Goal: Task Accomplishment & Management: Manage account settings

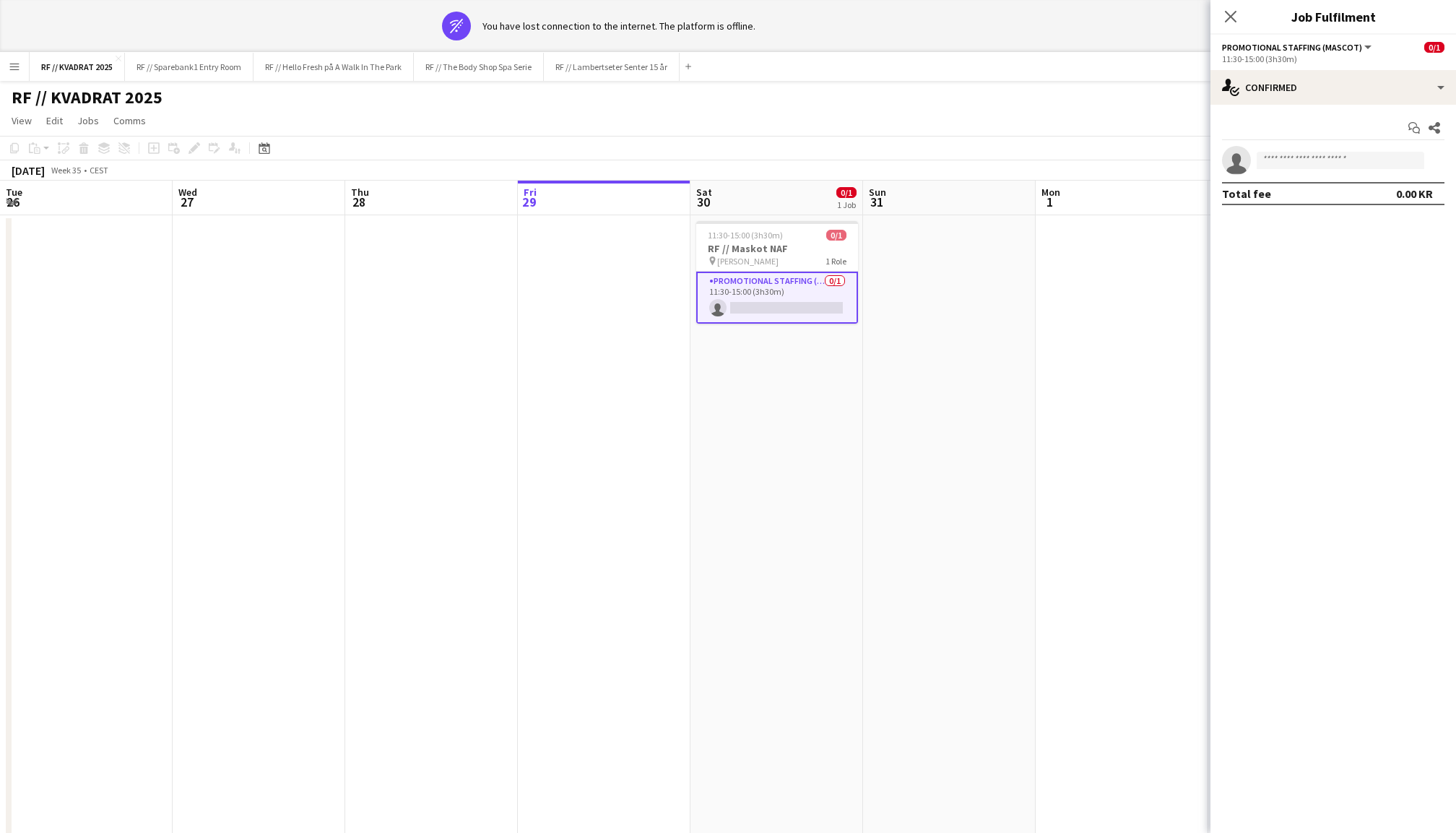
scroll to position [0, 344]
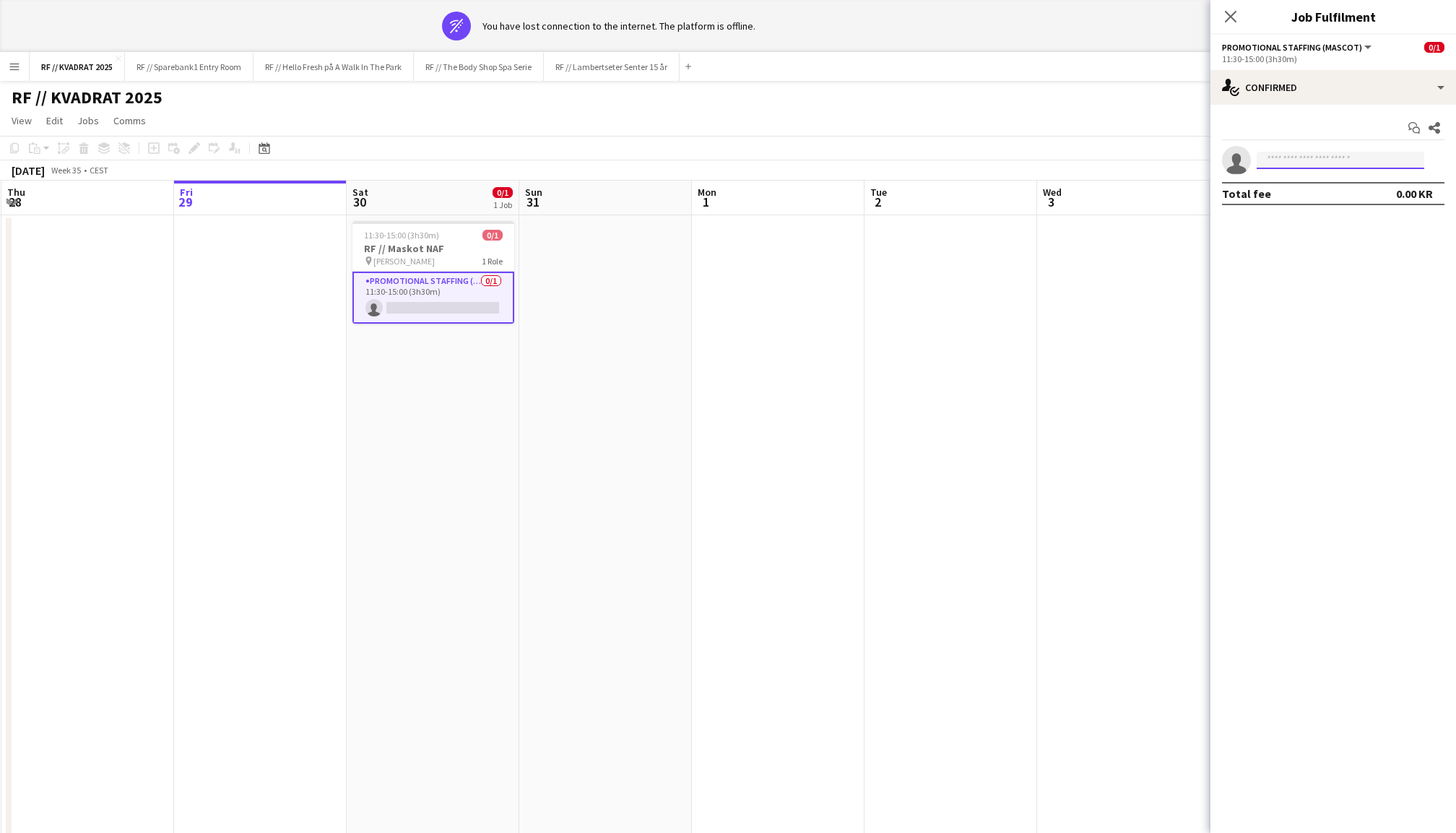
click at [1309, 160] on input at bounding box center [1340, 160] width 168 height 17
type input "******"
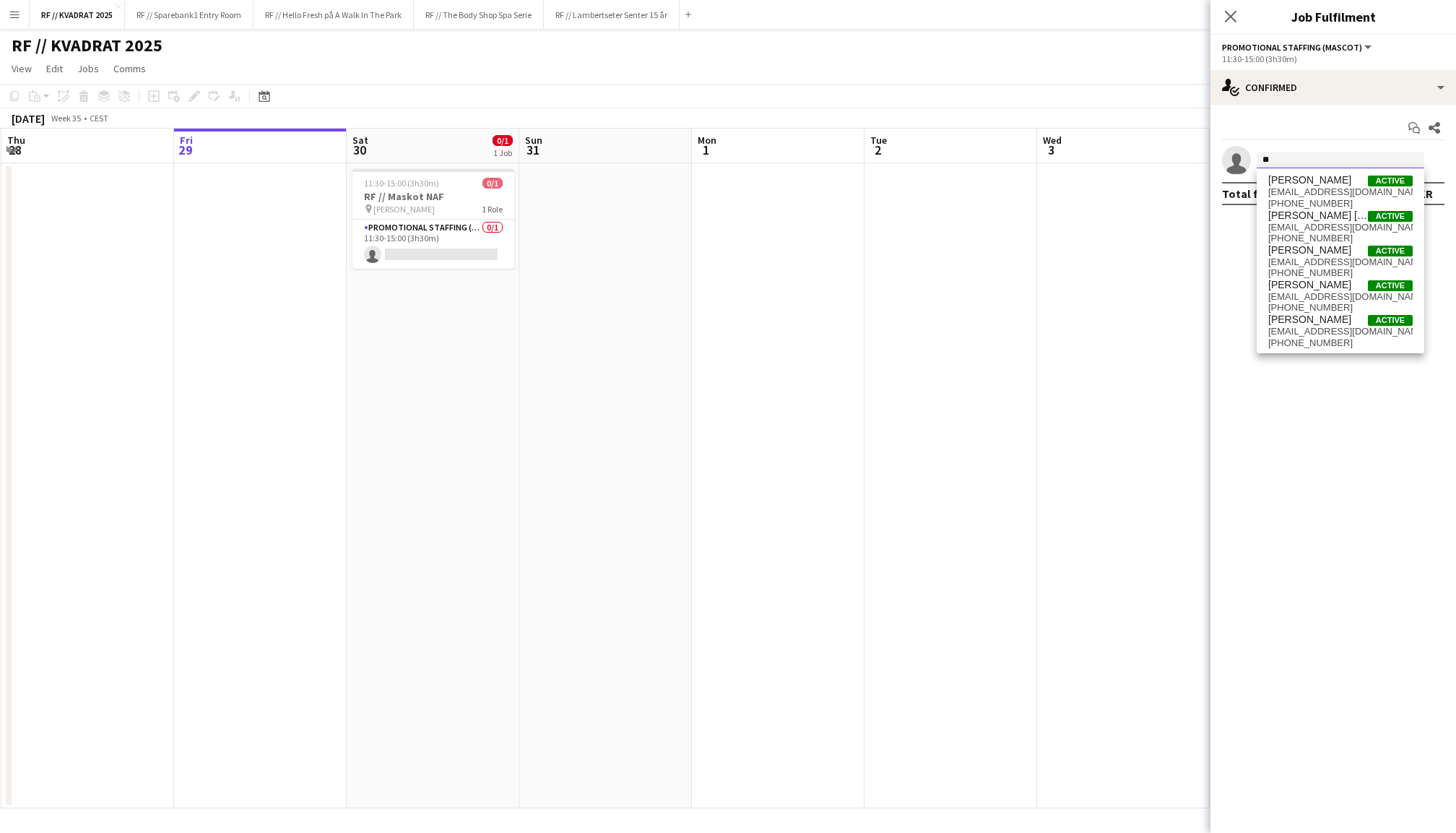
type input "*"
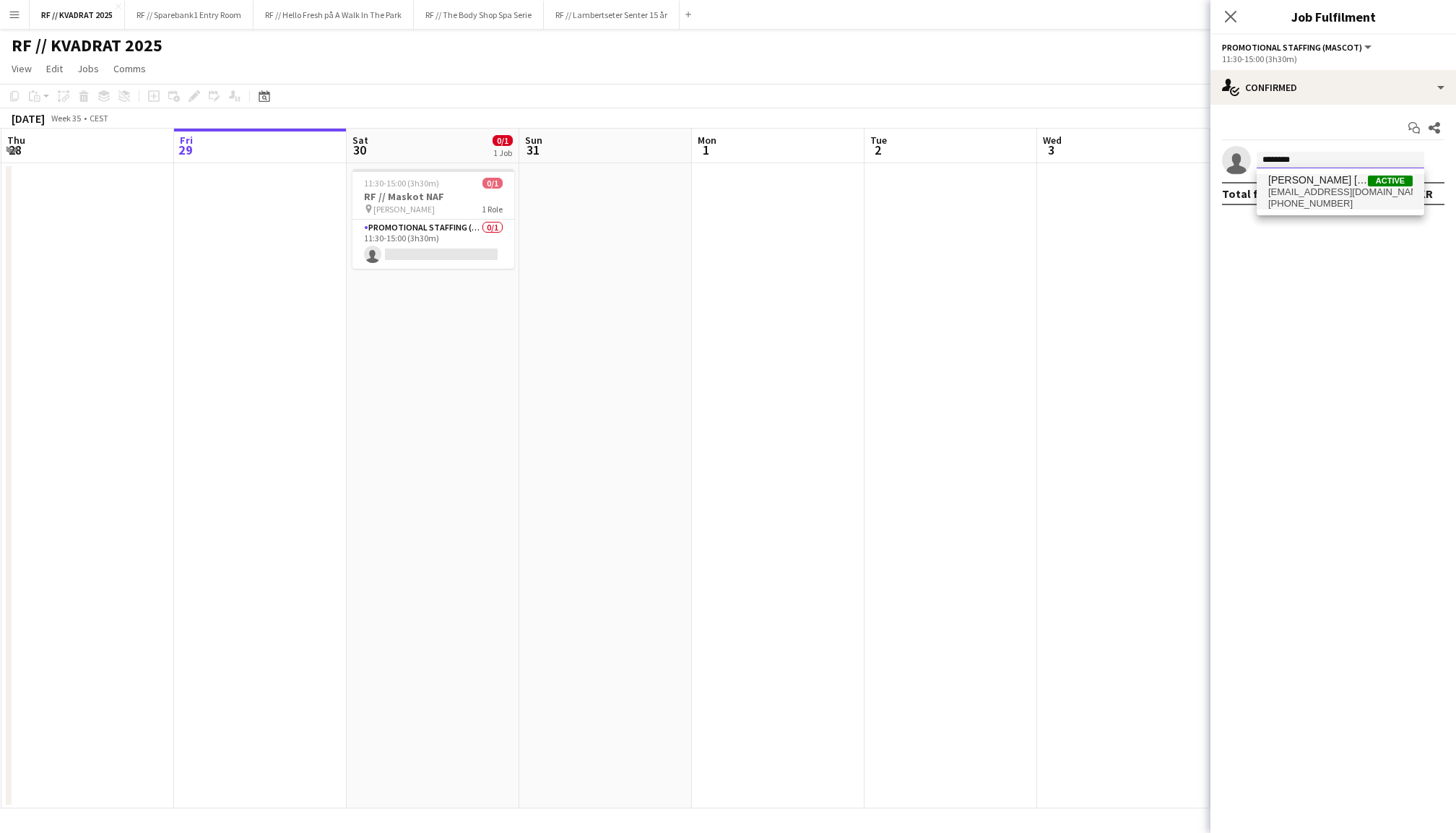
type input "********"
click at [1311, 198] on span "[PHONE_NUMBER]" at bounding box center [1340, 204] width 144 height 12
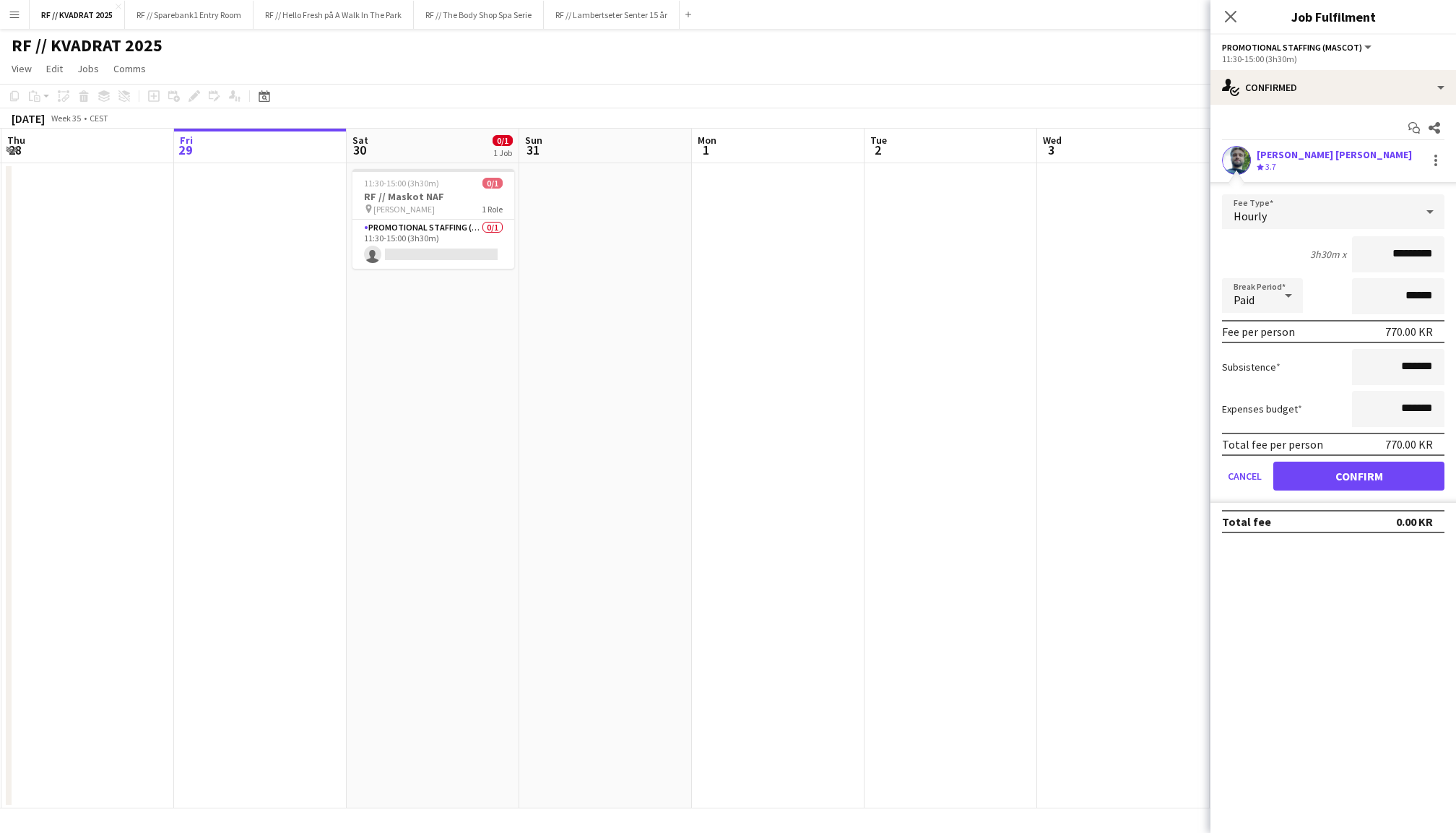
click at [1339, 474] on button "Confirm" at bounding box center [1359, 476] width 172 height 29
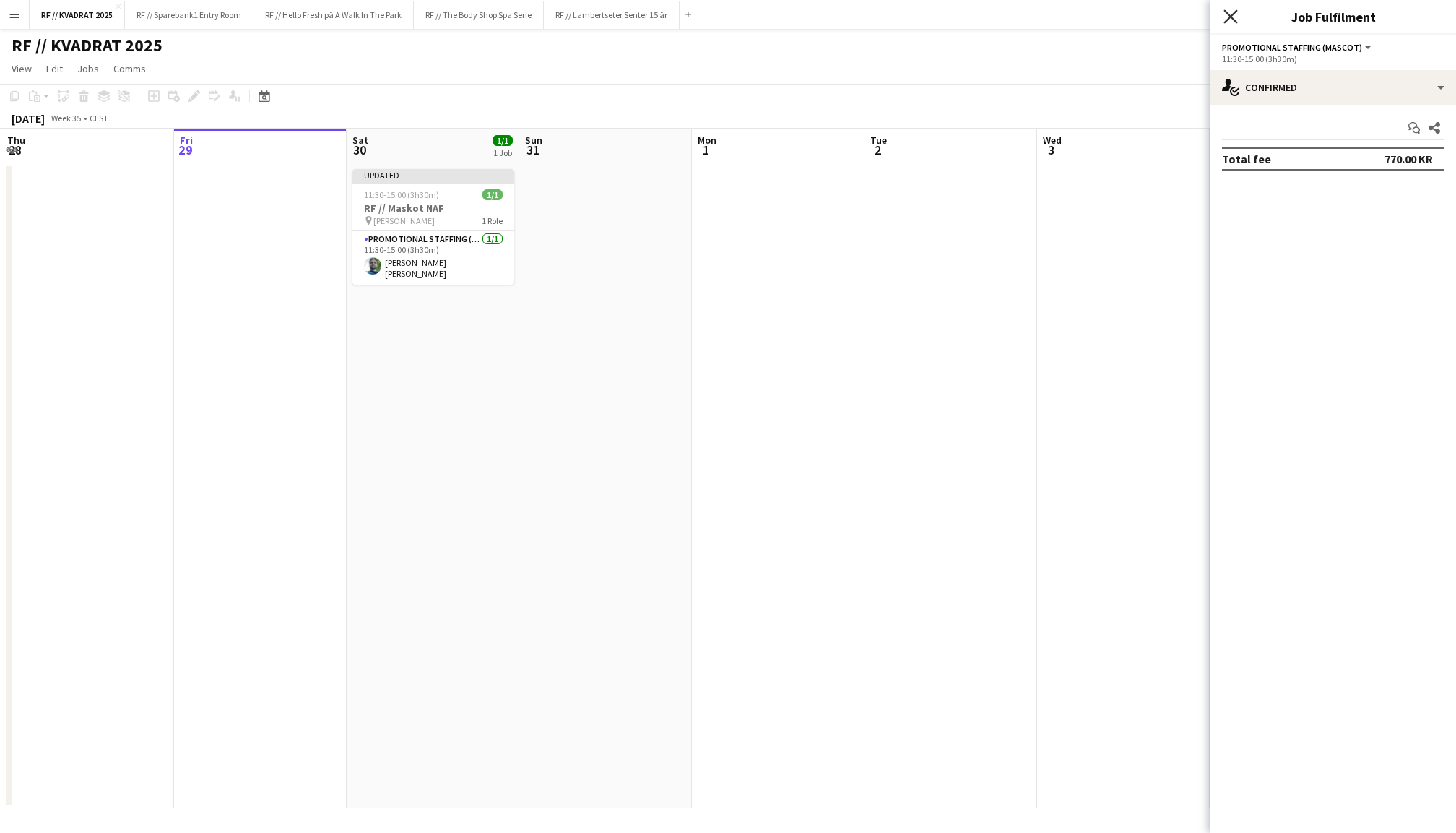
click at [1231, 17] on icon at bounding box center [1230, 16] width 14 height 14
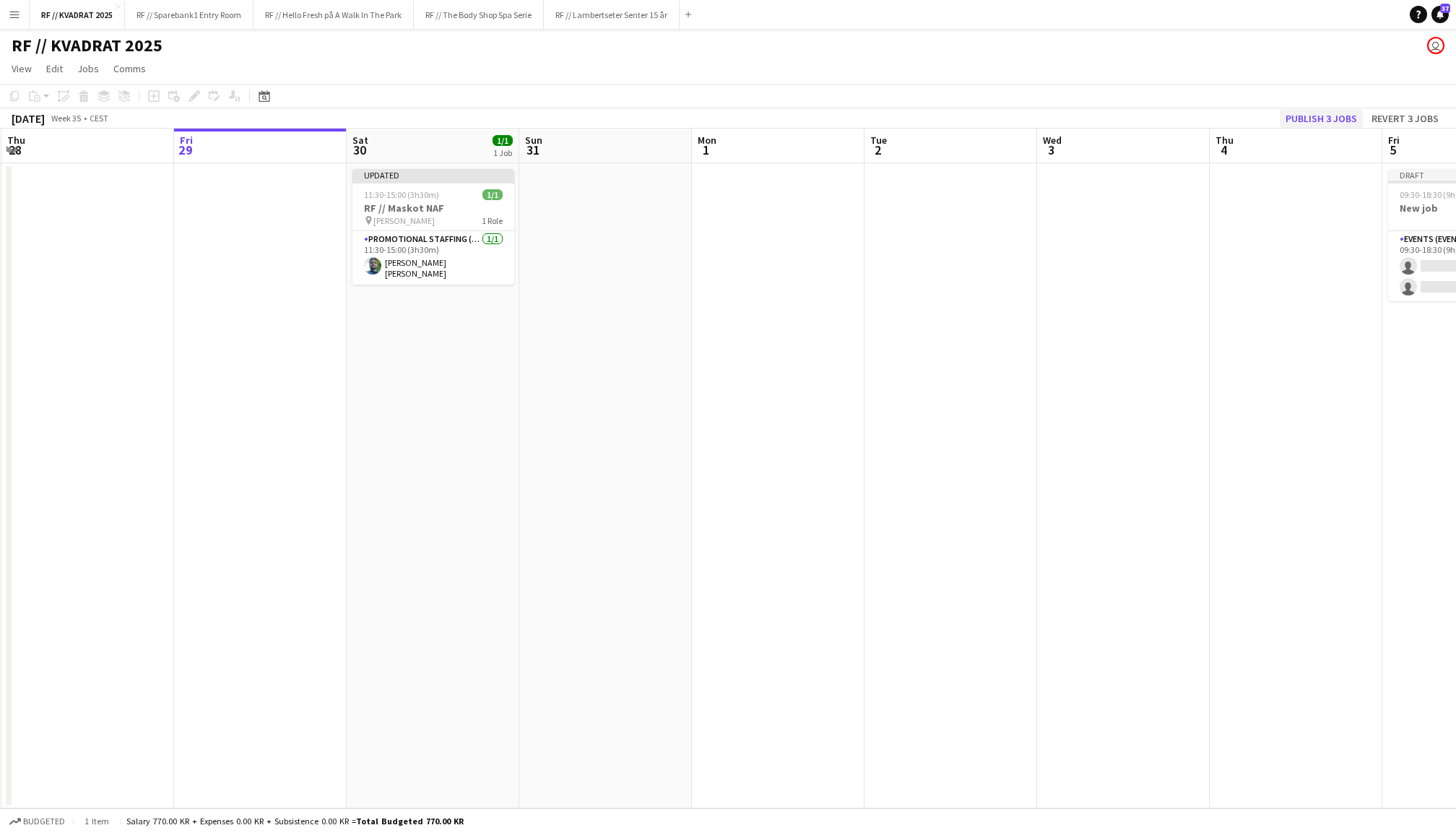
click at [1314, 111] on button "Publish 3 jobs" at bounding box center [1321, 118] width 83 height 18
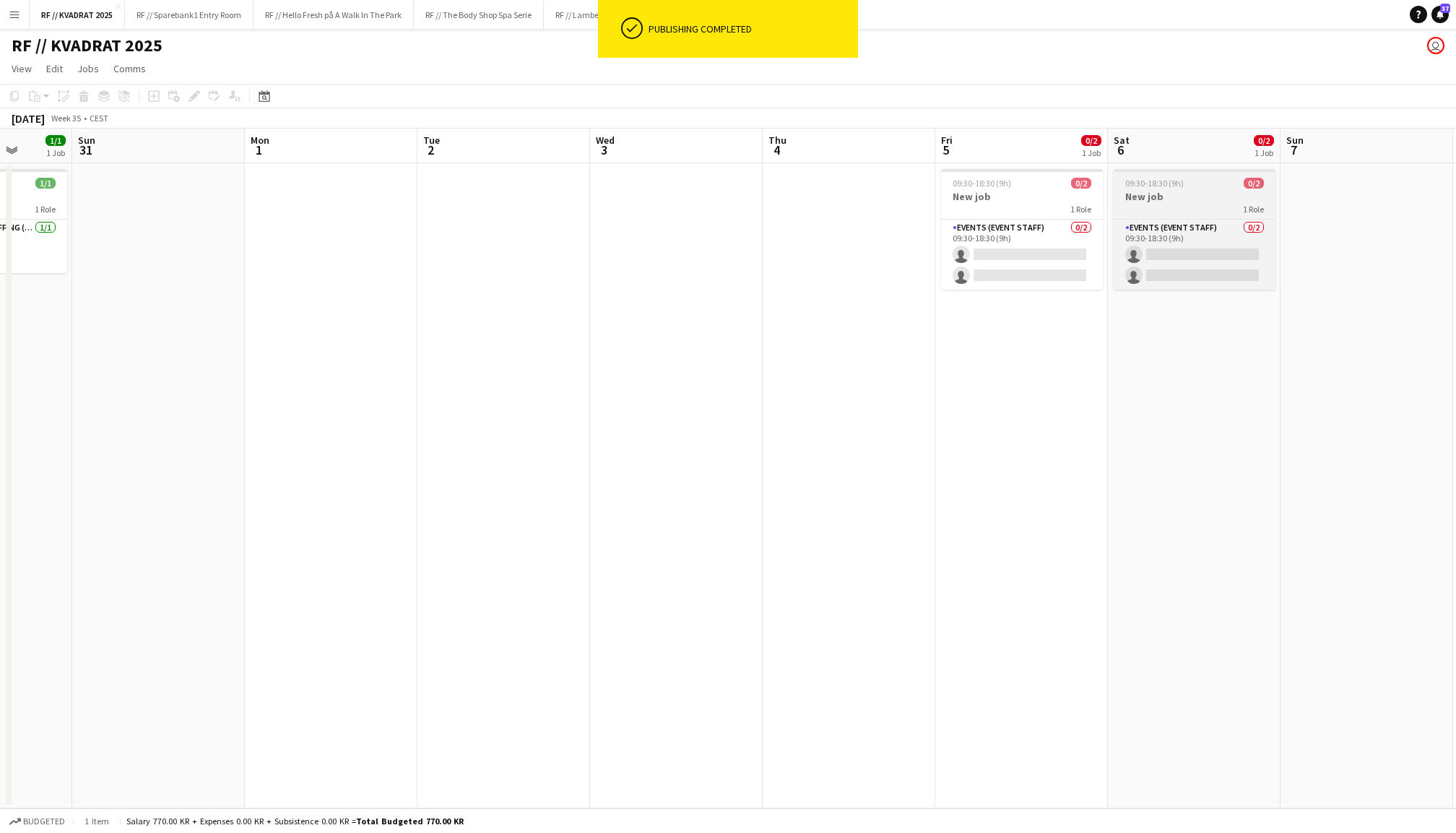
scroll to position [0, 666]
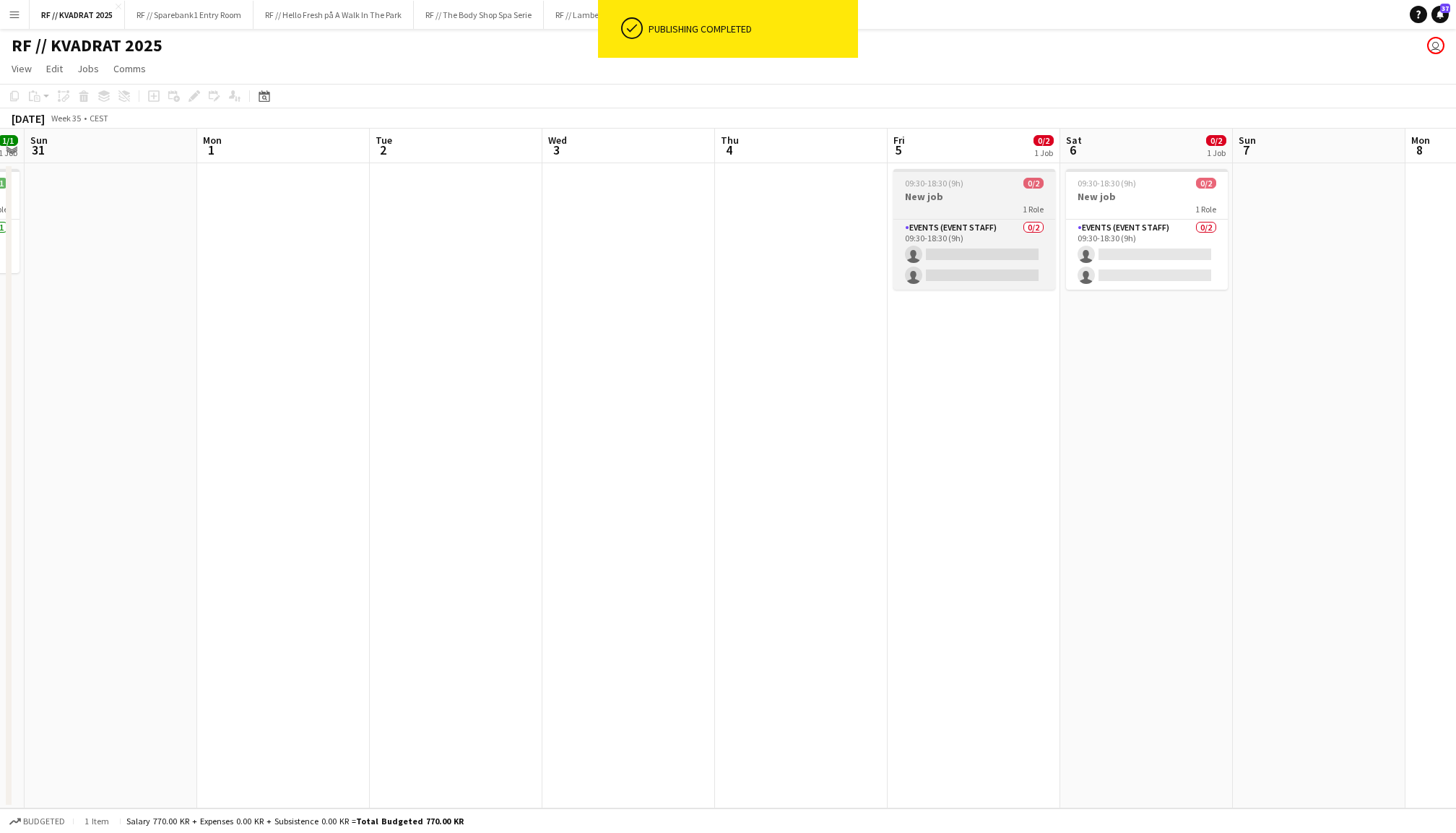
click at [960, 198] on h3 "New job" at bounding box center [974, 196] width 162 height 13
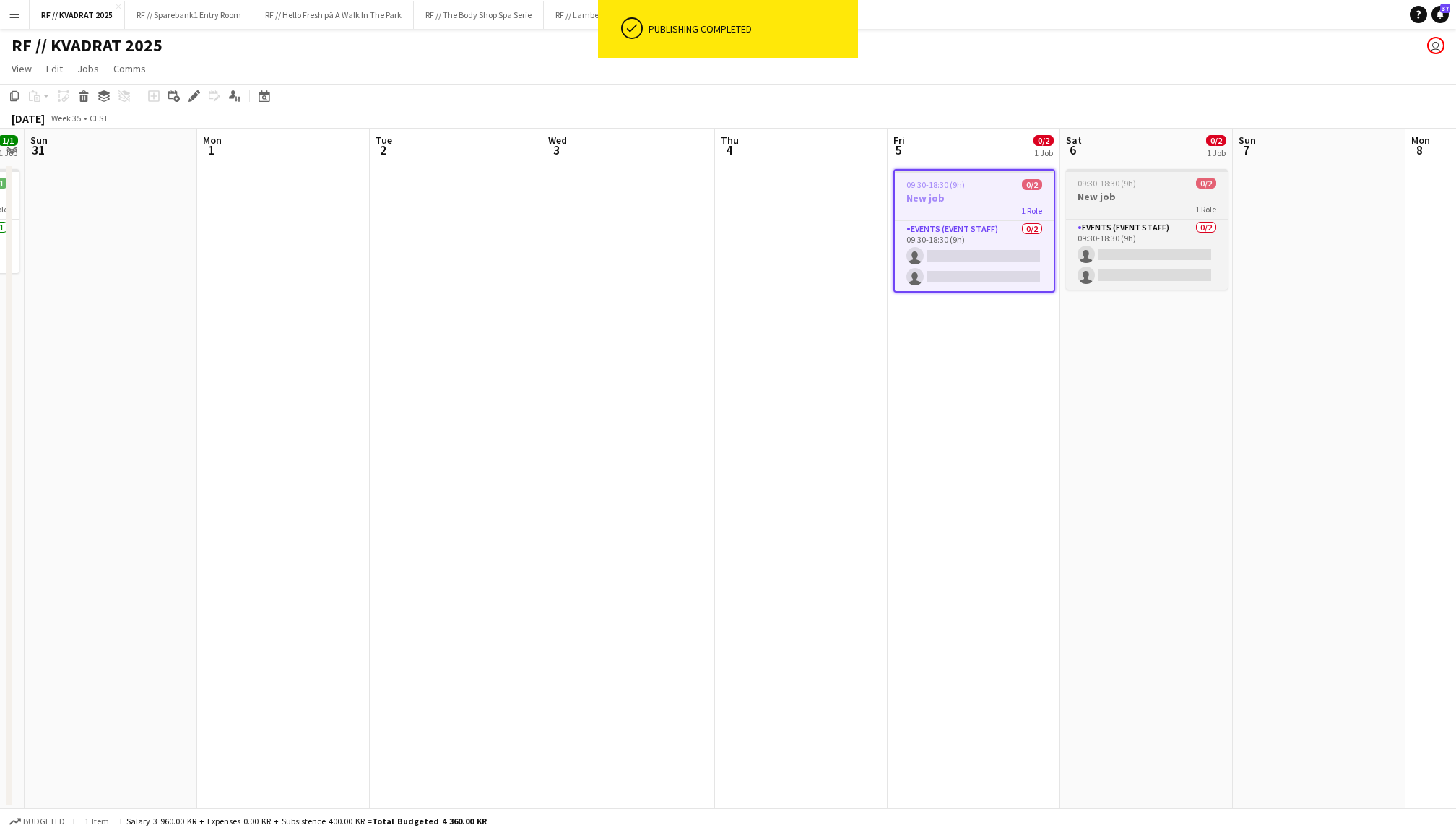
click at [1160, 194] on h3 "New job" at bounding box center [1147, 196] width 162 height 13
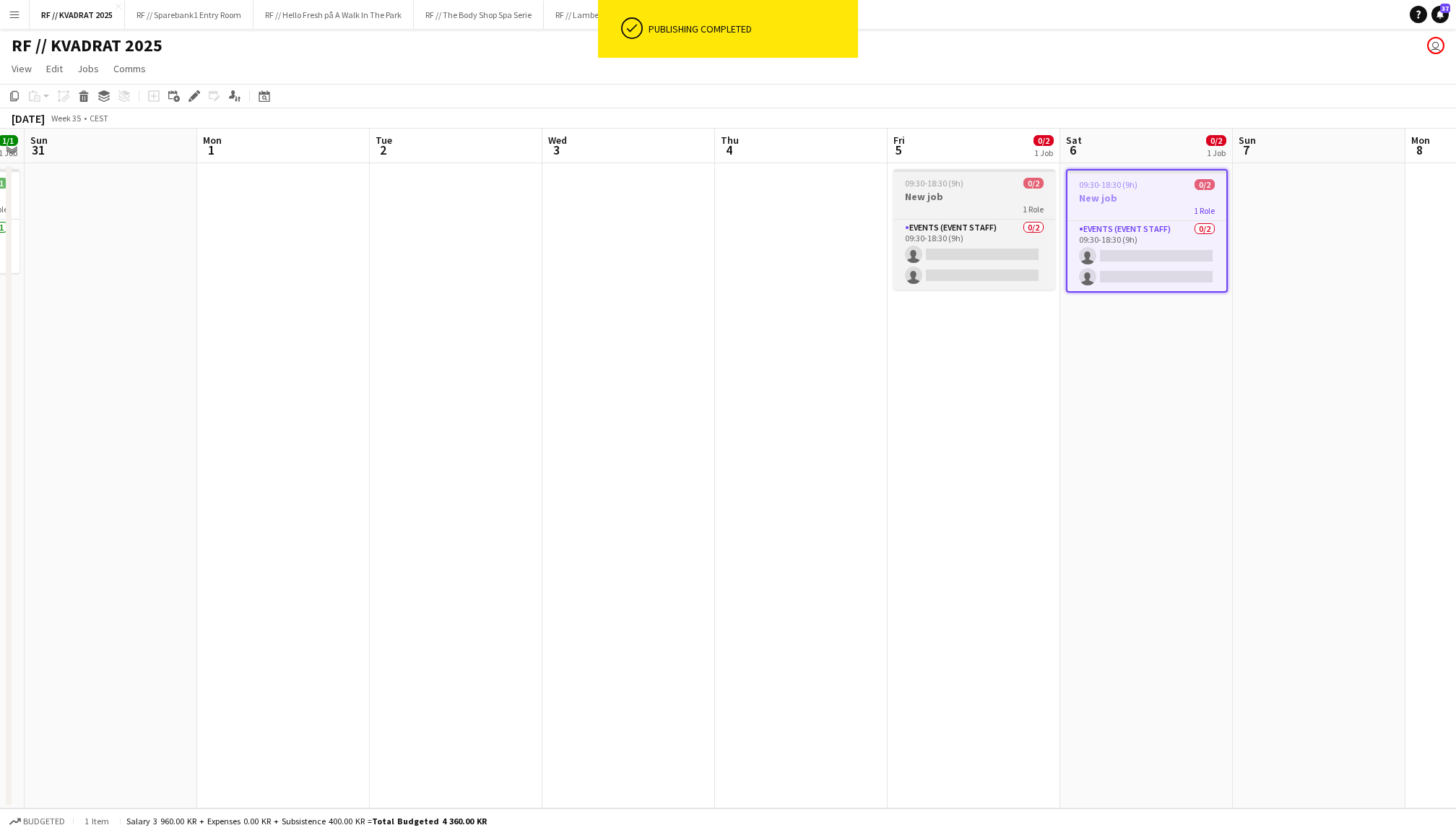
click at [1018, 191] on h3 "New job" at bounding box center [974, 196] width 162 height 13
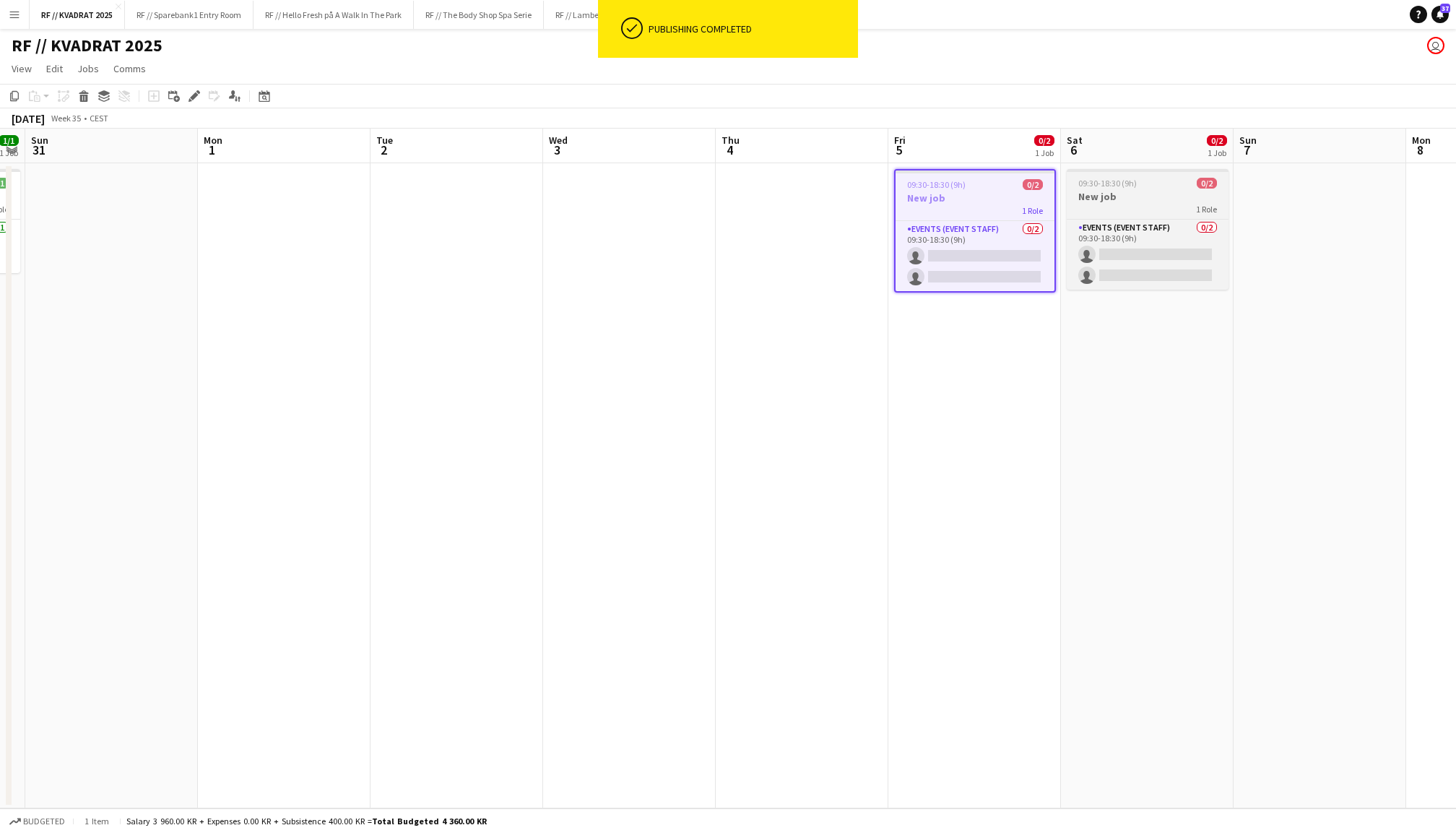
click at [1111, 194] on h3 "New job" at bounding box center [1147, 196] width 162 height 13
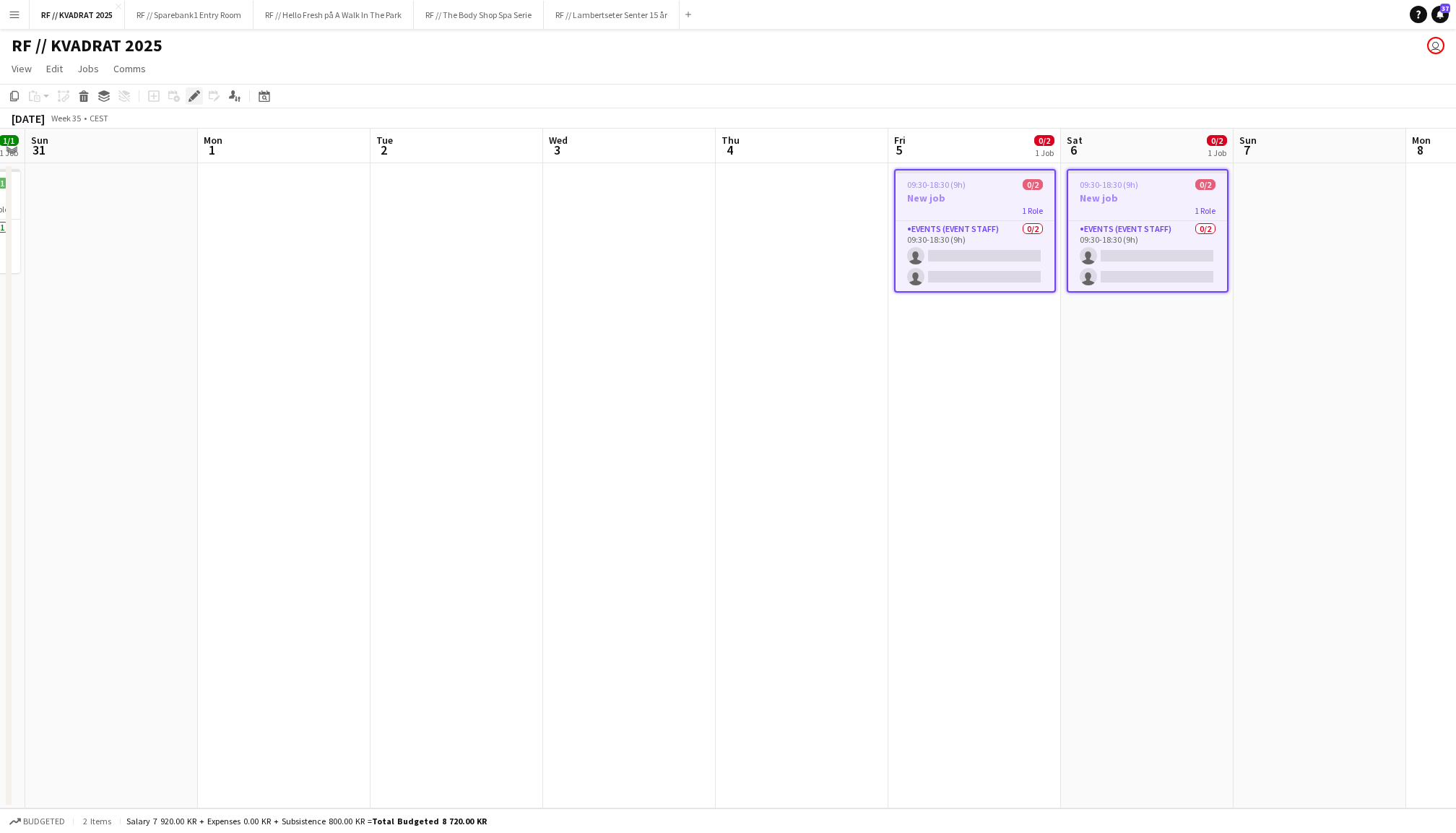
click at [191, 101] on icon "Edit" at bounding box center [194, 96] width 12 height 12
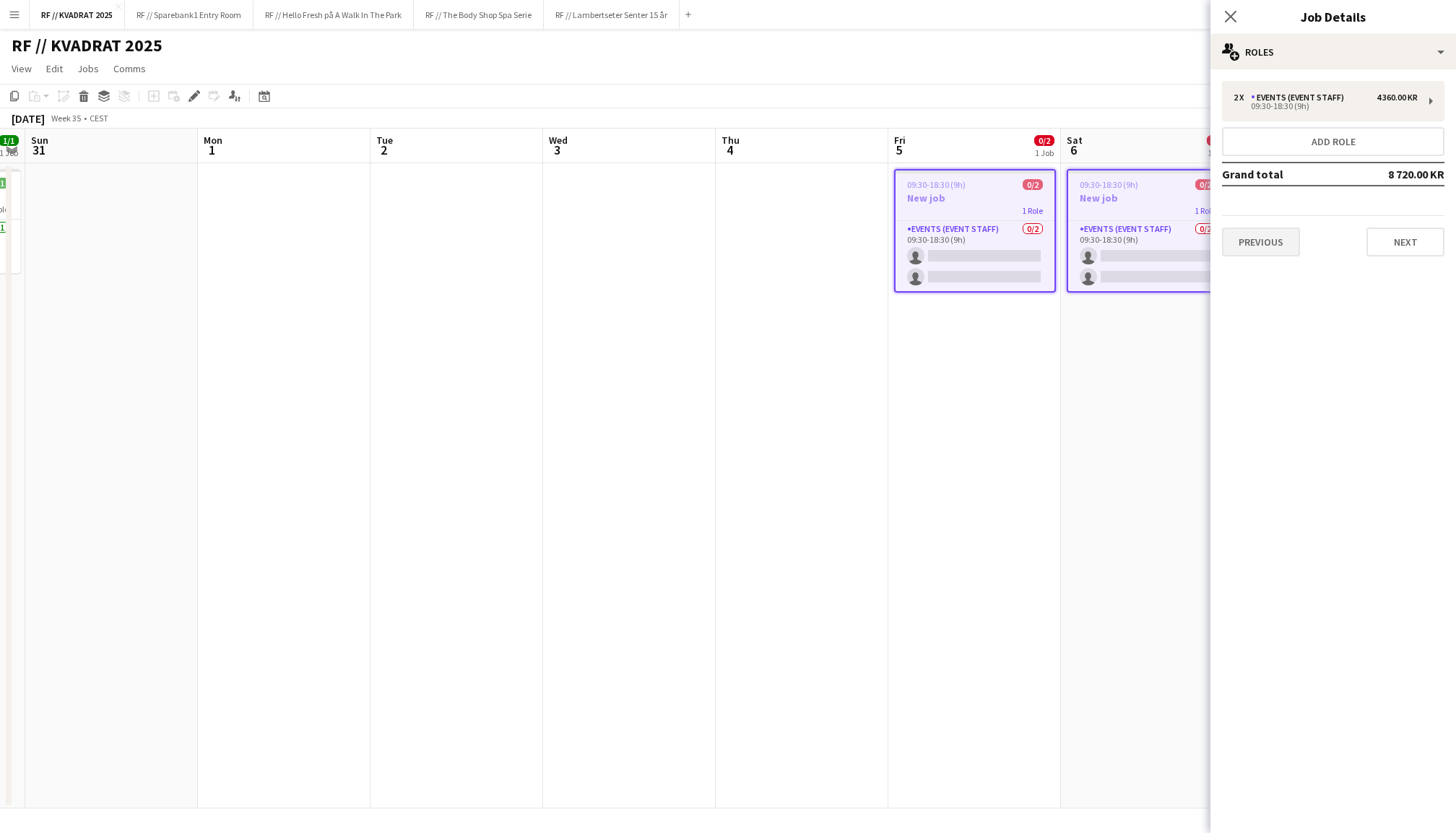
click at [1271, 244] on button "Previous" at bounding box center [1261, 242] width 78 height 29
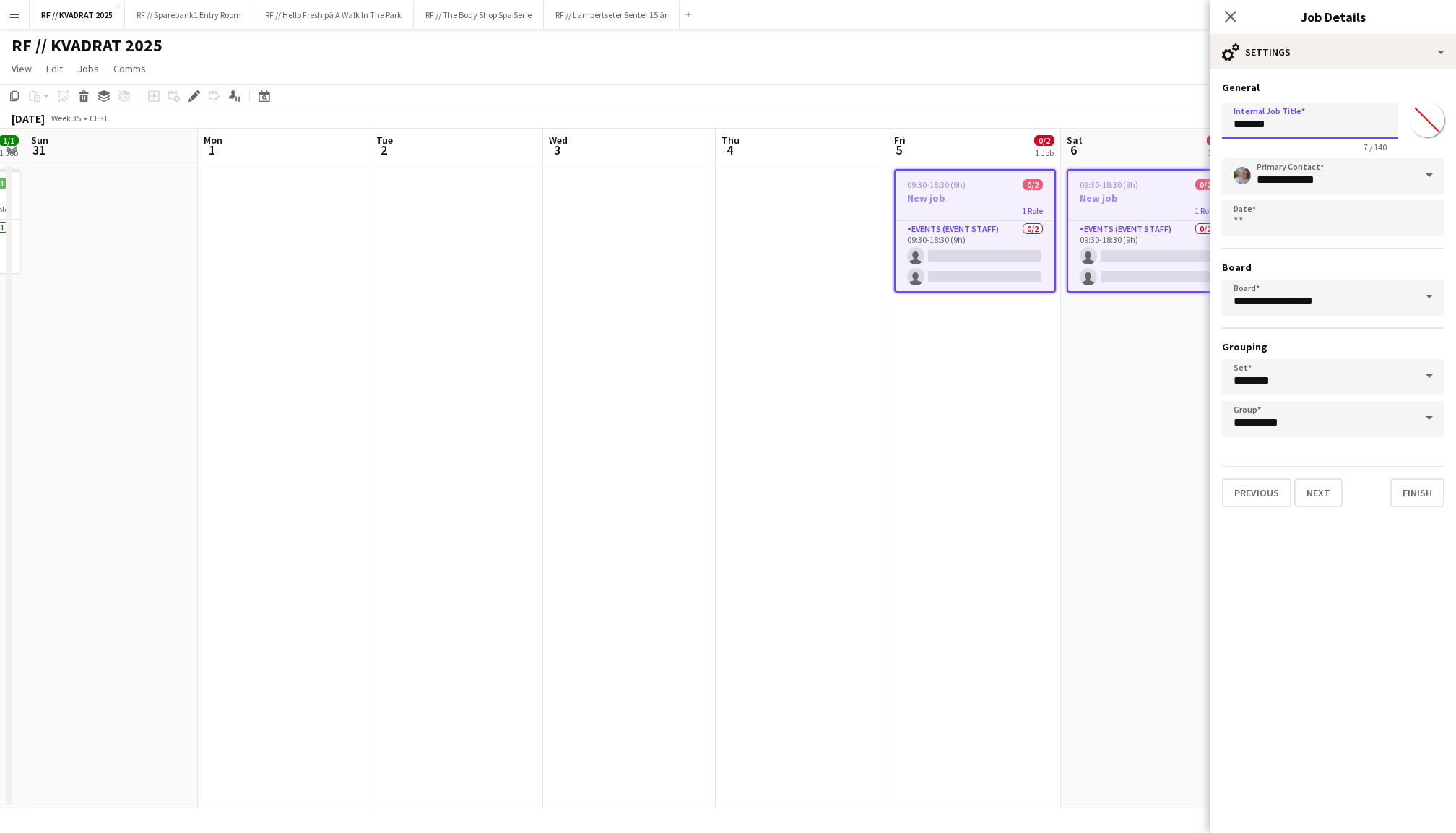
drag, startPoint x: 1281, startPoint y: 130, endPoint x: 1208, endPoint y: 117, distance: 74.1
click at [1208, 117] on body "Menu Boards Boards Boards All jobs Status Workforce Workforce My Workforce Recr…" at bounding box center [728, 416] width 1456 height 833
type input "**********"
click at [1219, 16] on div "Close pop-in" at bounding box center [1231, 16] width 41 height 33
click at [1225, 16] on icon "Close pop-in" at bounding box center [1230, 16] width 14 height 14
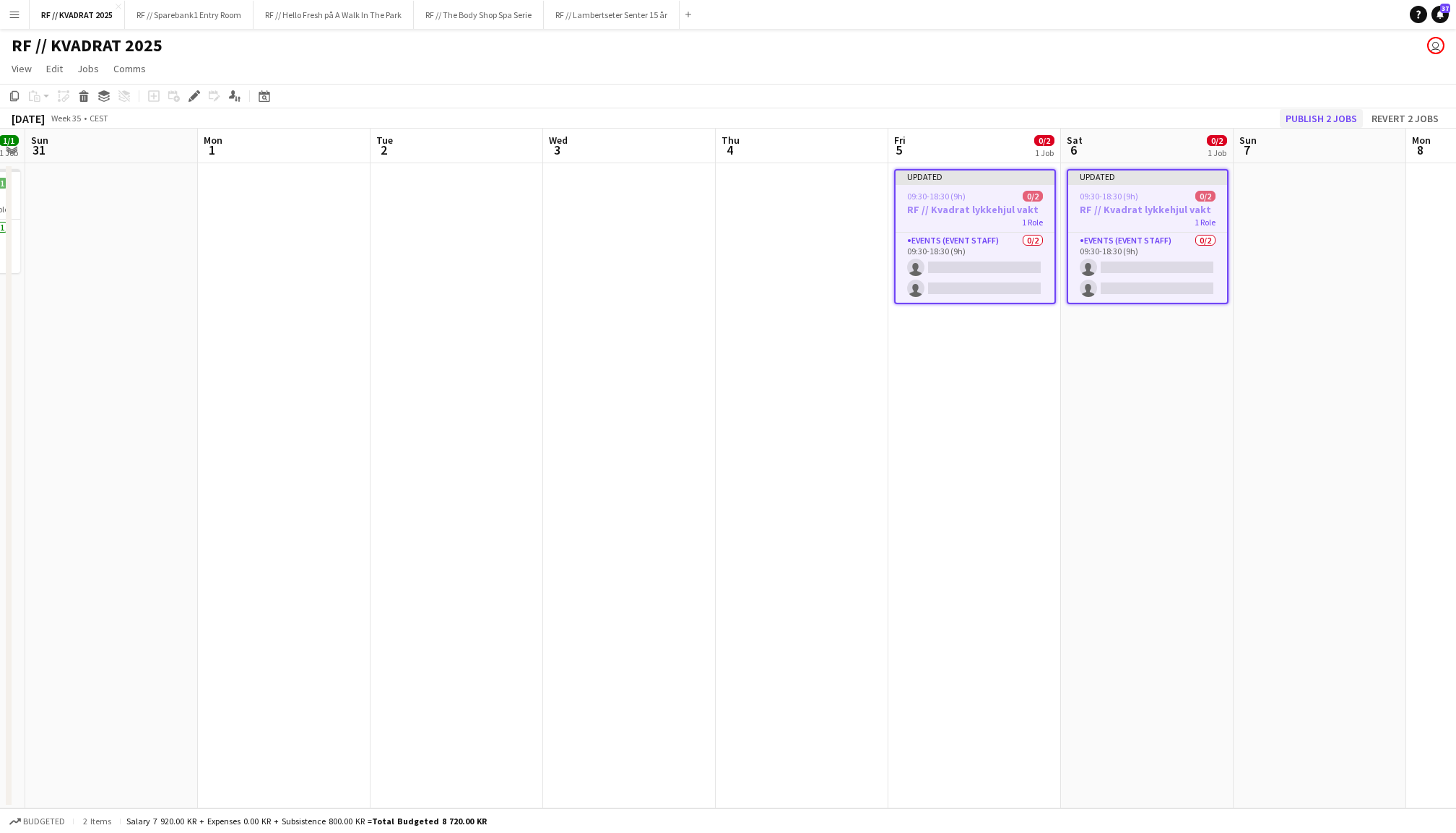
click at [1341, 117] on button "Publish 2 jobs" at bounding box center [1321, 118] width 83 height 18
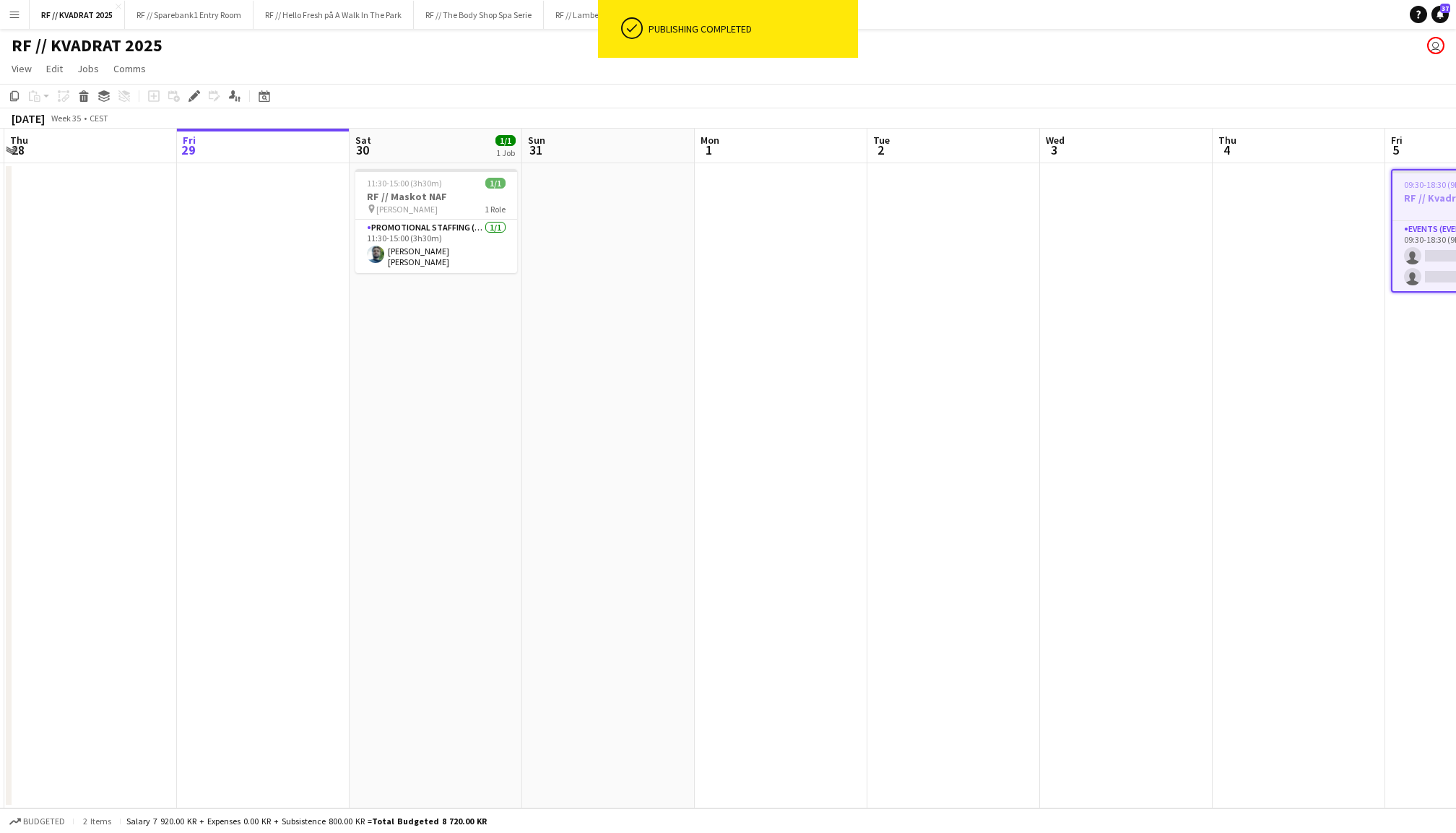
scroll to position [0, 617]
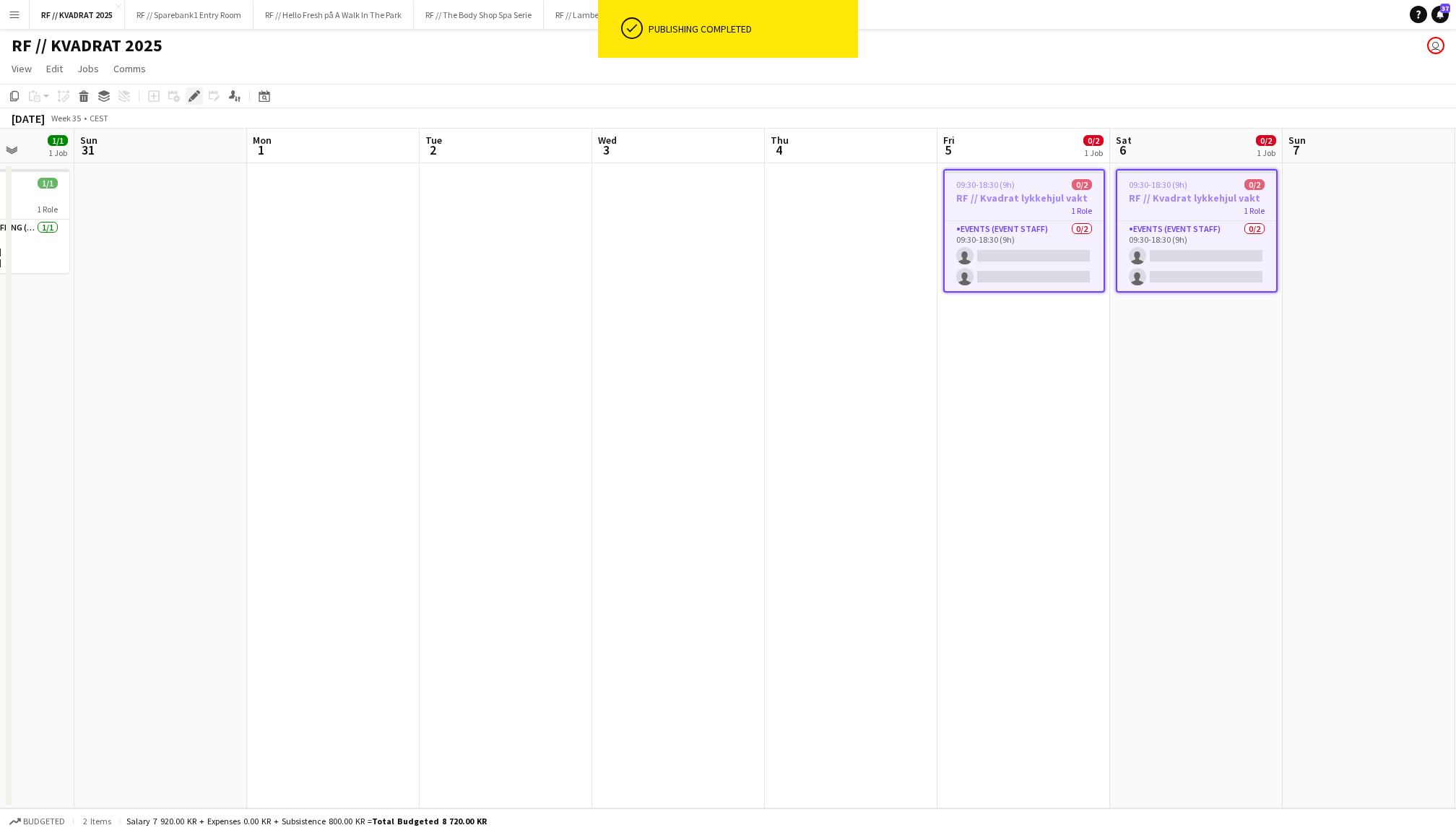
click at [186, 100] on div "Edit" at bounding box center [194, 96] width 17 height 17
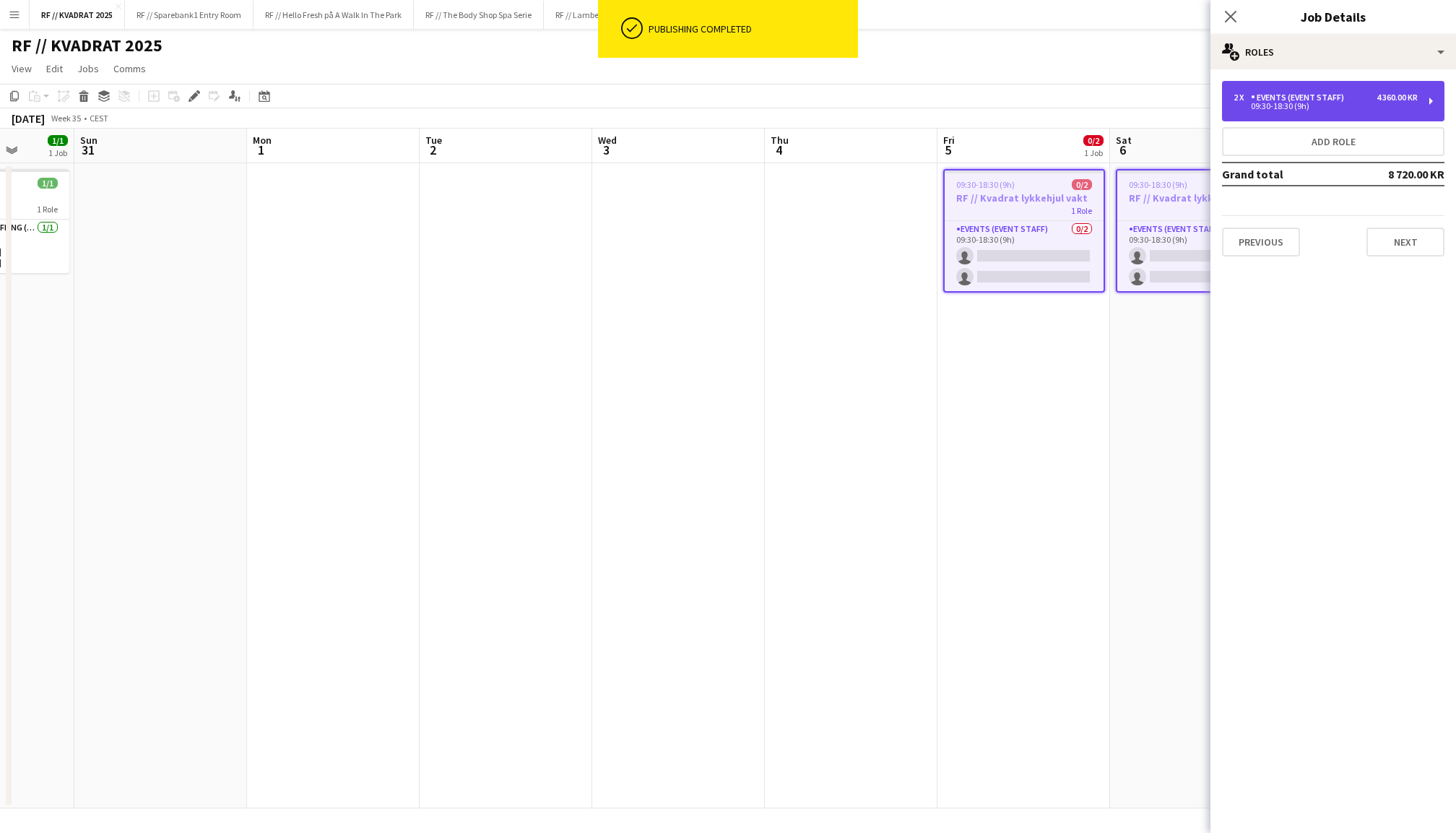
click at [1318, 107] on div "09:30-18:30 (9h)" at bounding box center [1326, 106] width 184 height 7
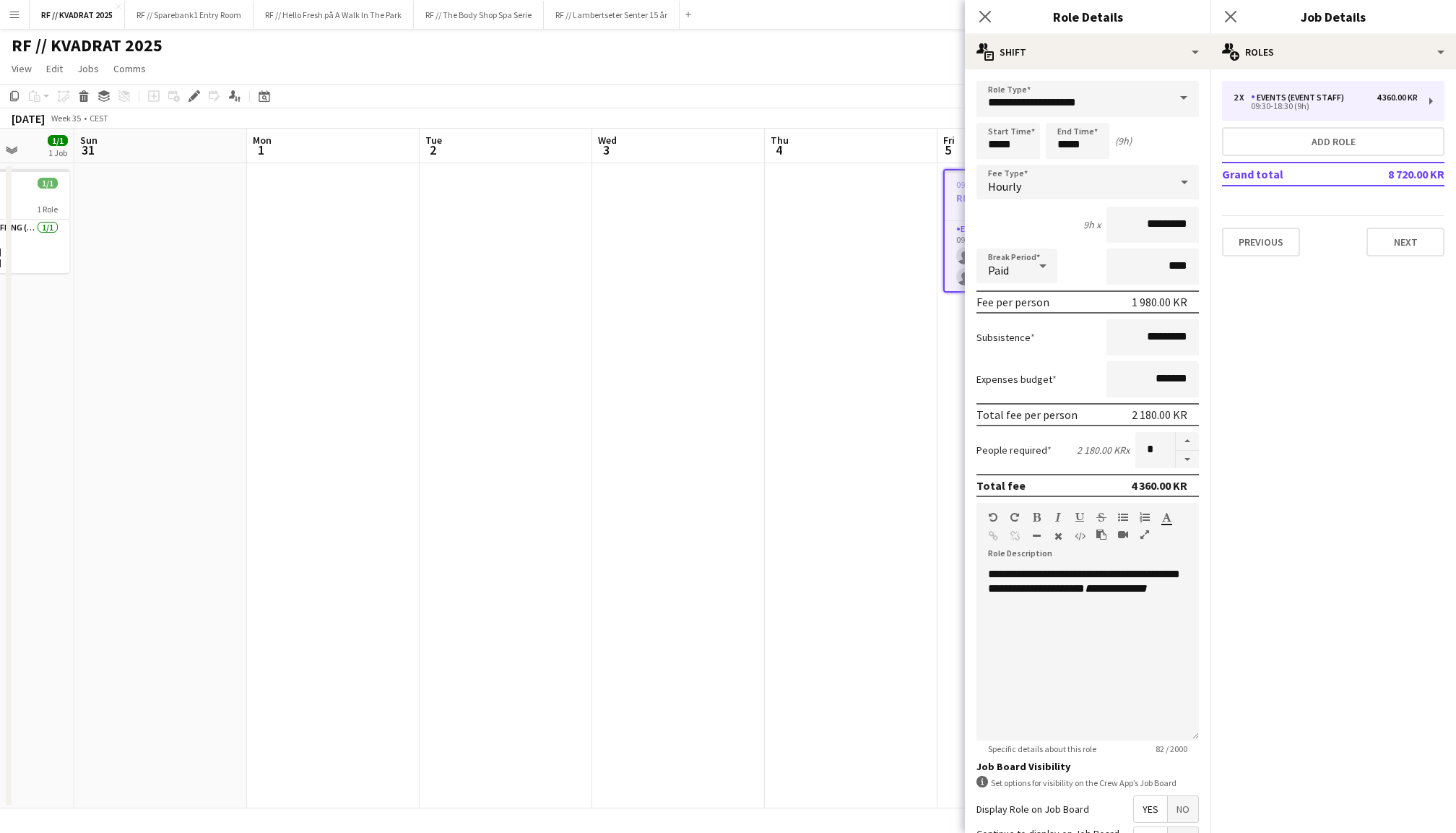
click at [1234, 27] on div "Close pop-in" at bounding box center [1231, 16] width 41 height 33
click at [1234, 21] on icon "Close pop-in" at bounding box center [1230, 16] width 14 height 14
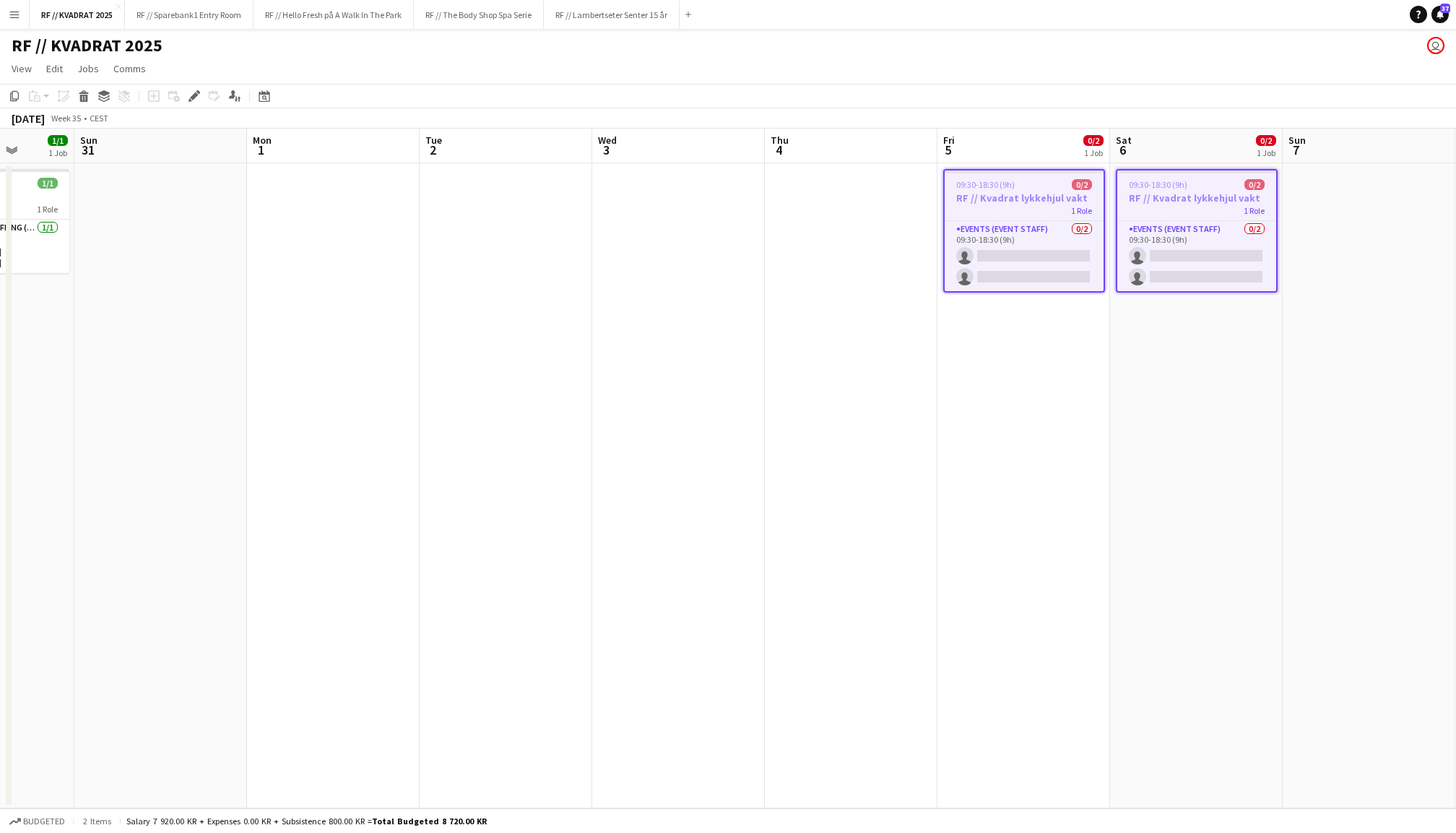
scroll to position [0, 316]
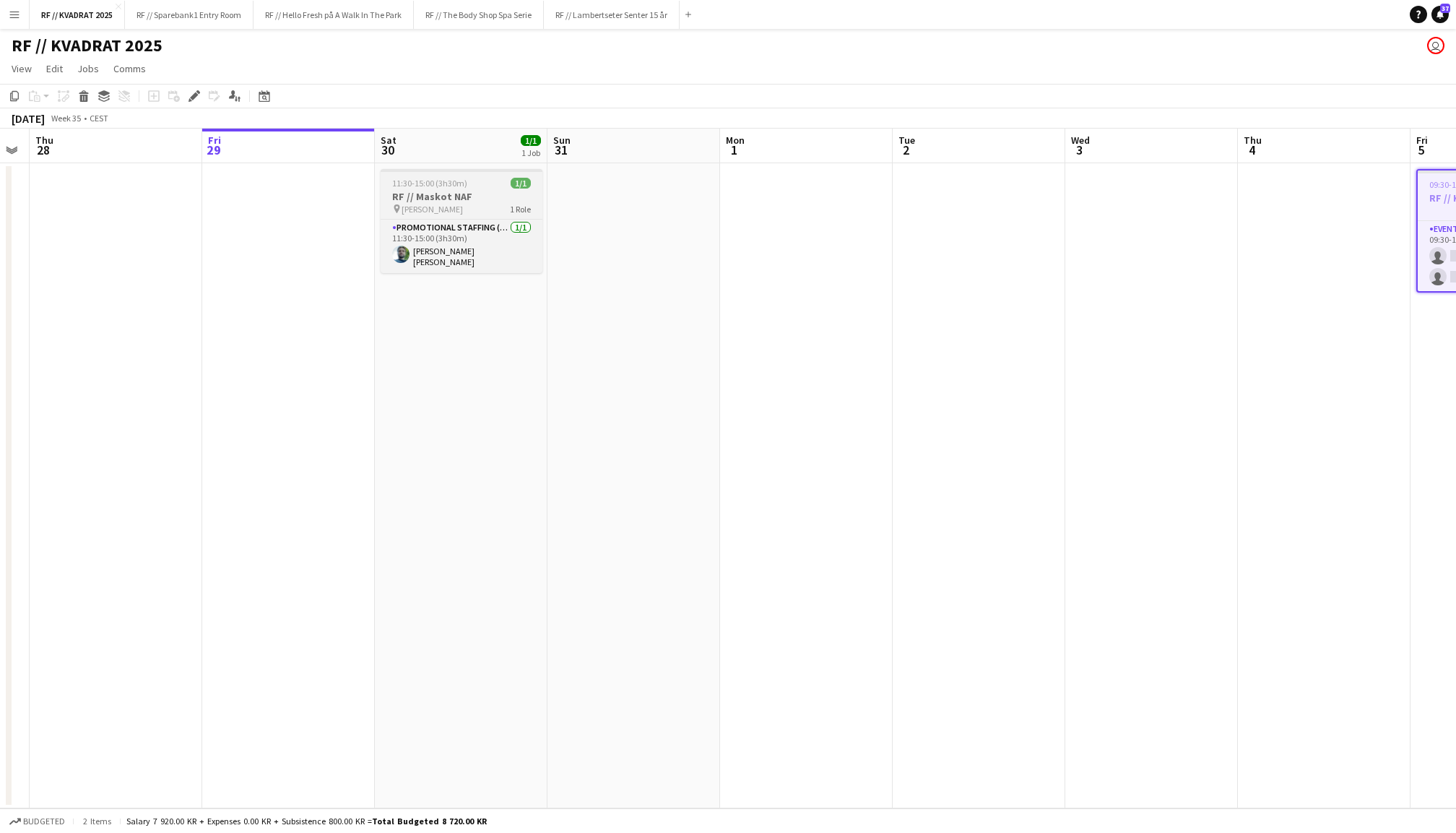
click at [469, 180] on div "11:30-15:00 (3h30m) 1/1" at bounding box center [461, 182] width 162 height 11
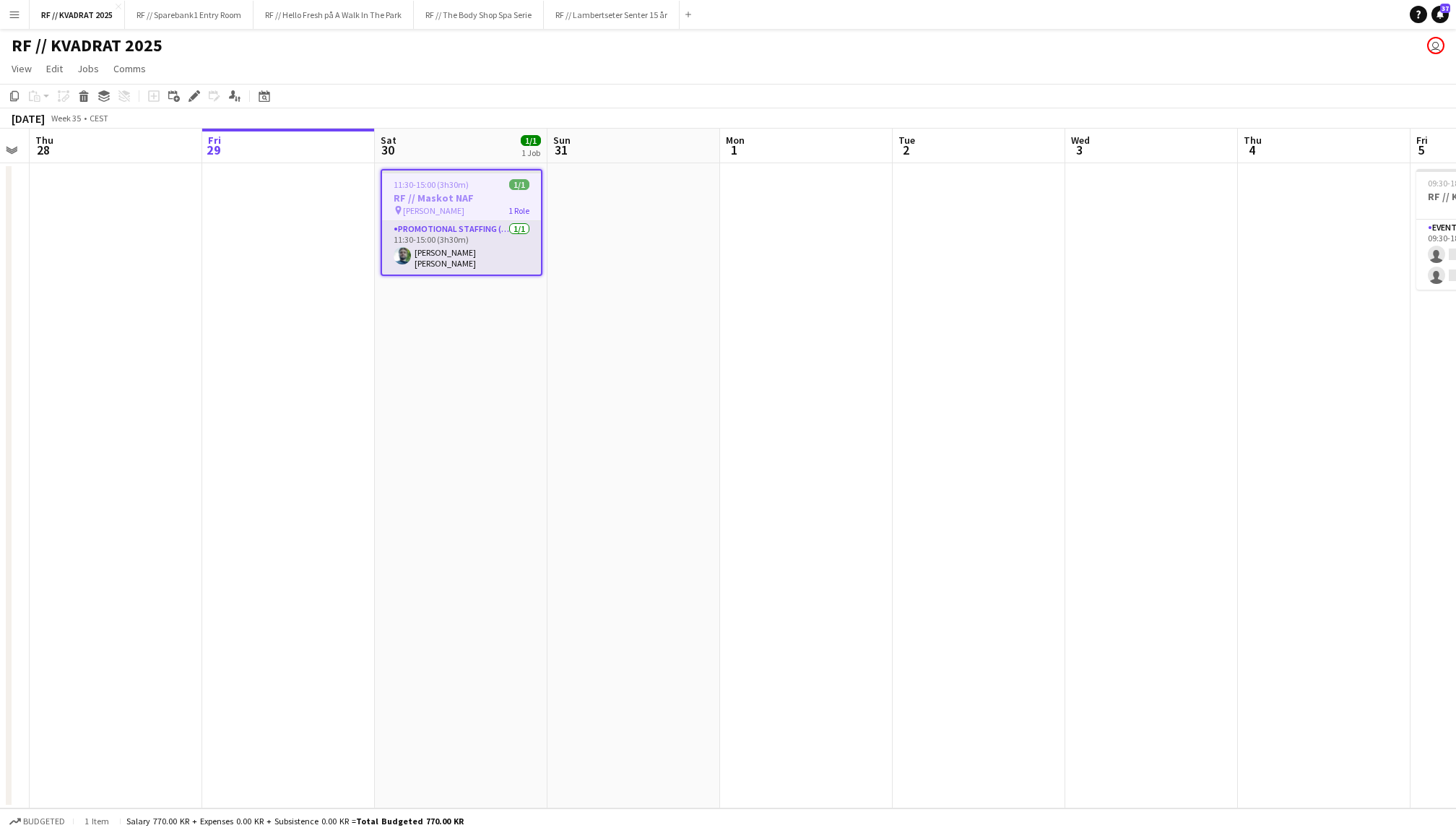
click at [459, 235] on app-card-role "Promotional Staffing (Mascot) [DATE] 11:30-15:00 (3h30m) [PERSON_NAME] [PERSON_…" at bounding box center [461, 247] width 159 height 53
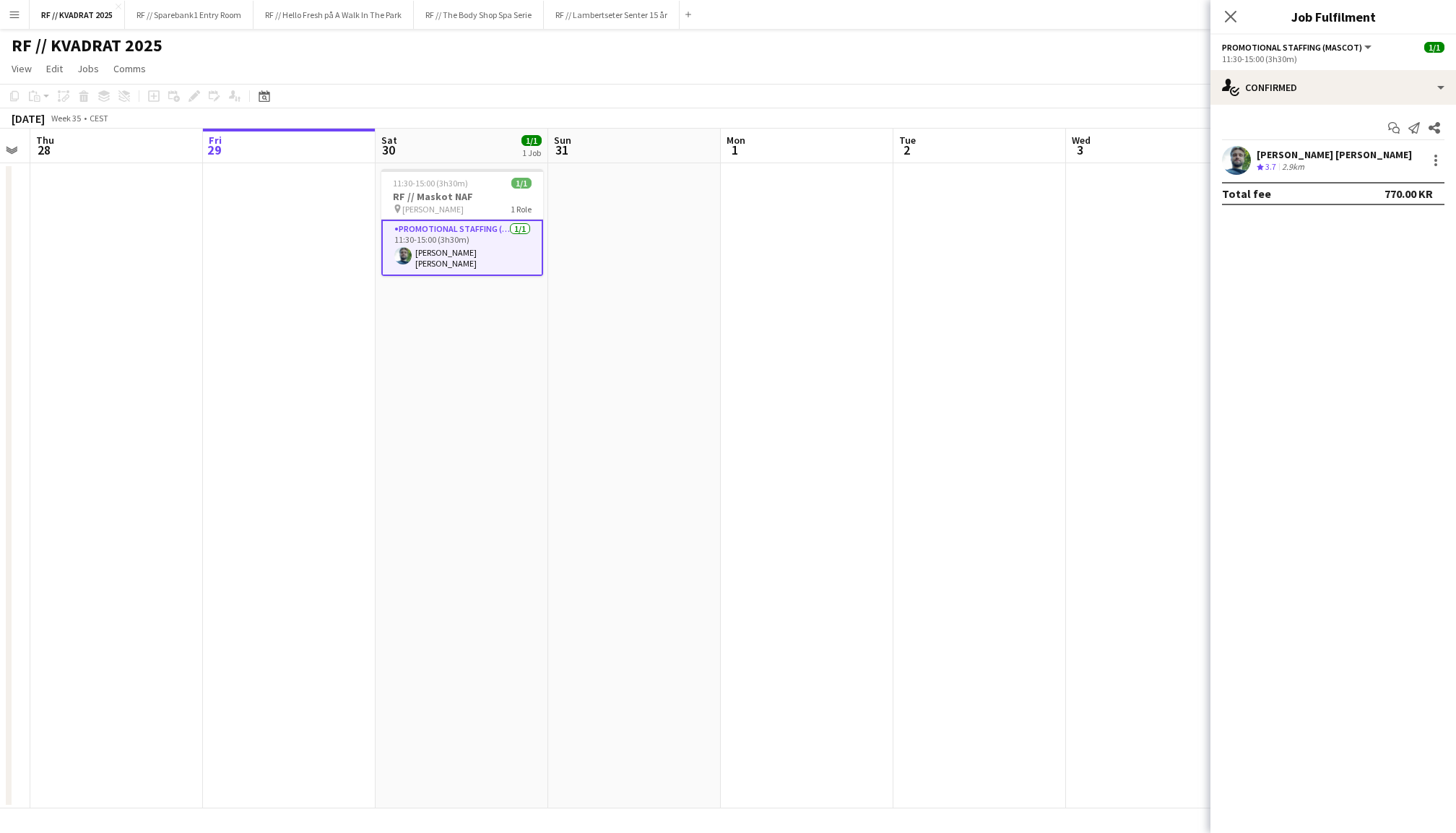
click at [1241, 168] on app-user-avatar at bounding box center [1237, 160] width 29 height 29
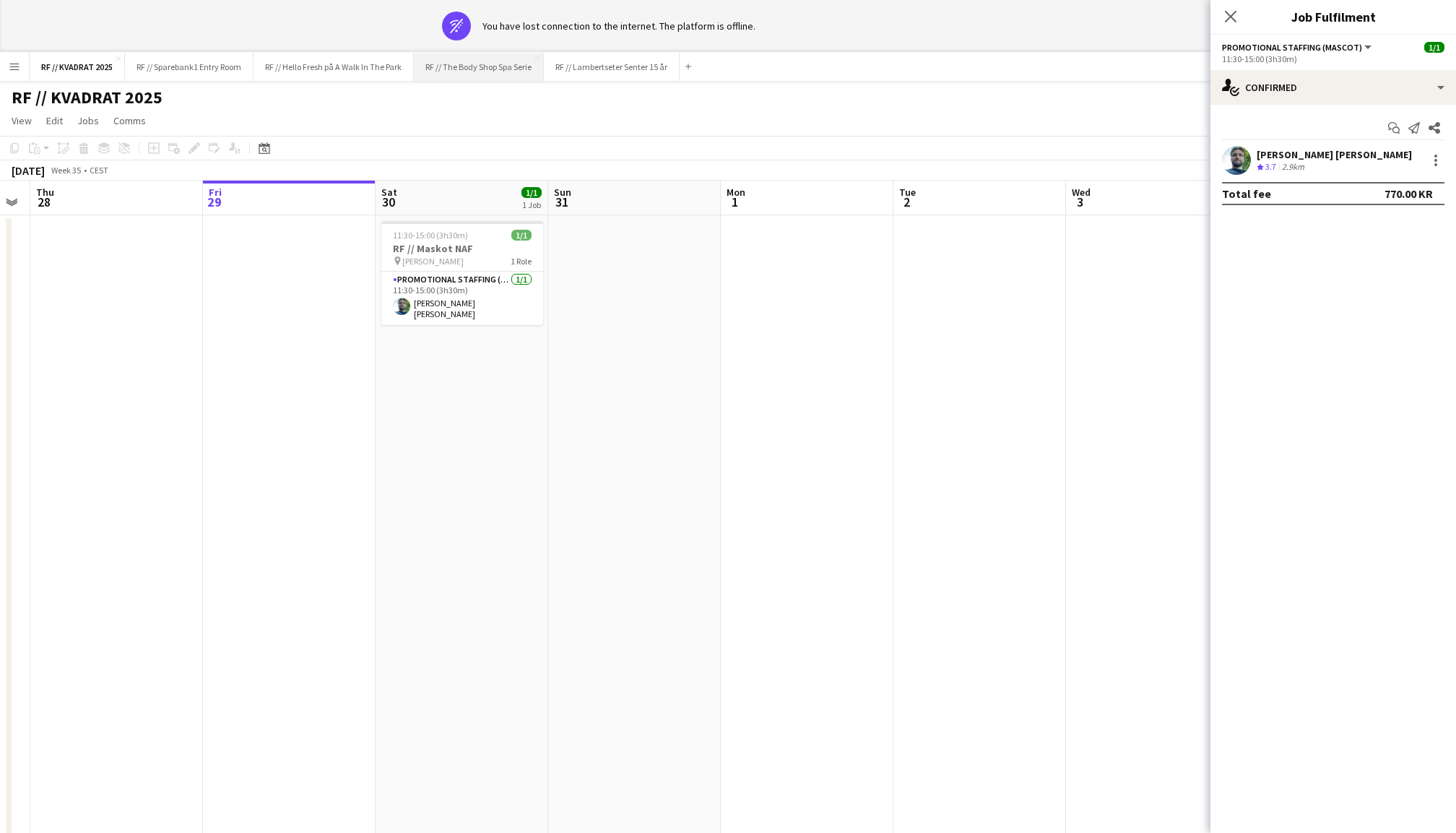
click at [491, 77] on button "RF // The Body Shop Spa Serie Close" at bounding box center [479, 66] width 130 height 28
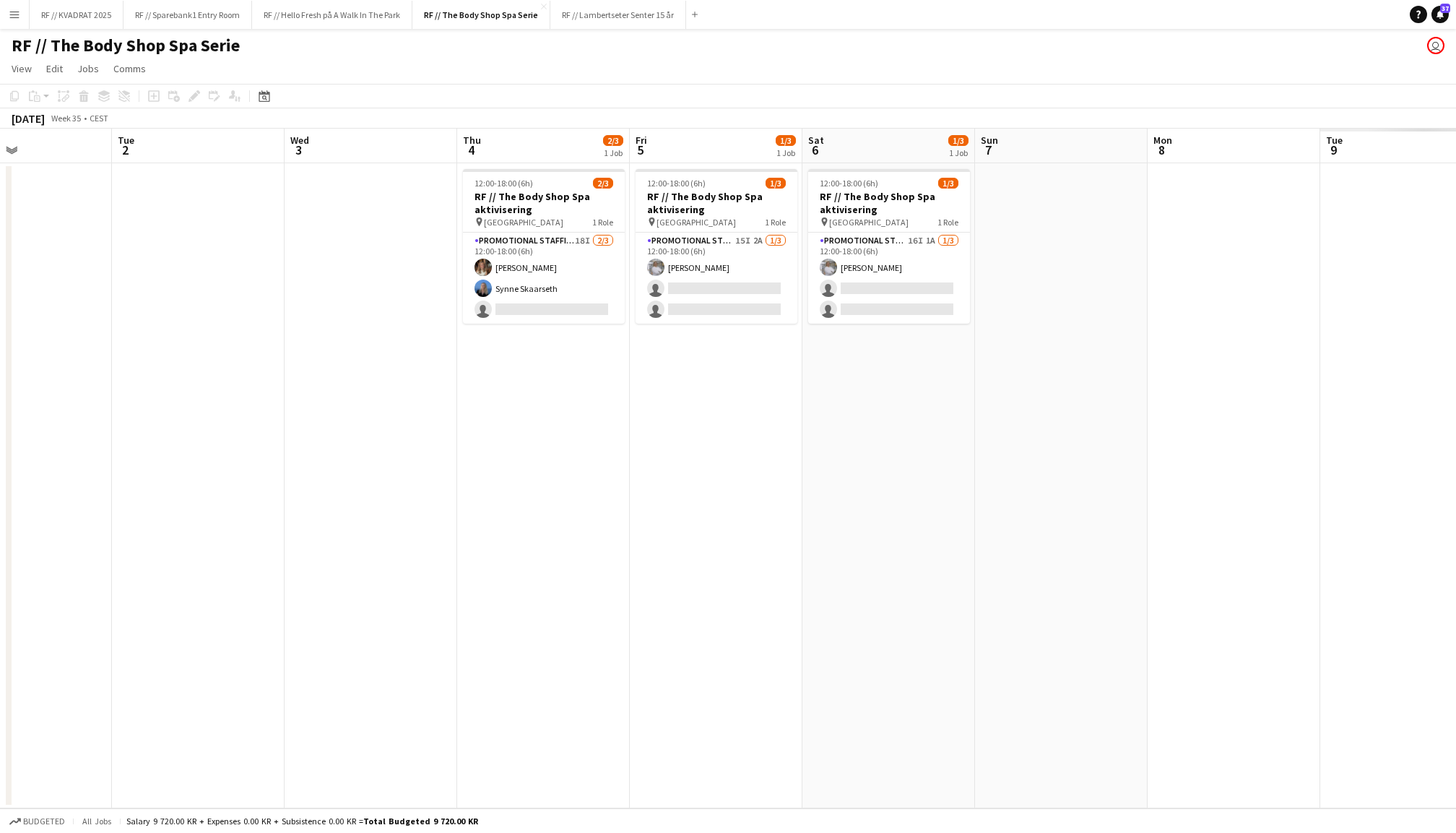
scroll to position [0, 575]
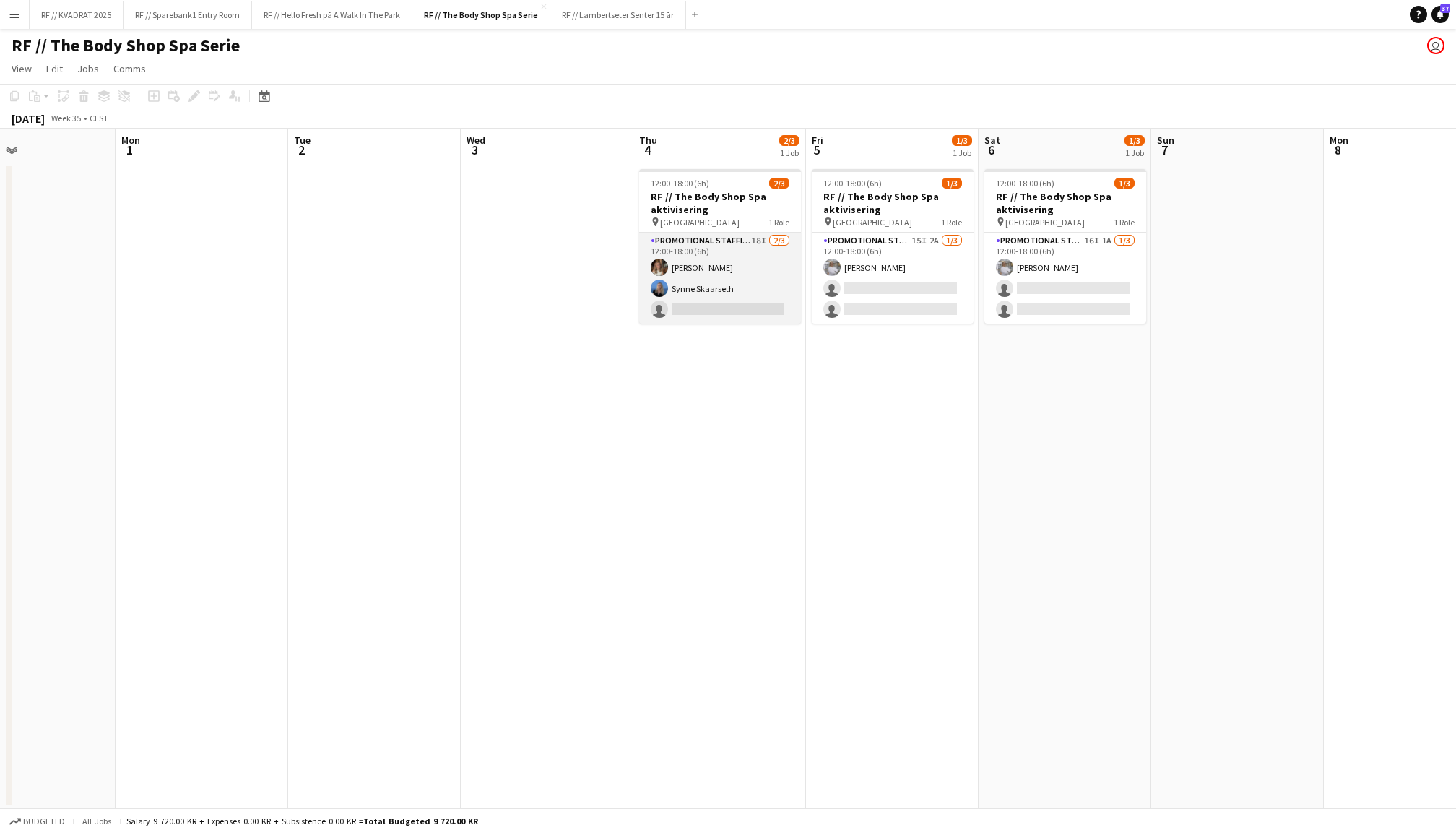
click at [734, 245] on app-card-role "Promotional Staffing (Promotional Staff) 18I [DATE] 12:00-18:00 (6h) [PERSON_NA…" at bounding box center [719, 278] width 162 height 91
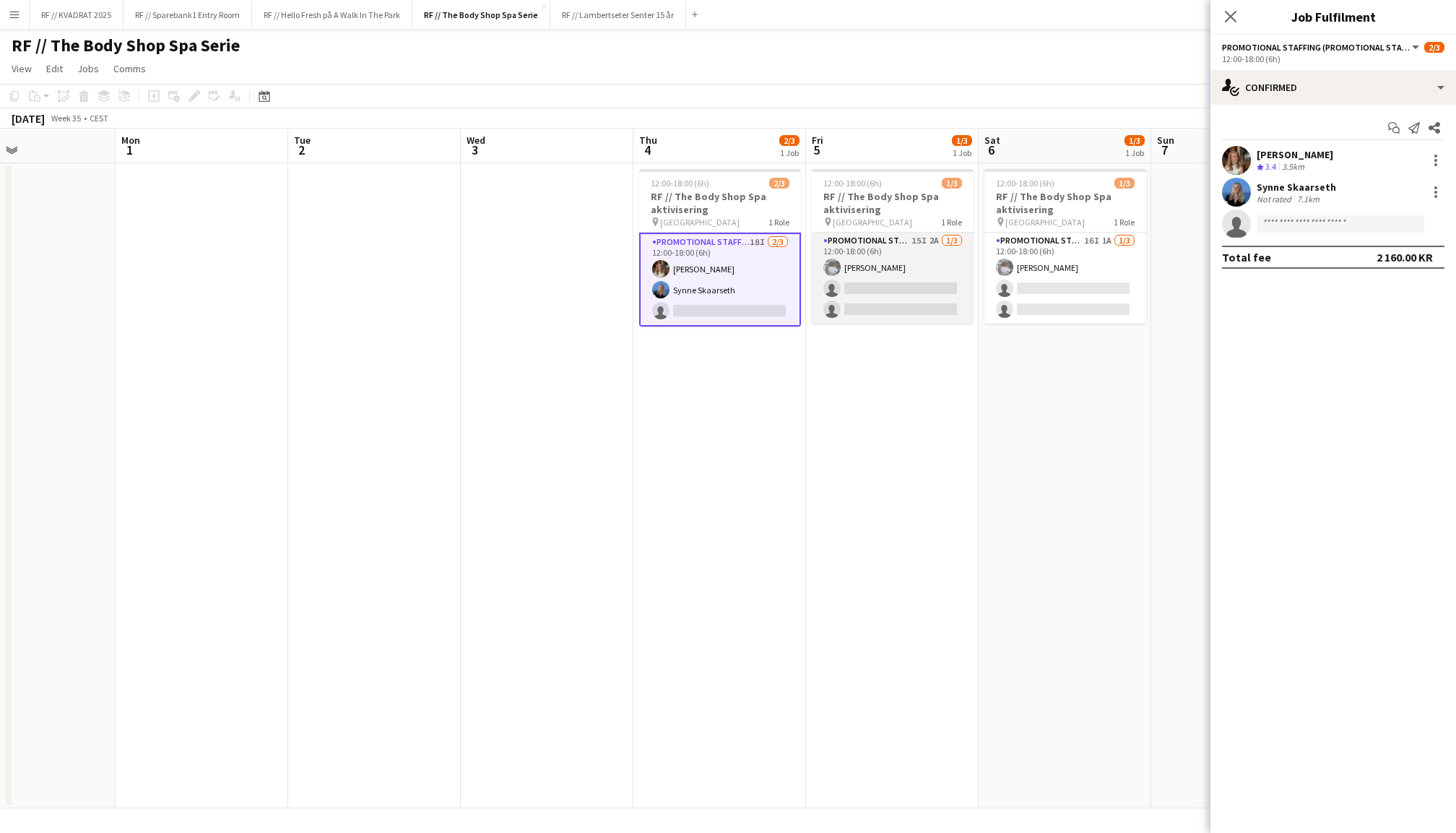
click at [897, 258] on app-card-role "Promotional Staffing (Promotional Staff) 15I 2A [DATE] 12:00-18:00 (6h) [PERSON…" at bounding box center [892, 278] width 162 height 91
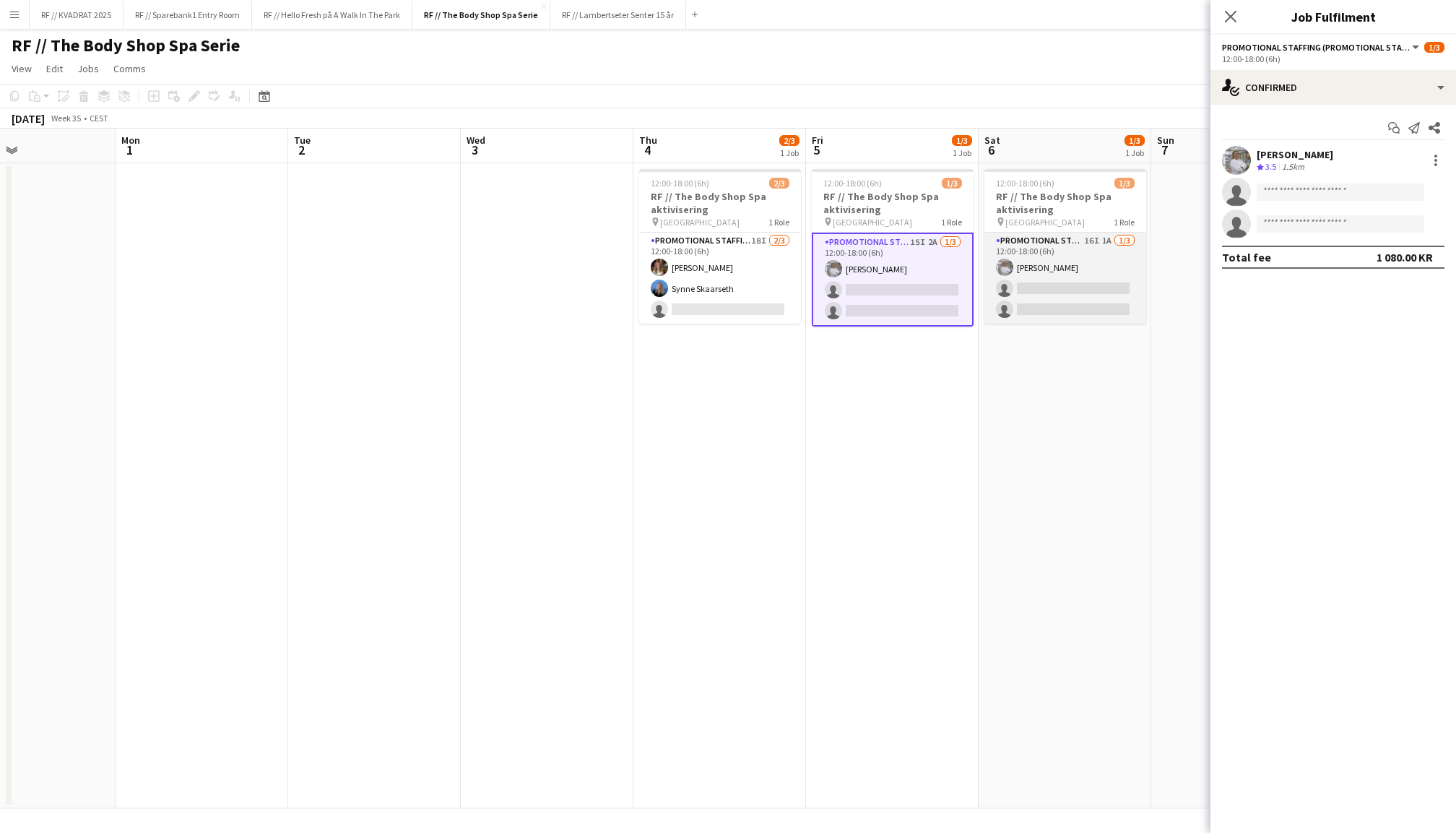
click at [1076, 269] on app-card-role "Promotional Staffing (Promotional Staff) 16I 1A [DATE] 12:00-18:00 (6h) [PERSON…" at bounding box center [1064, 278] width 162 height 91
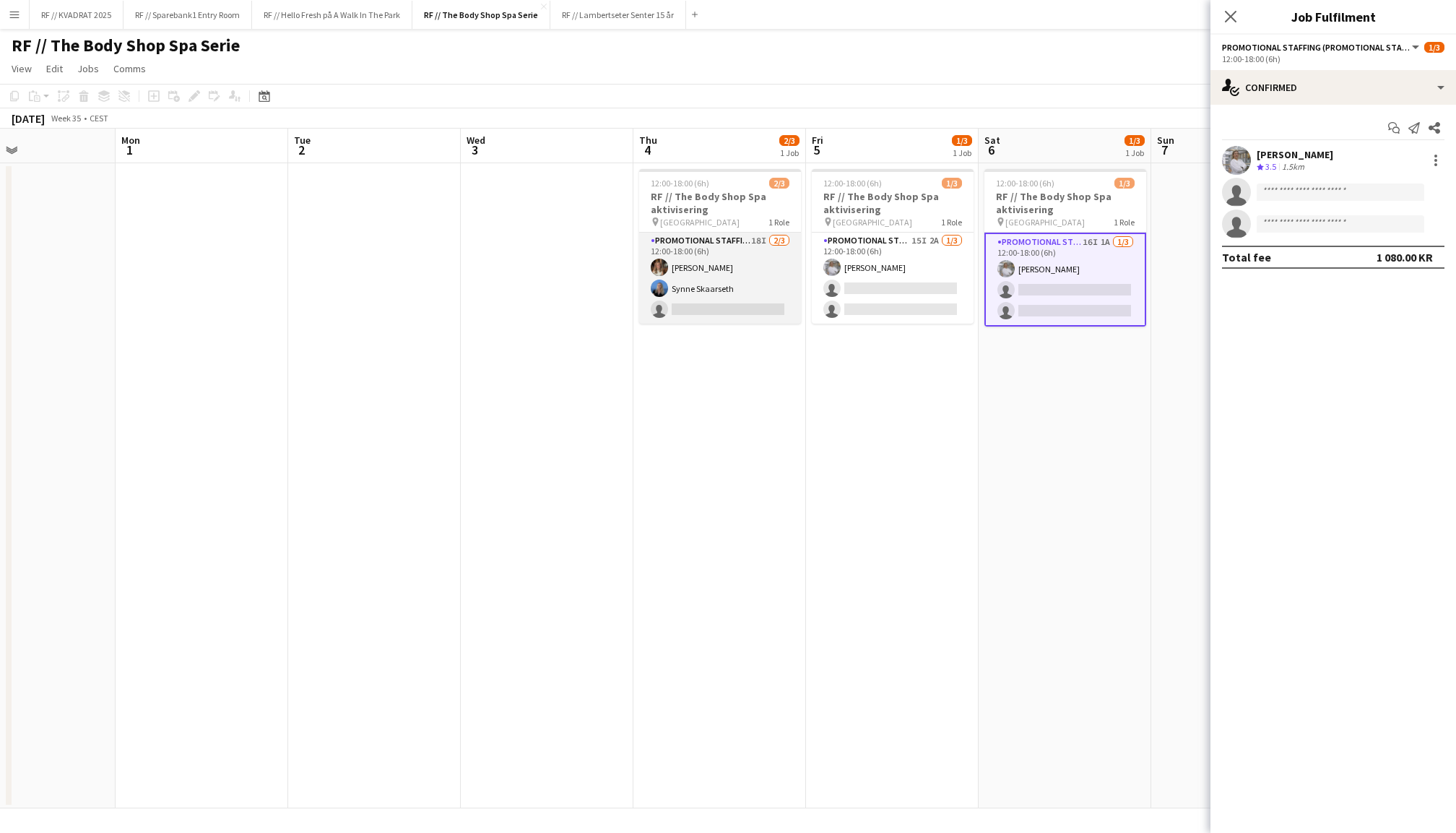
click at [709, 255] on app-card-role "Promotional Staffing (Promotional Staff) 18I [DATE] 12:00-18:00 (6h) [PERSON_NA…" at bounding box center [719, 278] width 162 height 91
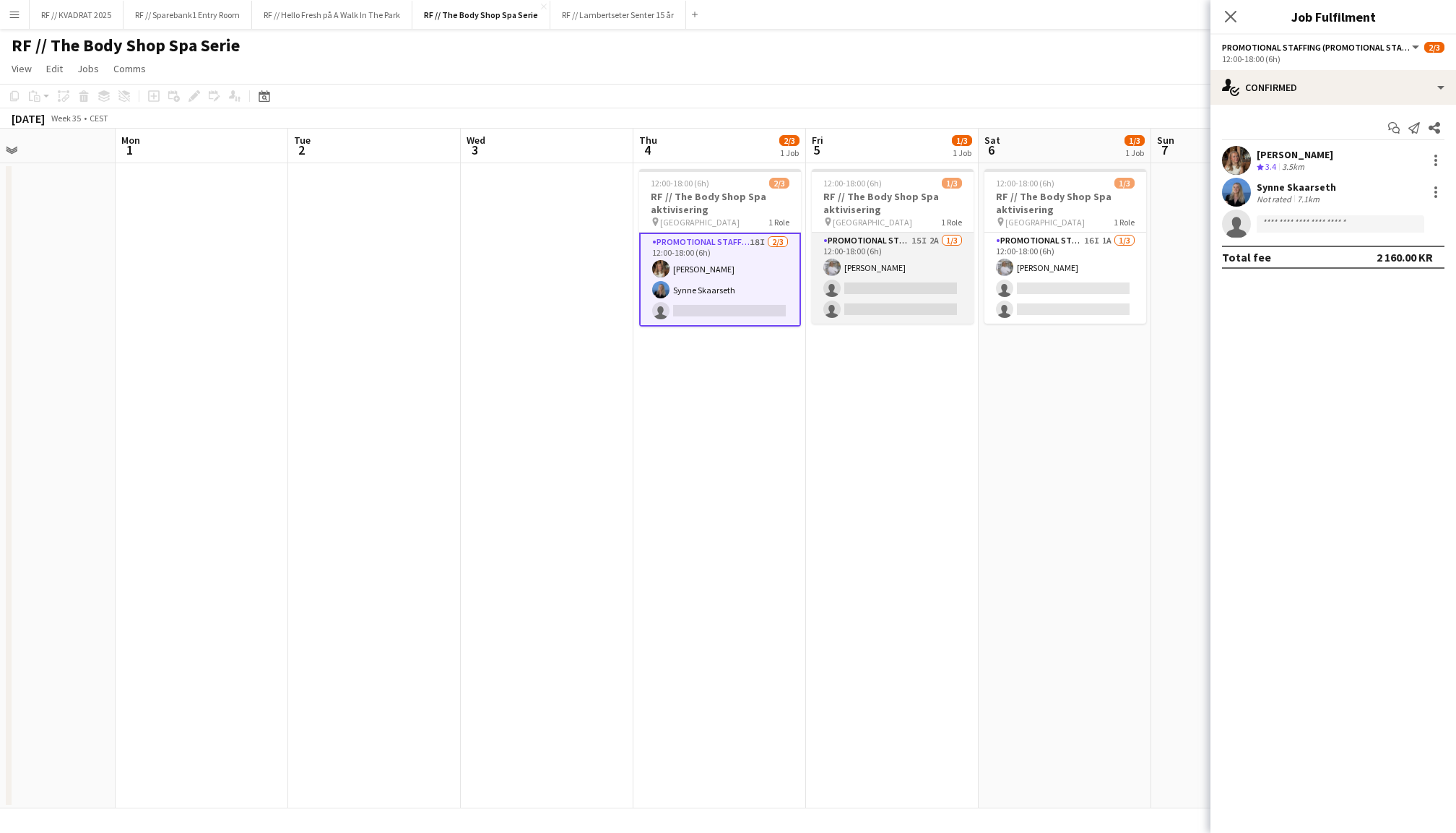
click at [825, 264] on app-user-avatar at bounding box center [832, 268] width 17 height 17
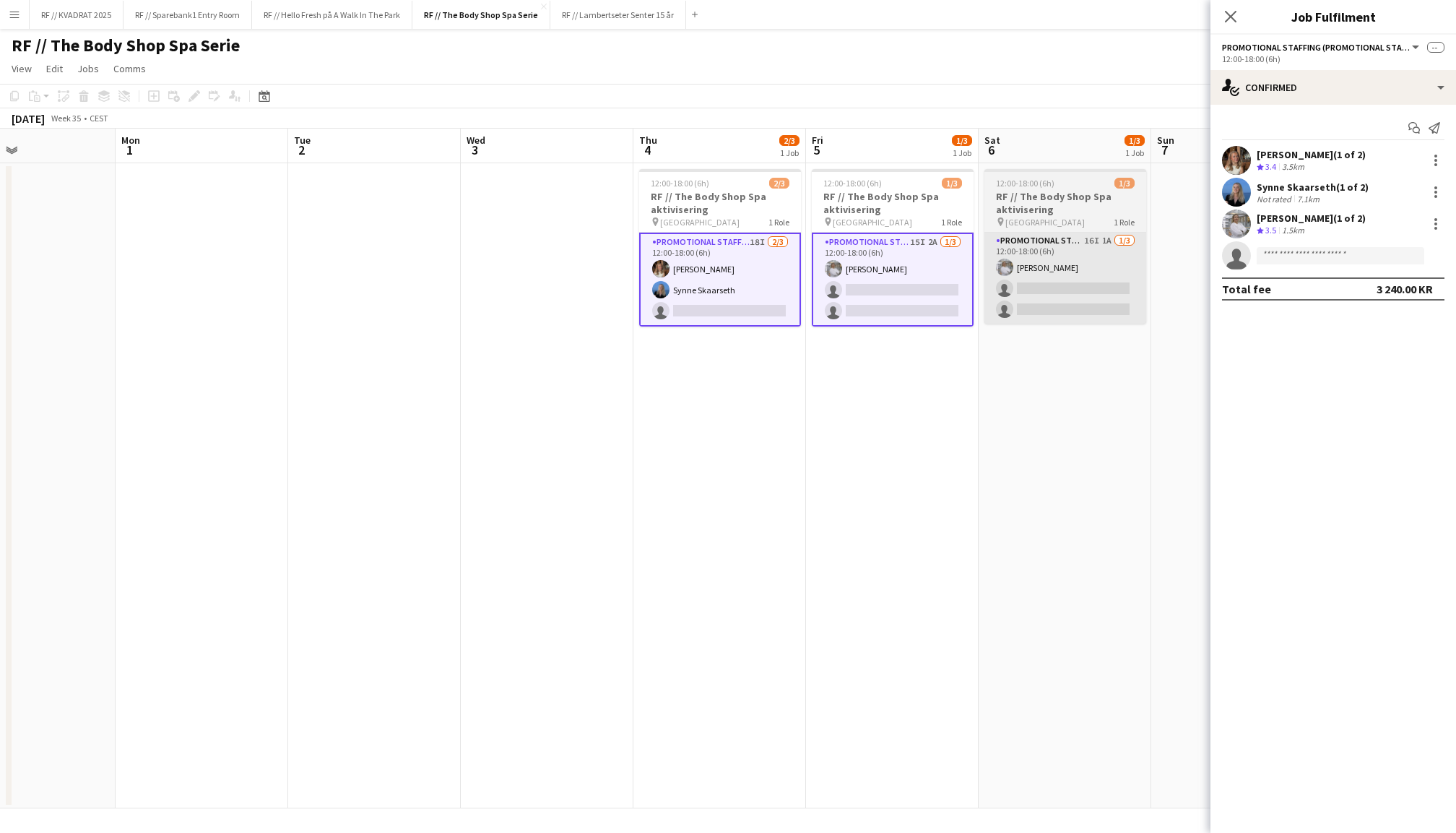
click at [1047, 264] on app-card-role "Promotional Staffing (Promotional Staff) 16I 1A [DATE] 12:00-18:00 (6h) [PERSON…" at bounding box center [1064, 278] width 162 height 91
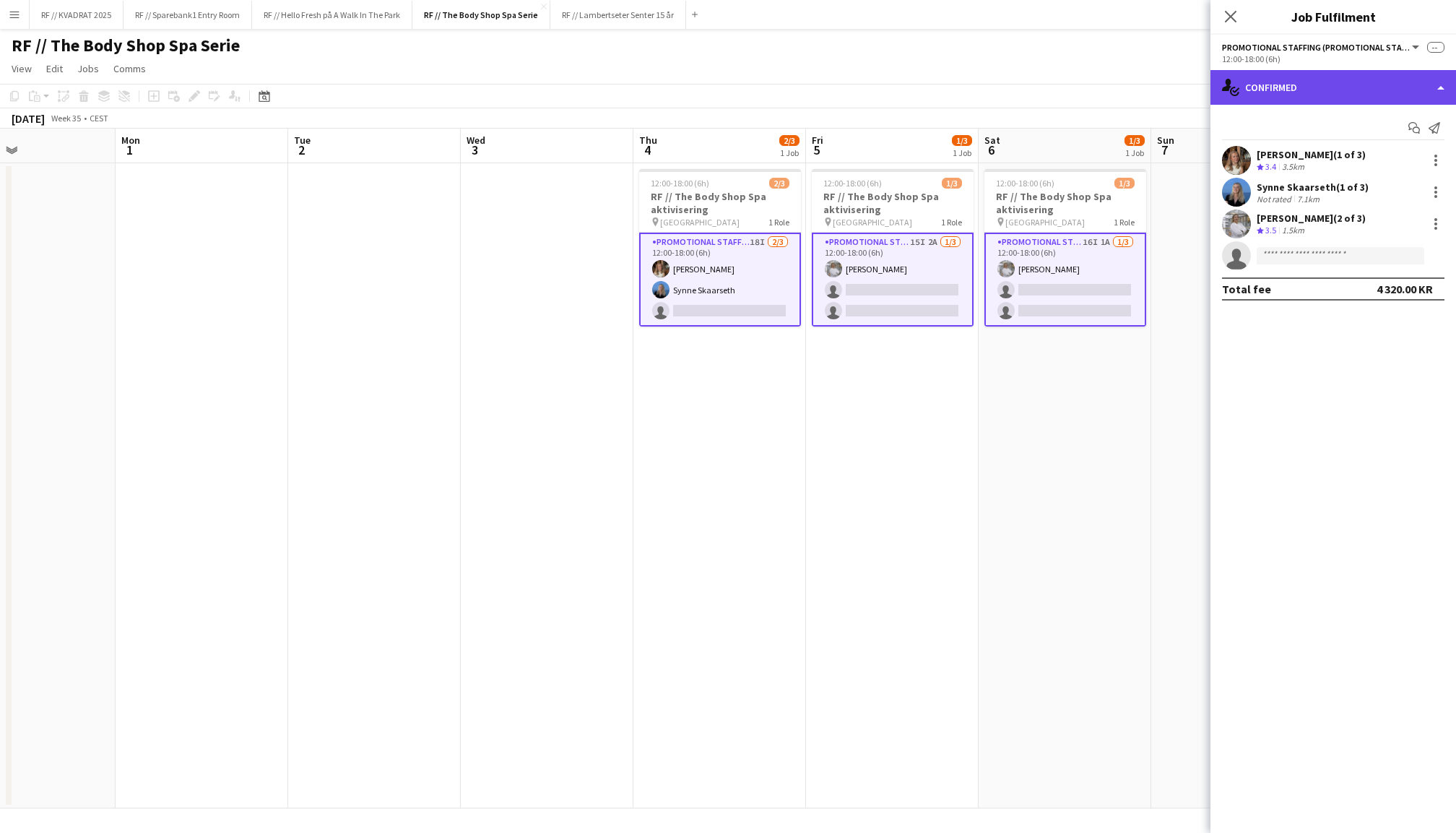
click at [1289, 91] on div "single-neutral-actions-check-2 Confirmed" at bounding box center [1333, 87] width 245 height 35
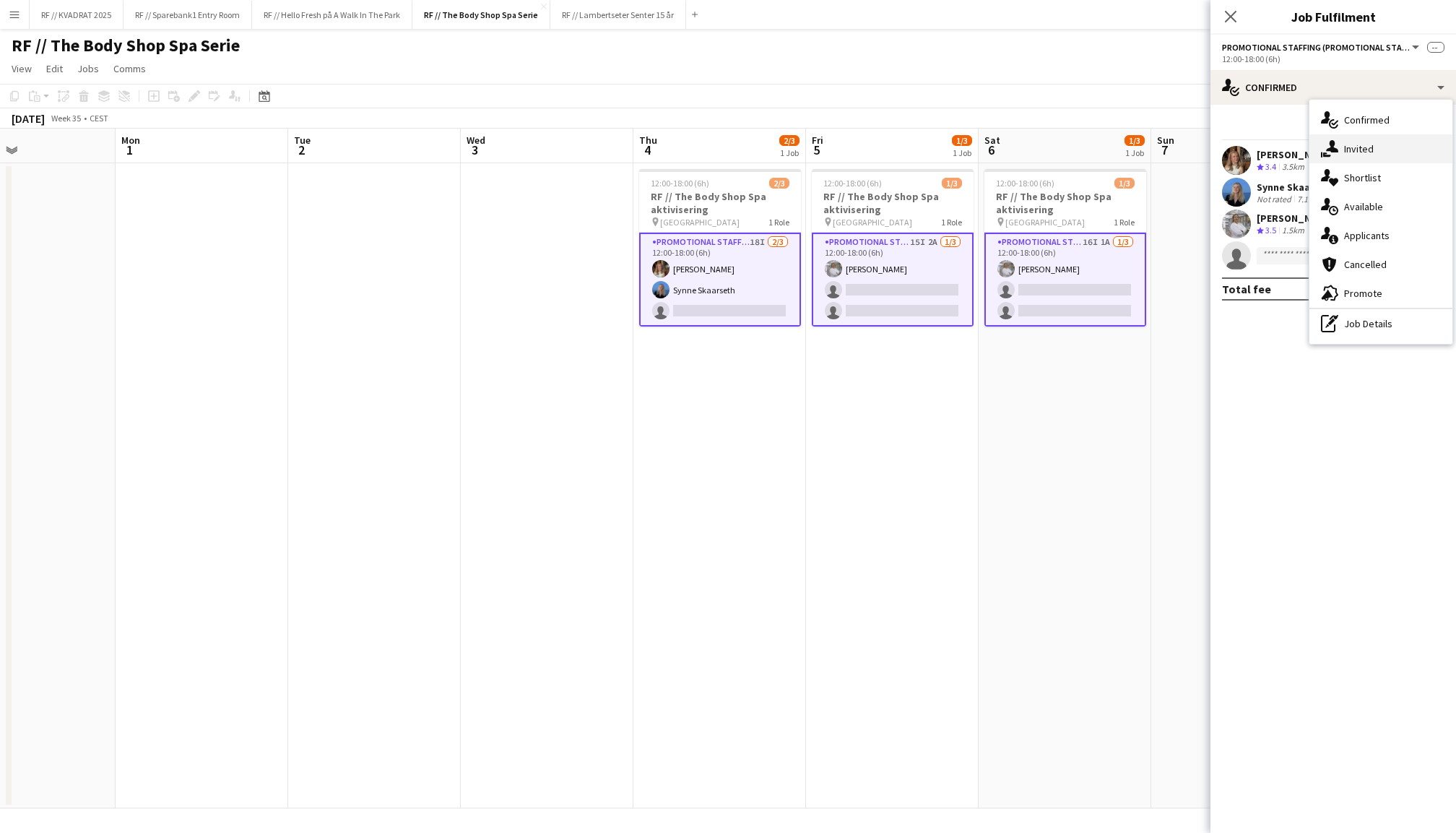
click at [1341, 151] on div "single-neutral-actions-share-1 Invited" at bounding box center [1381, 149] width 143 height 29
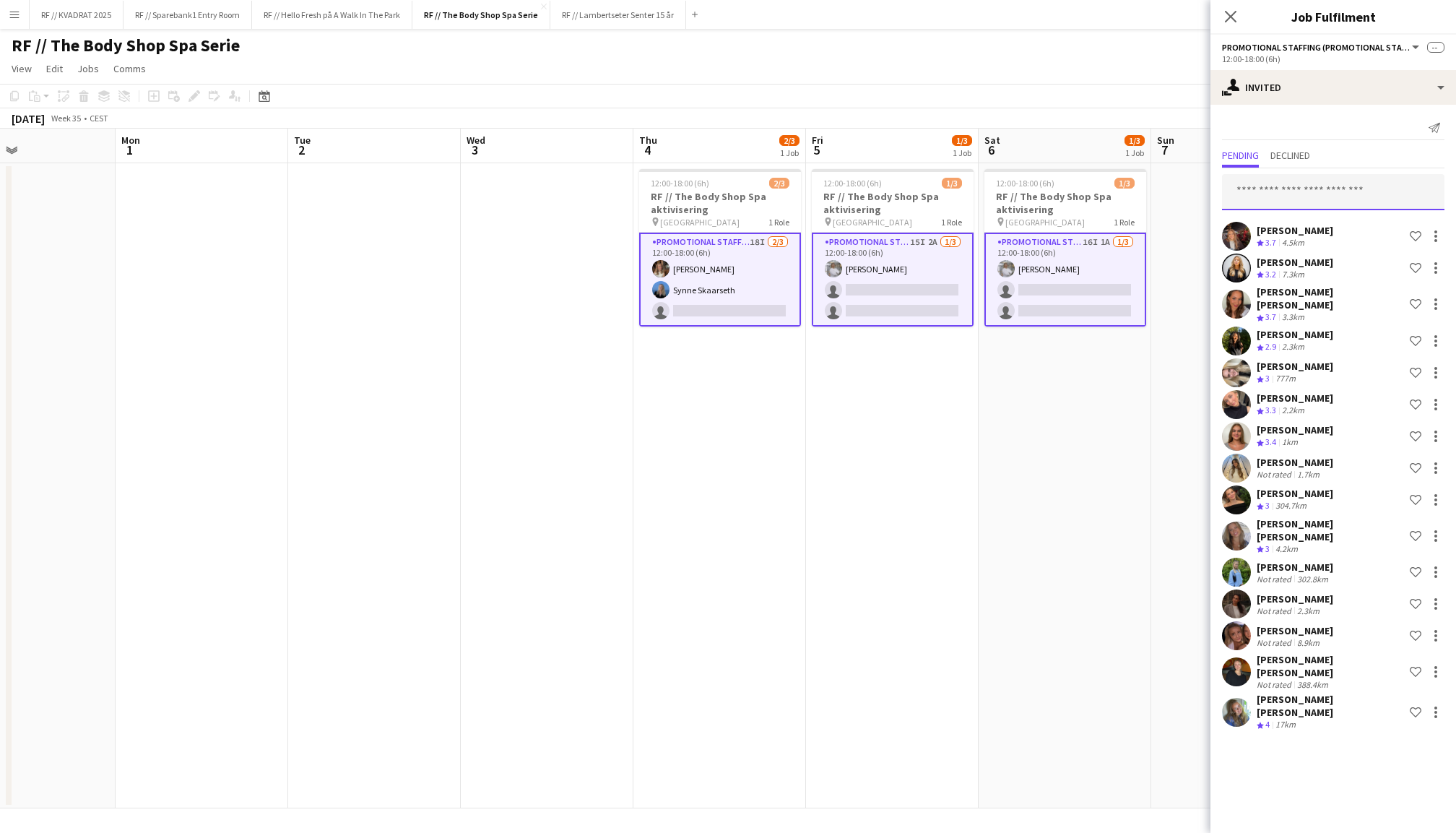
click at [1293, 194] on input "text" at bounding box center [1333, 192] width 222 height 36
type input "******"
click at [1362, 235] on span "Busy with another job on EVENT // Atea // TP2B ." at bounding box center [1334, 234] width 200 height 13
click at [1225, 16] on icon "Close pop-in" at bounding box center [1230, 16] width 14 height 14
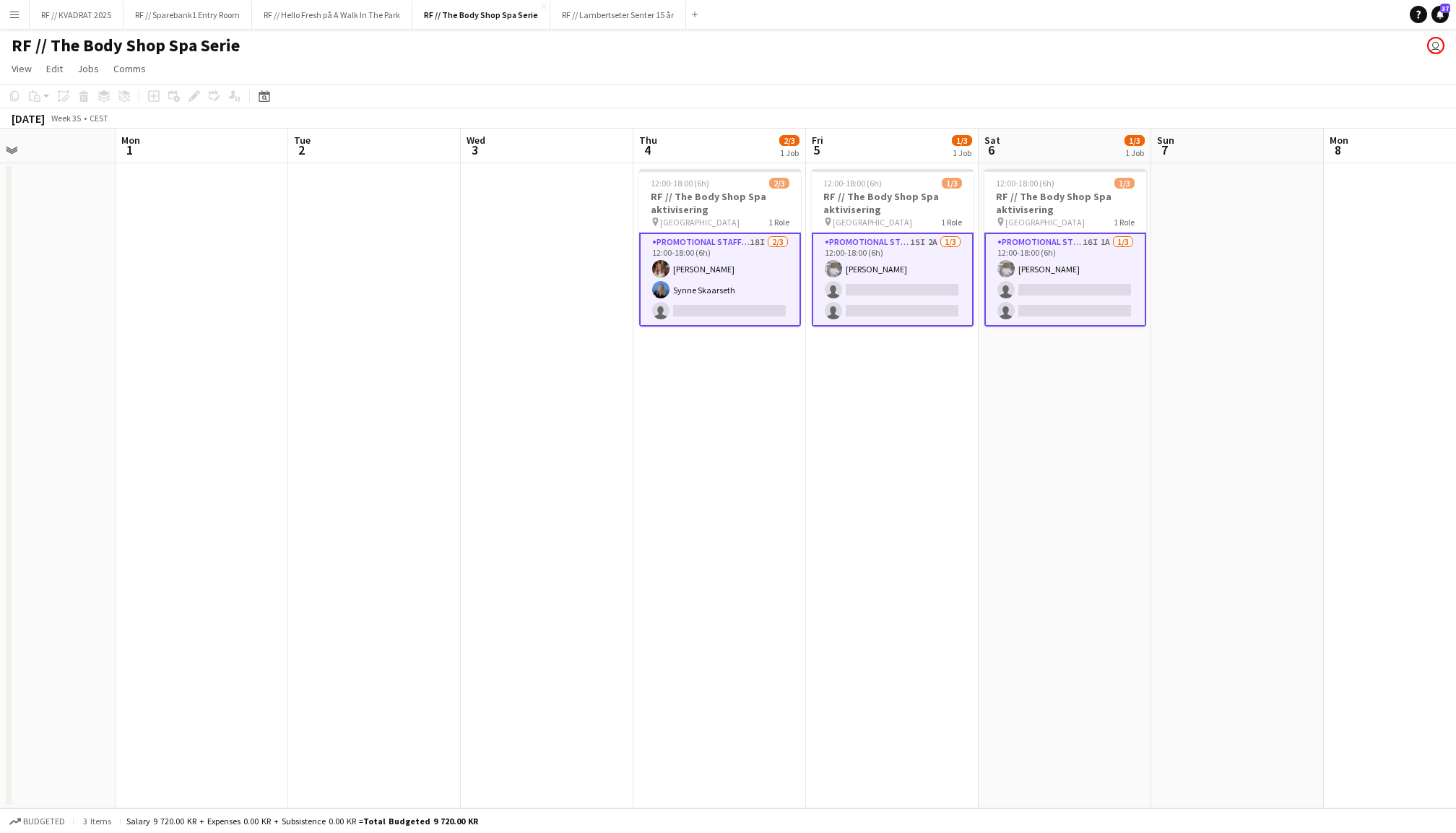
click at [1177, 289] on app-date-cell at bounding box center [1238, 485] width 173 height 645
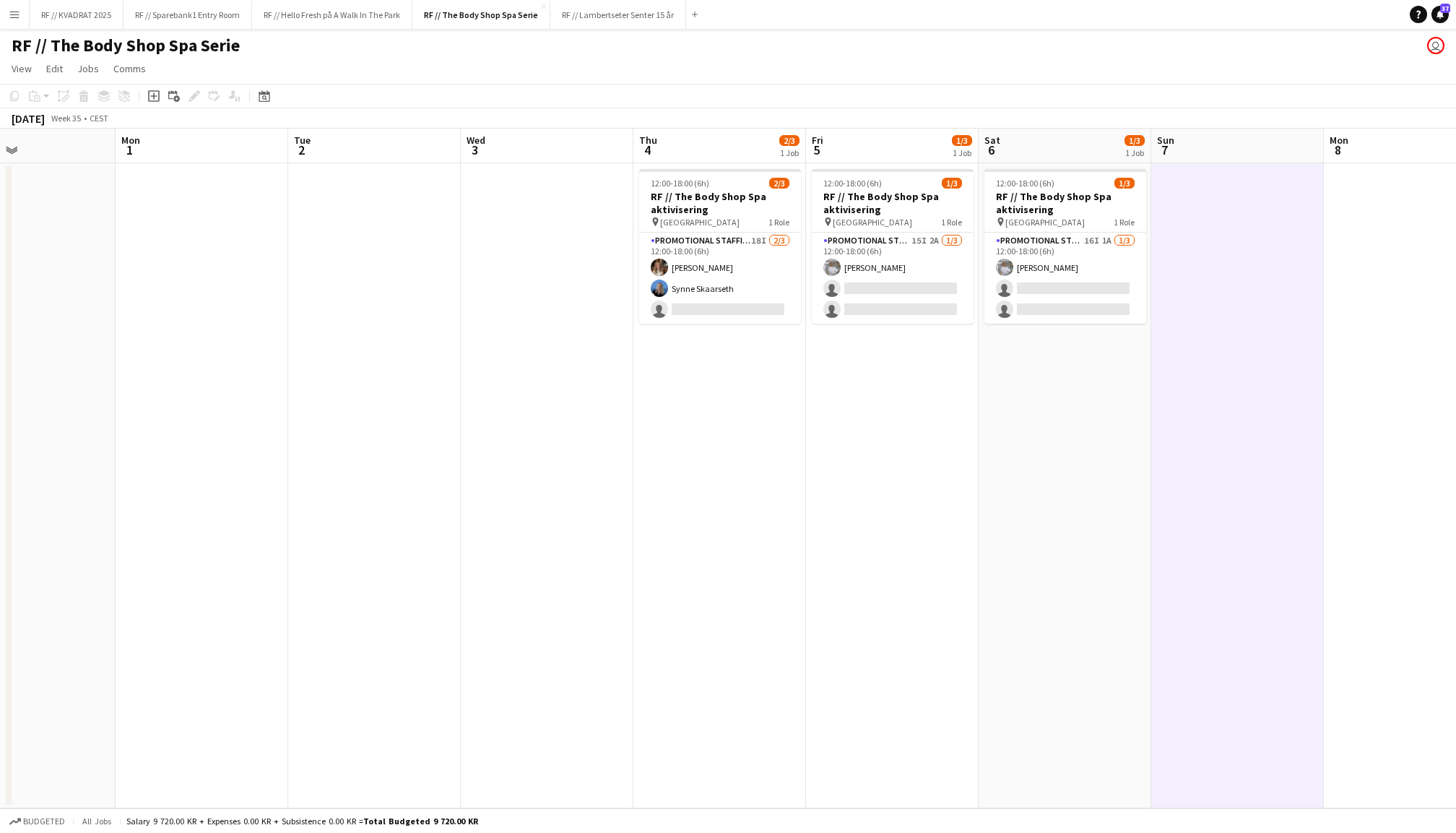
click at [10, 12] on app-icon "Menu" at bounding box center [15, 15] width 12 height 12
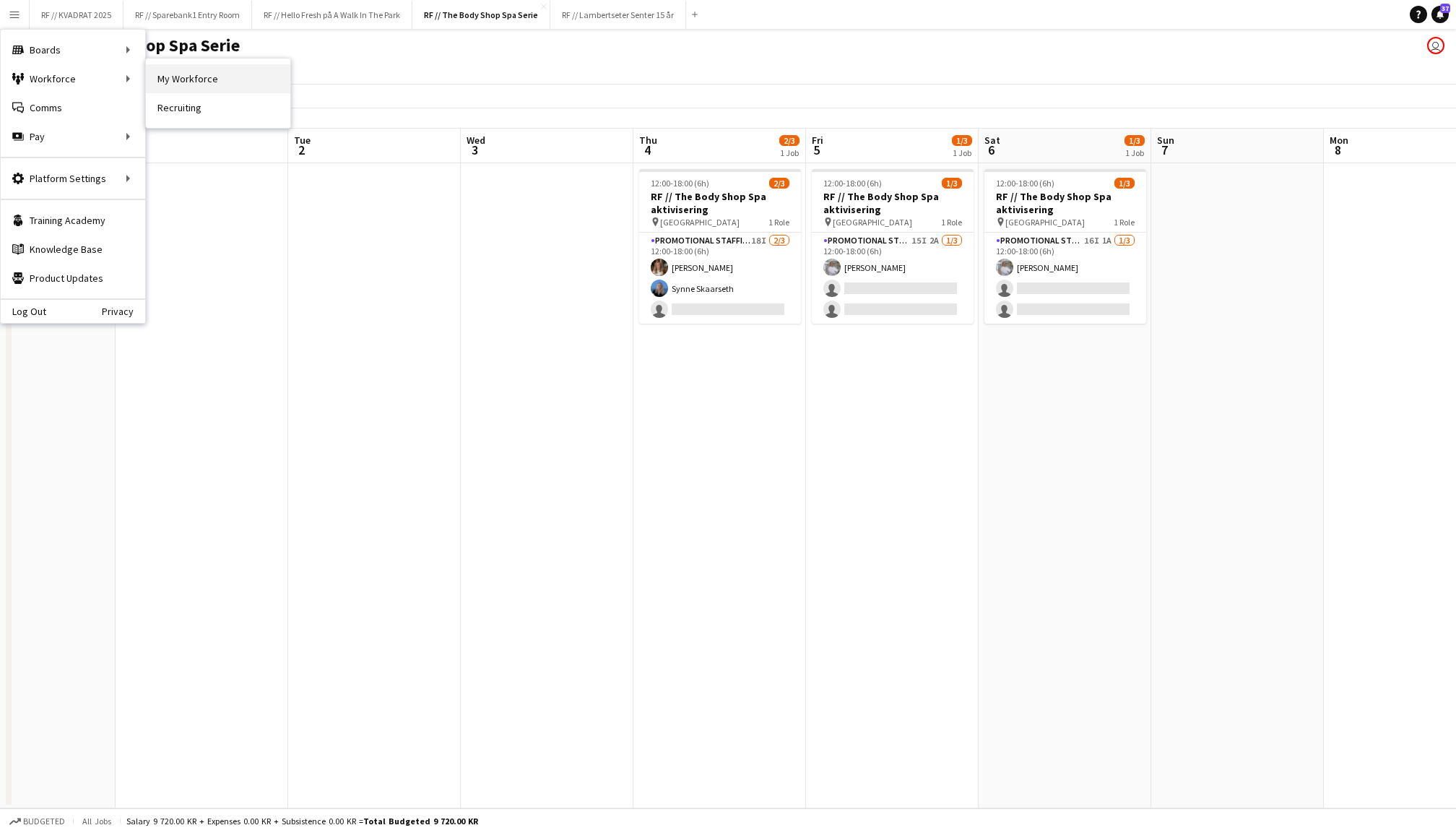
click at [165, 77] on link "My Workforce" at bounding box center [217, 79] width 144 height 29
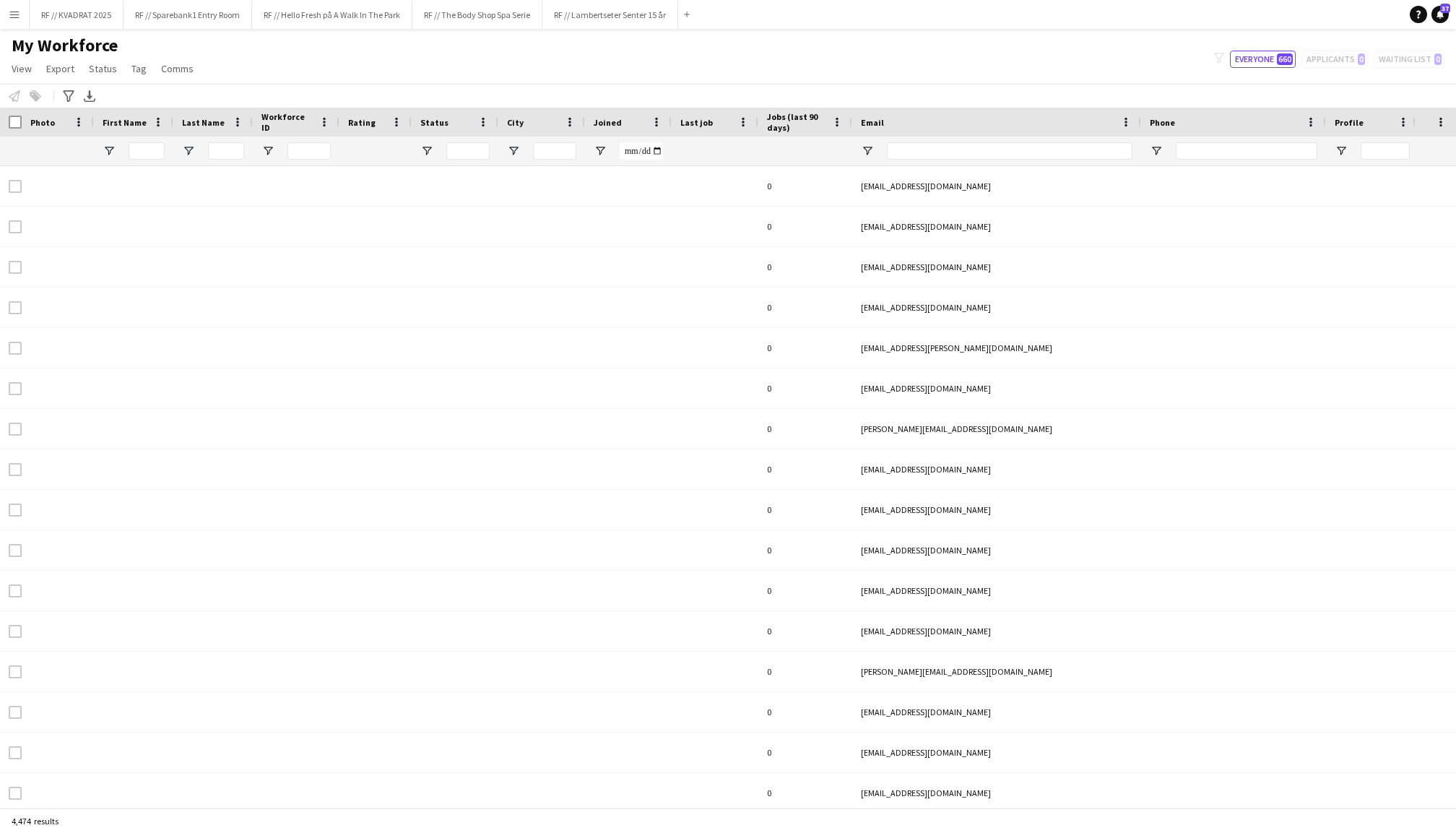
type input "**********"
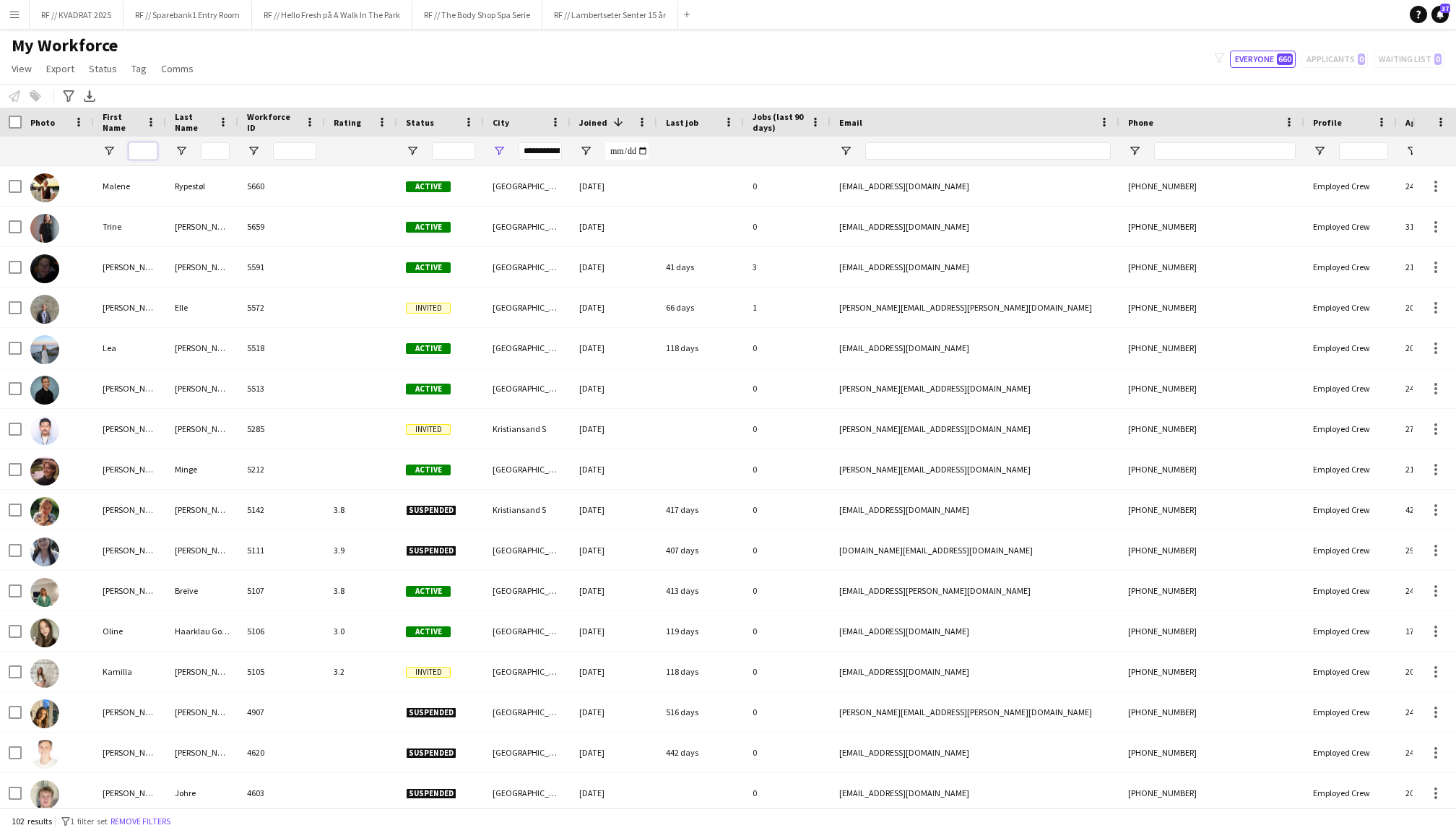
click at [148, 148] on input "First Name Filter Input" at bounding box center [143, 151] width 29 height 17
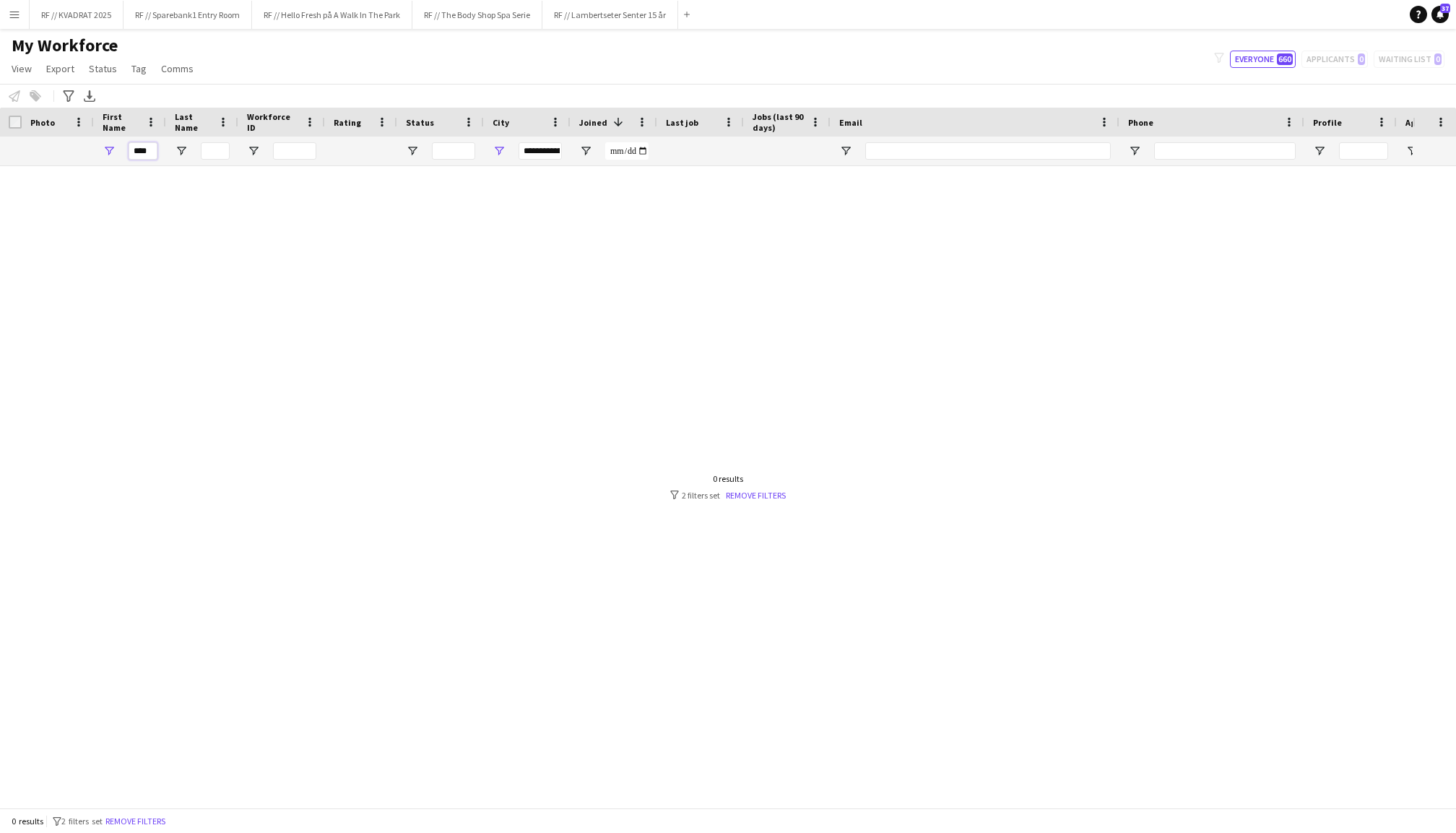
type input "****"
drag, startPoint x: 527, startPoint y: 147, endPoint x: 670, endPoint y: 148, distance: 143.0
click at [670, 148] on div "****" at bounding box center [772, 151] width 1544 height 29
type input "*"
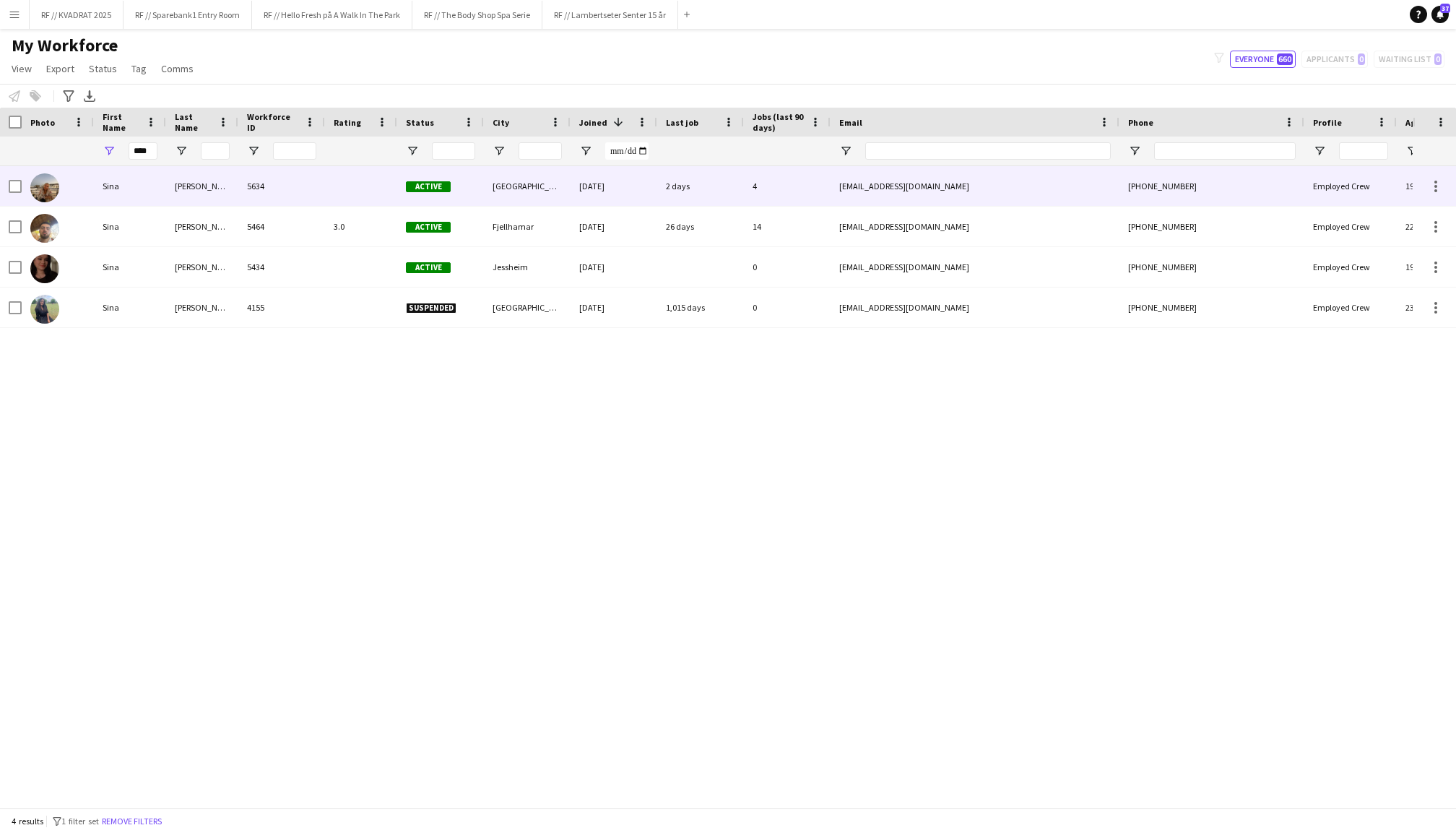
click at [120, 186] on div "Sina" at bounding box center [130, 185] width 73 height 40
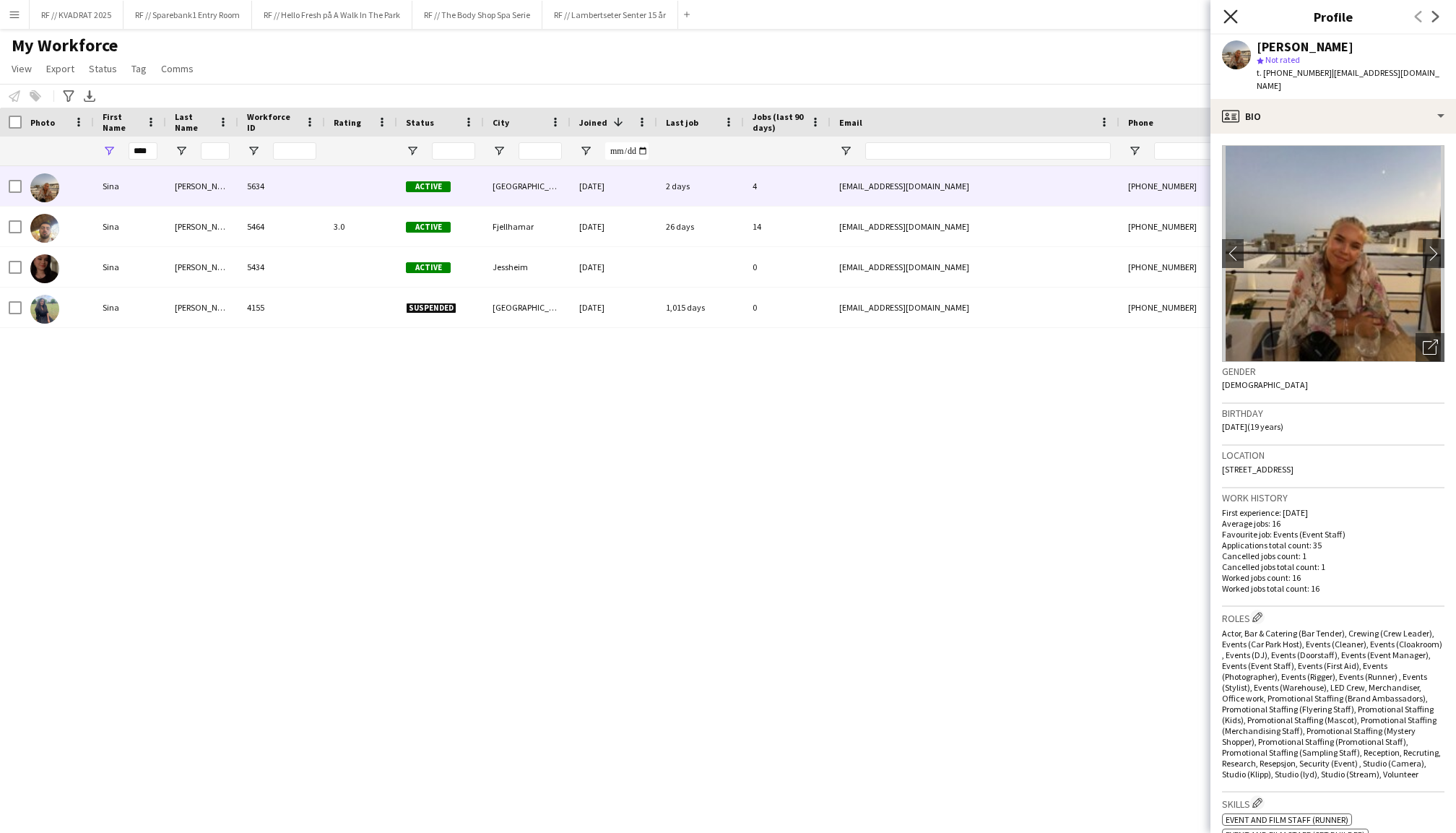
click at [1229, 17] on icon at bounding box center [1230, 16] width 14 height 14
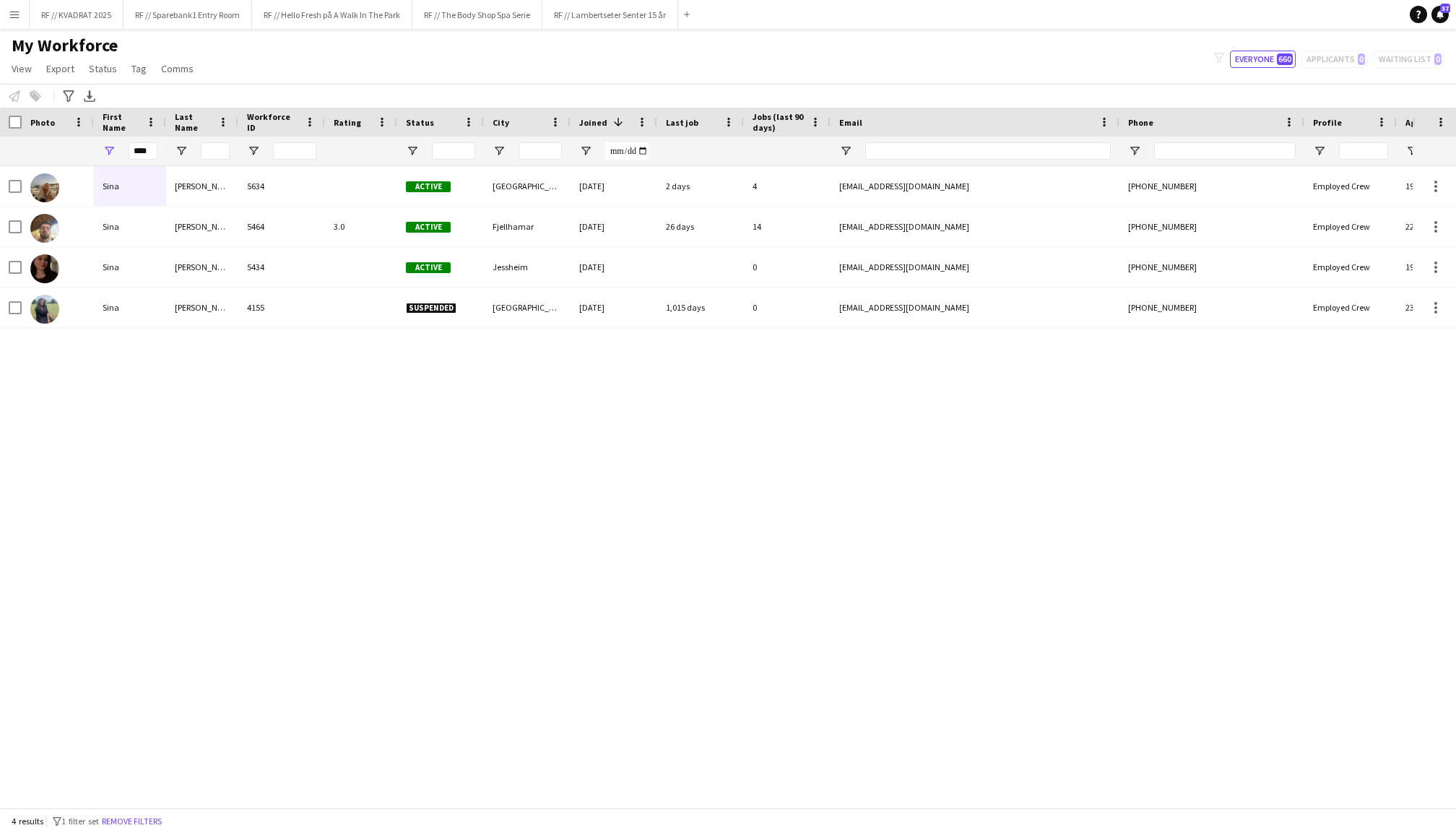
click at [6, 20] on button "Menu" at bounding box center [15, 15] width 29 height 29
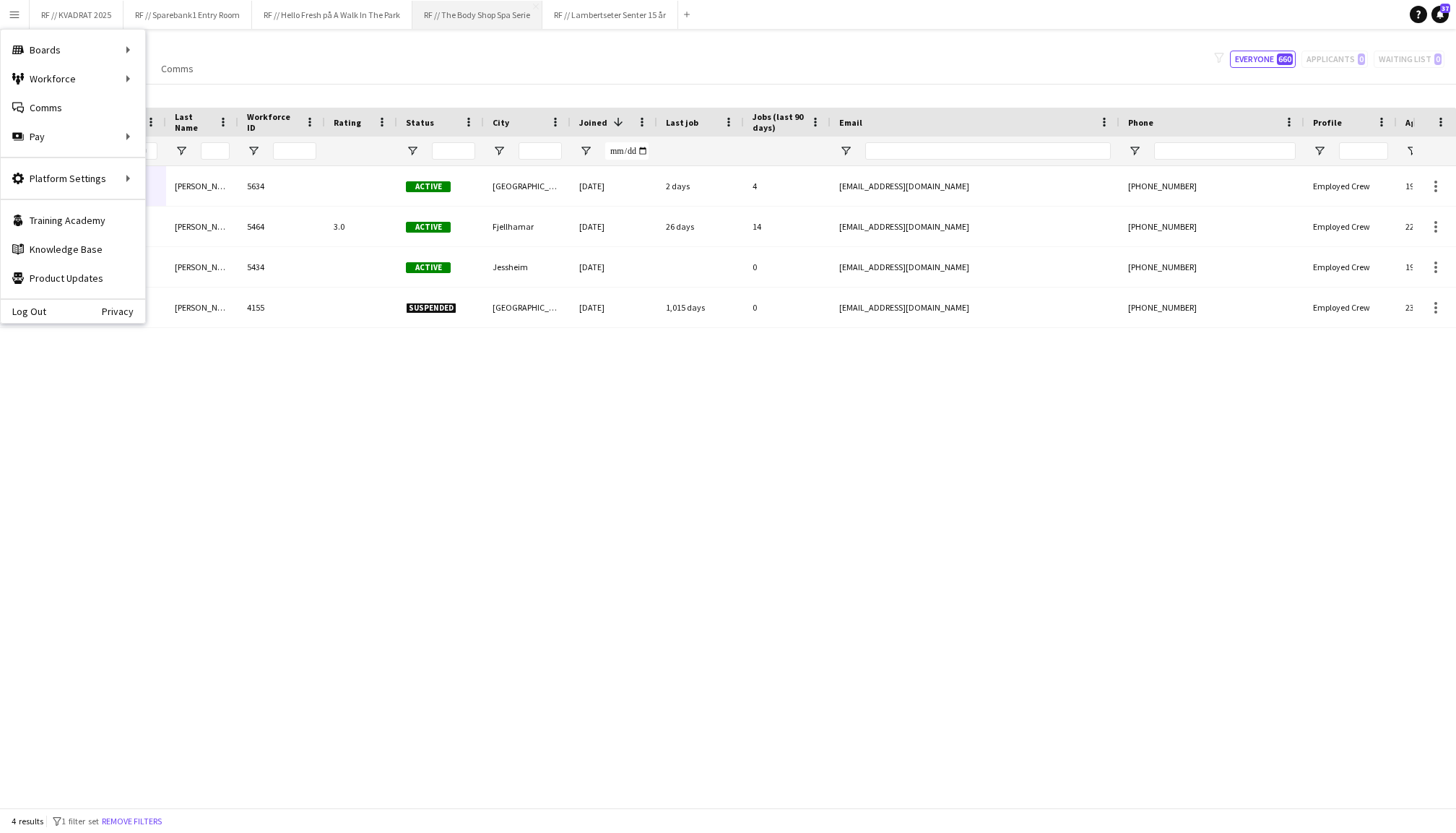
click at [512, 23] on button "RF // The Body Shop Spa Serie Close" at bounding box center [477, 15] width 130 height 28
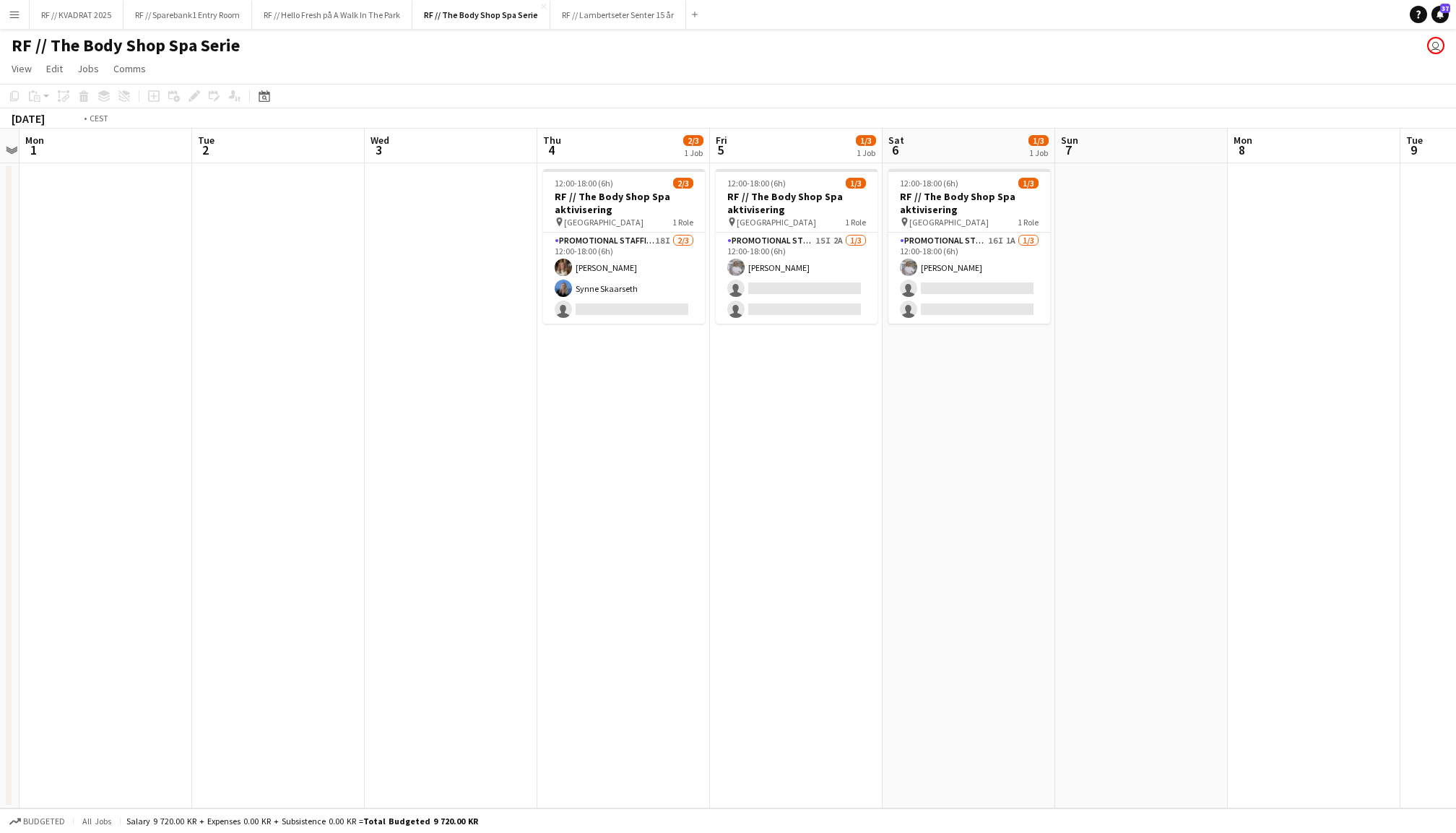
scroll to position [0, 509]
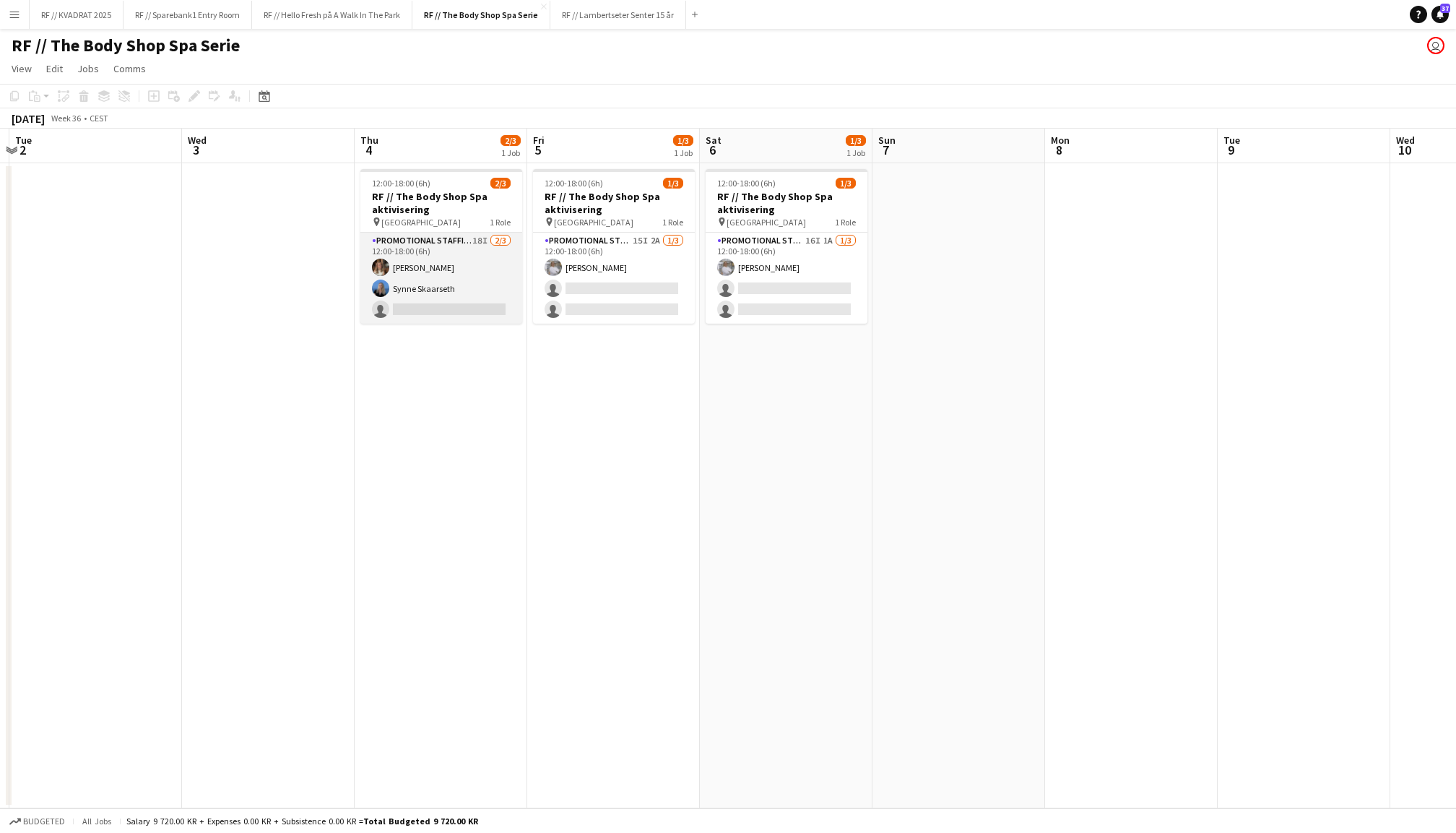
click at [474, 268] on app-card-role "Promotional Staffing (Promotional Staff) 18I [DATE] 12:00-18:00 (6h) [PERSON_NA…" at bounding box center [441, 278] width 162 height 91
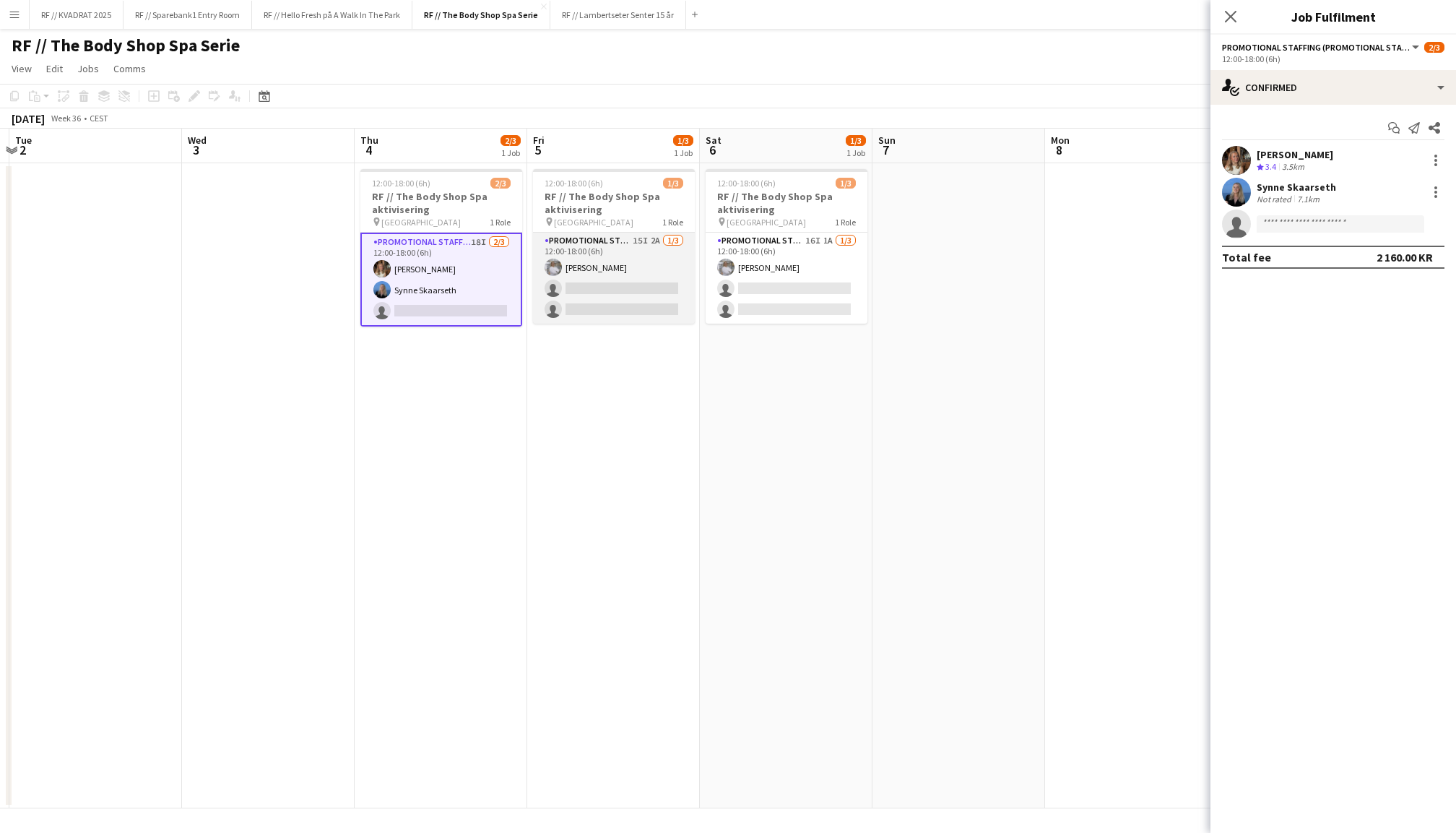
click at [657, 296] on app-card-role "Promotional Staffing (Promotional Staff) 15I 2A [DATE] 12:00-18:00 (6h) [PERSON…" at bounding box center [614, 278] width 162 height 91
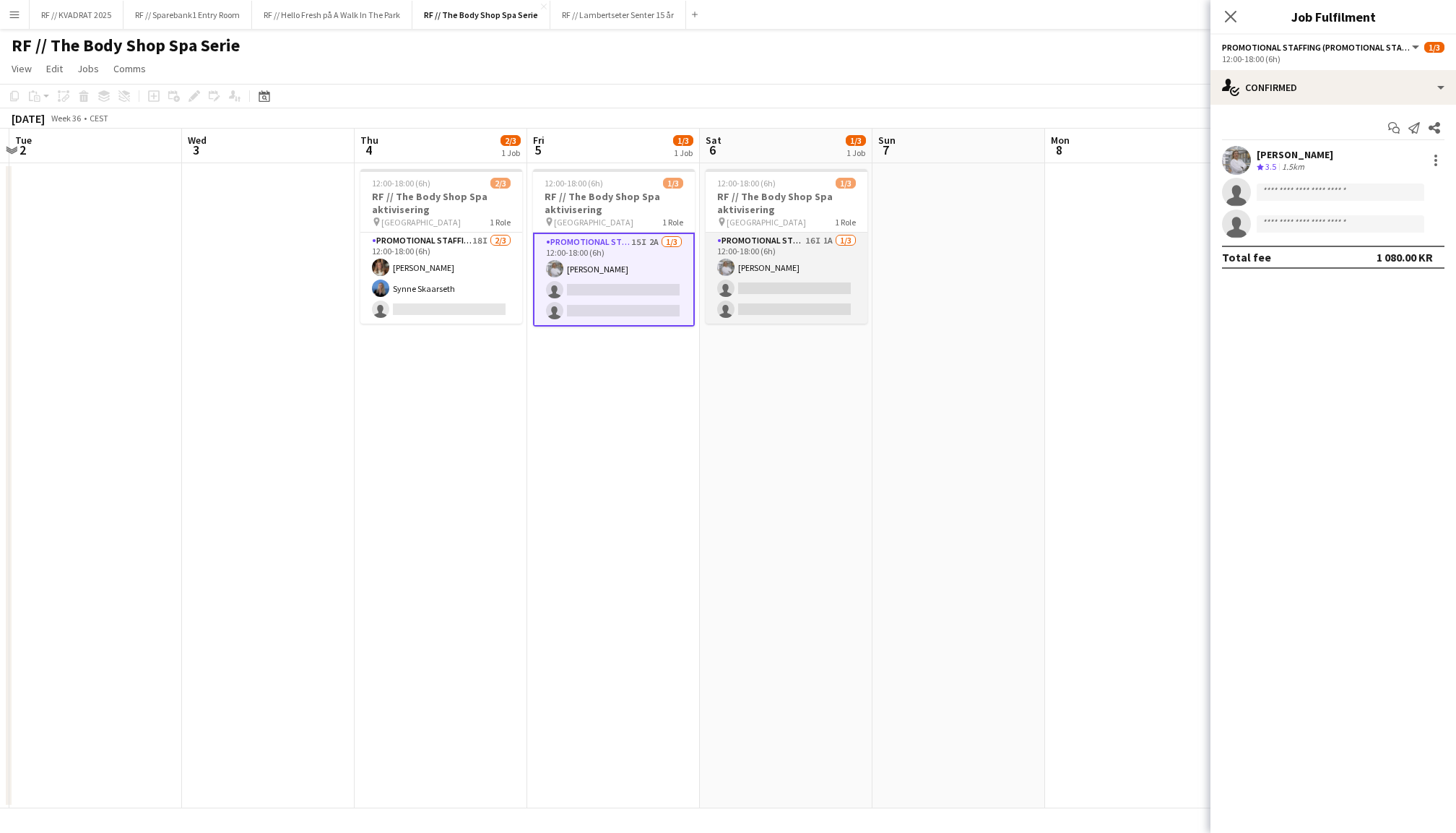
click at [822, 277] on app-card-role "Promotional Staffing (Promotional Staff) 16I 1A [DATE] 12:00-18:00 (6h) [PERSON…" at bounding box center [786, 278] width 162 height 91
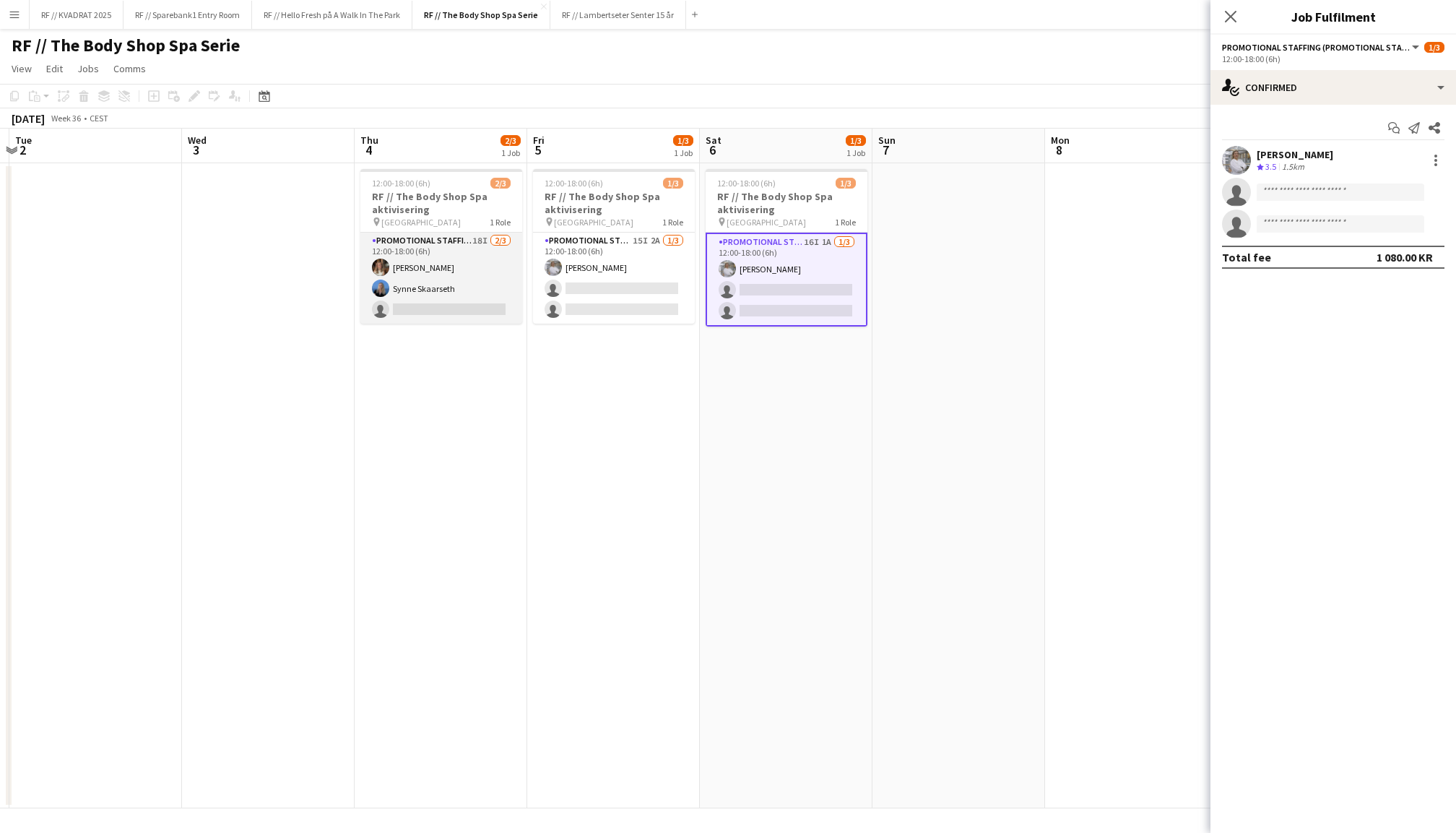
click at [468, 272] on app-card-role "Promotional Staffing (Promotional Staff) 18I [DATE] 12:00-18:00 (6h) [PERSON_NA…" at bounding box center [441, 278] width 162 height 91
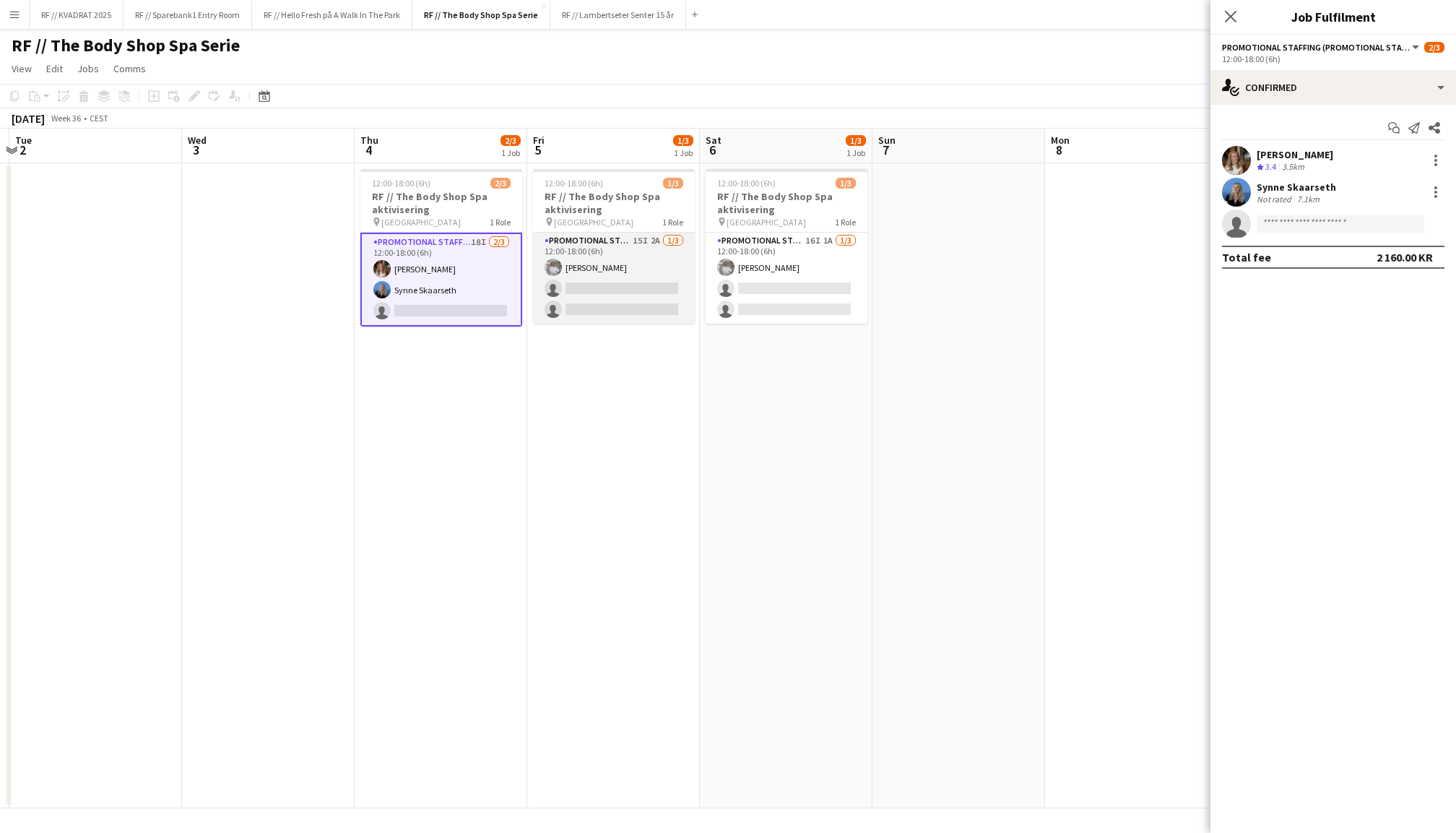
click at [602, 276] on app-card-role "Promotional Staffing (Promotional Staff) 15I 2A [DATE] 12:00-18:00 (6h) [PERSON…" at bounding box center [614, 278] width 162 height 91
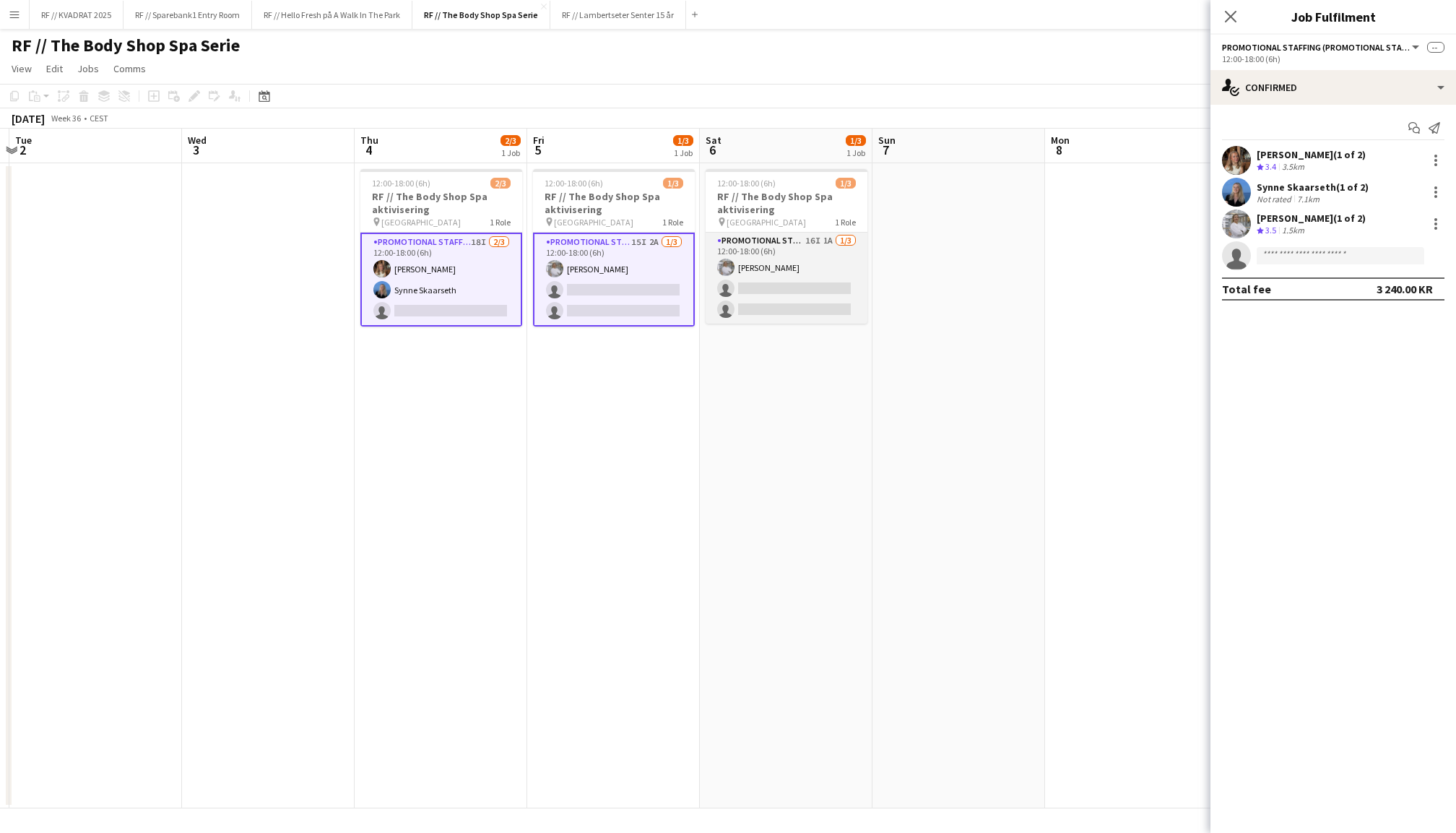
click at [793, 270] on app-card-role "Promotional Staffing (Promotional Staff) 16I 1A [DATE] 12:00-18:00 (6h) [PERSON…" at bounding box center [786, 278] width 162 height 91
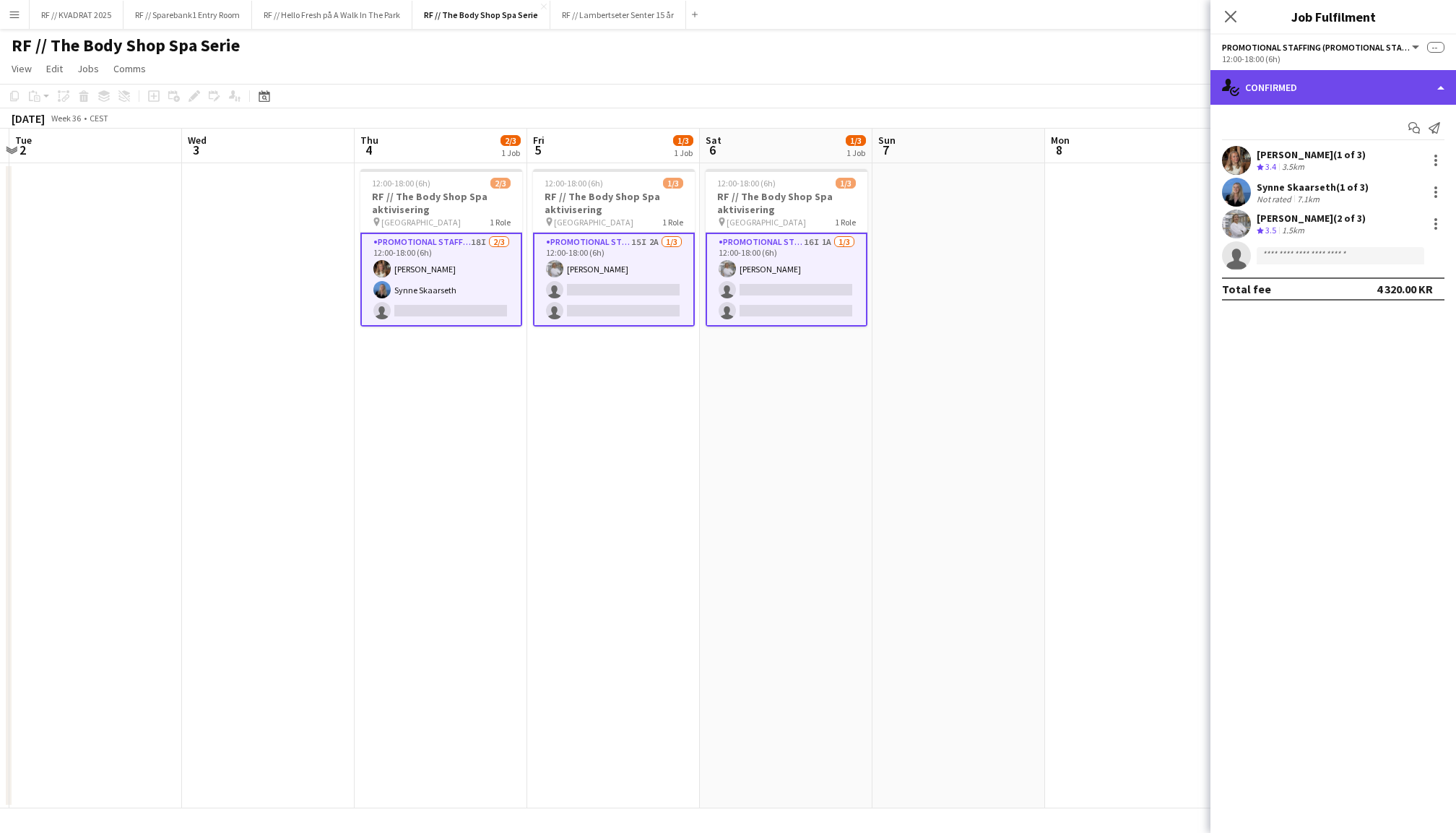
click at [1293, 101] on div "single-neutral-actions-check-2 Confirmed" at bounding box center [1333, 87] width 245 height 35
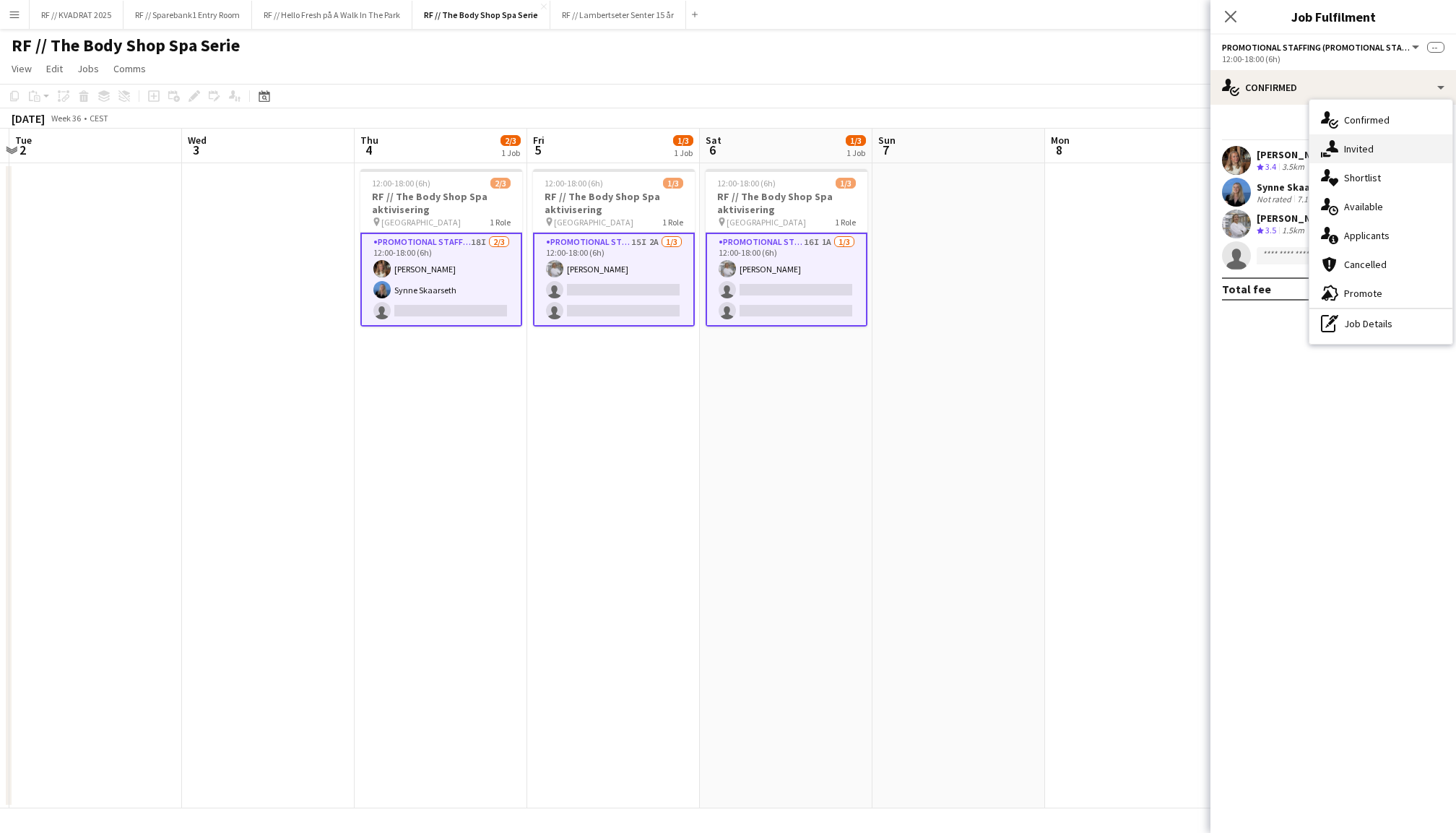
click at [1361, 154] on div "single-neutral-actions-share-1 Invited" at bounding box center [1381, 149] width 143 height 29
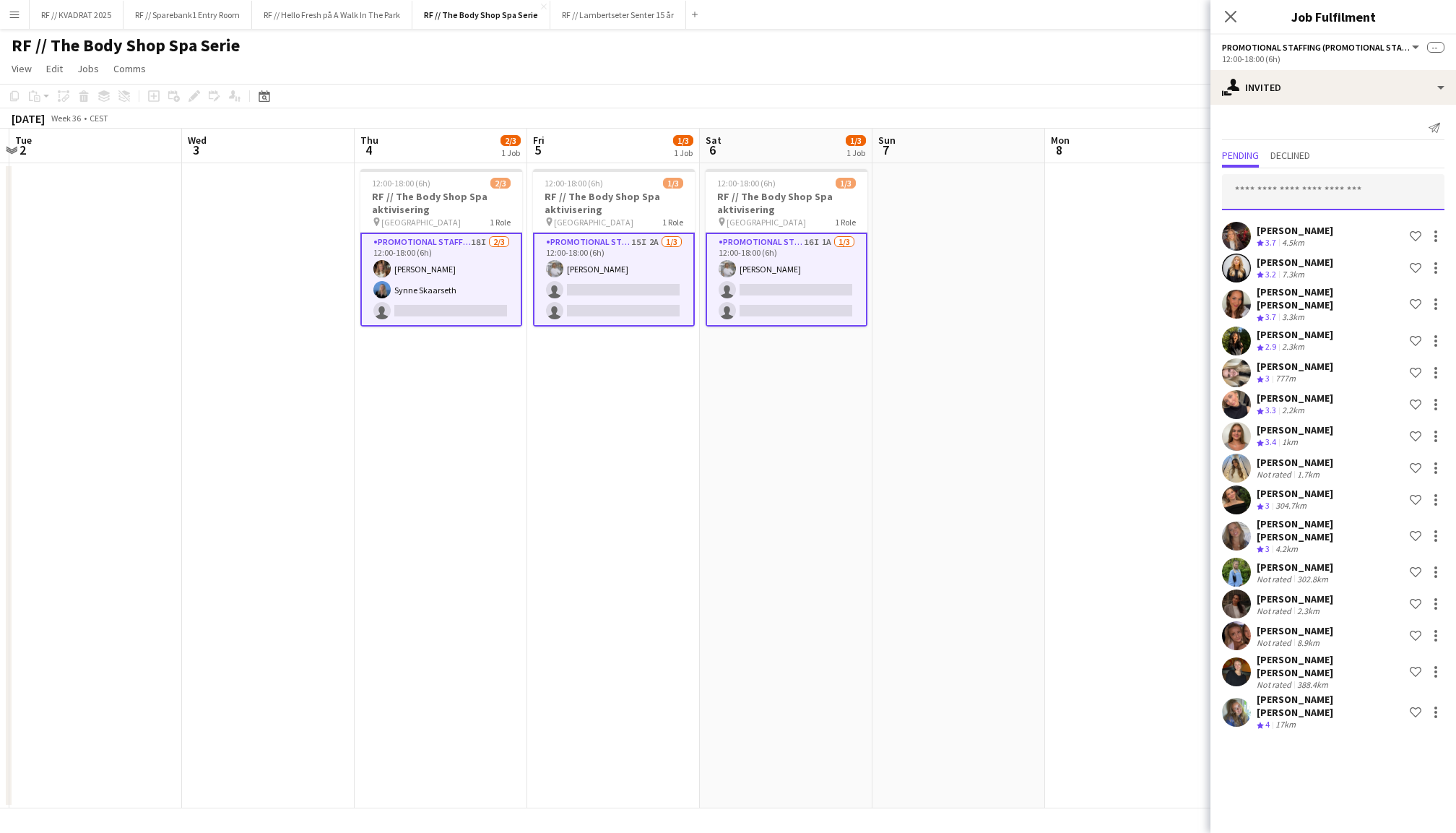
click at [1310, 180] on input "text" at bounding box center [1333, 192] width 222 height 36
type input "*********"
click at [1370, 235] on span "Can be invited on 2 of 3 positions." at bounding box center [1334, 234] width 200 height 13
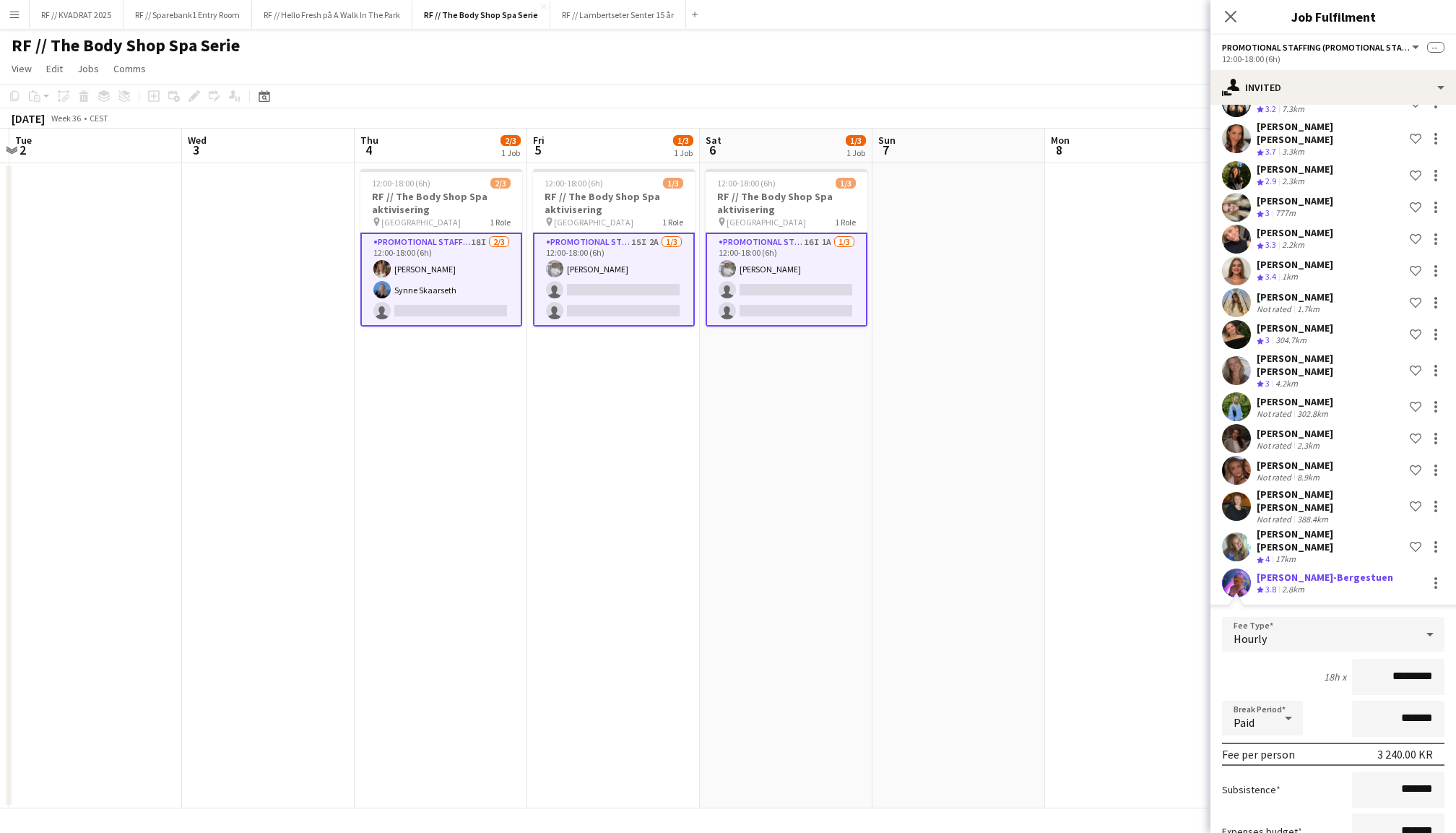
scroll to position [236, 0]
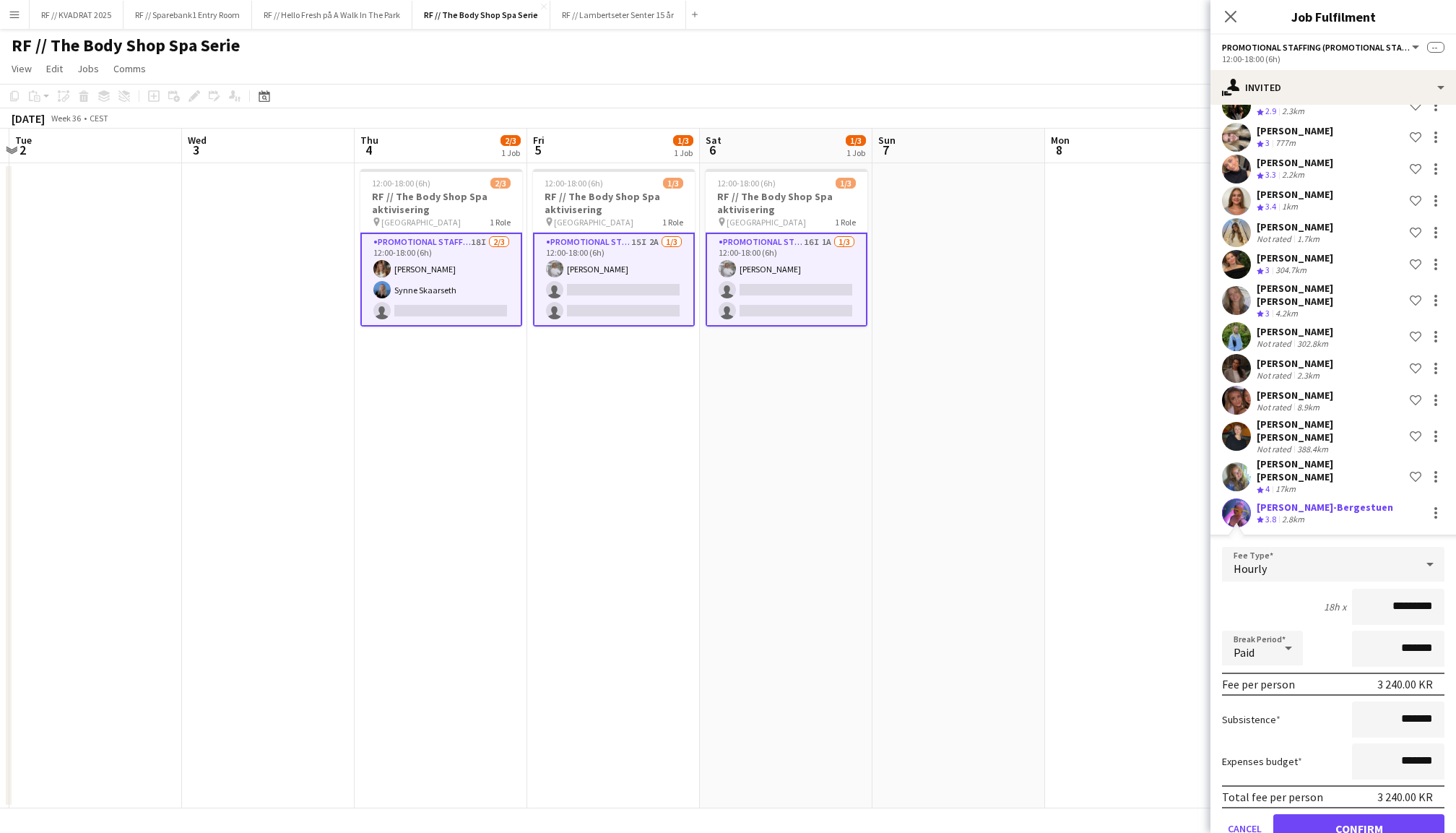
click at [1368, 815] on button "Confirm" at bounding box center [1359, 829] width 172 height 29
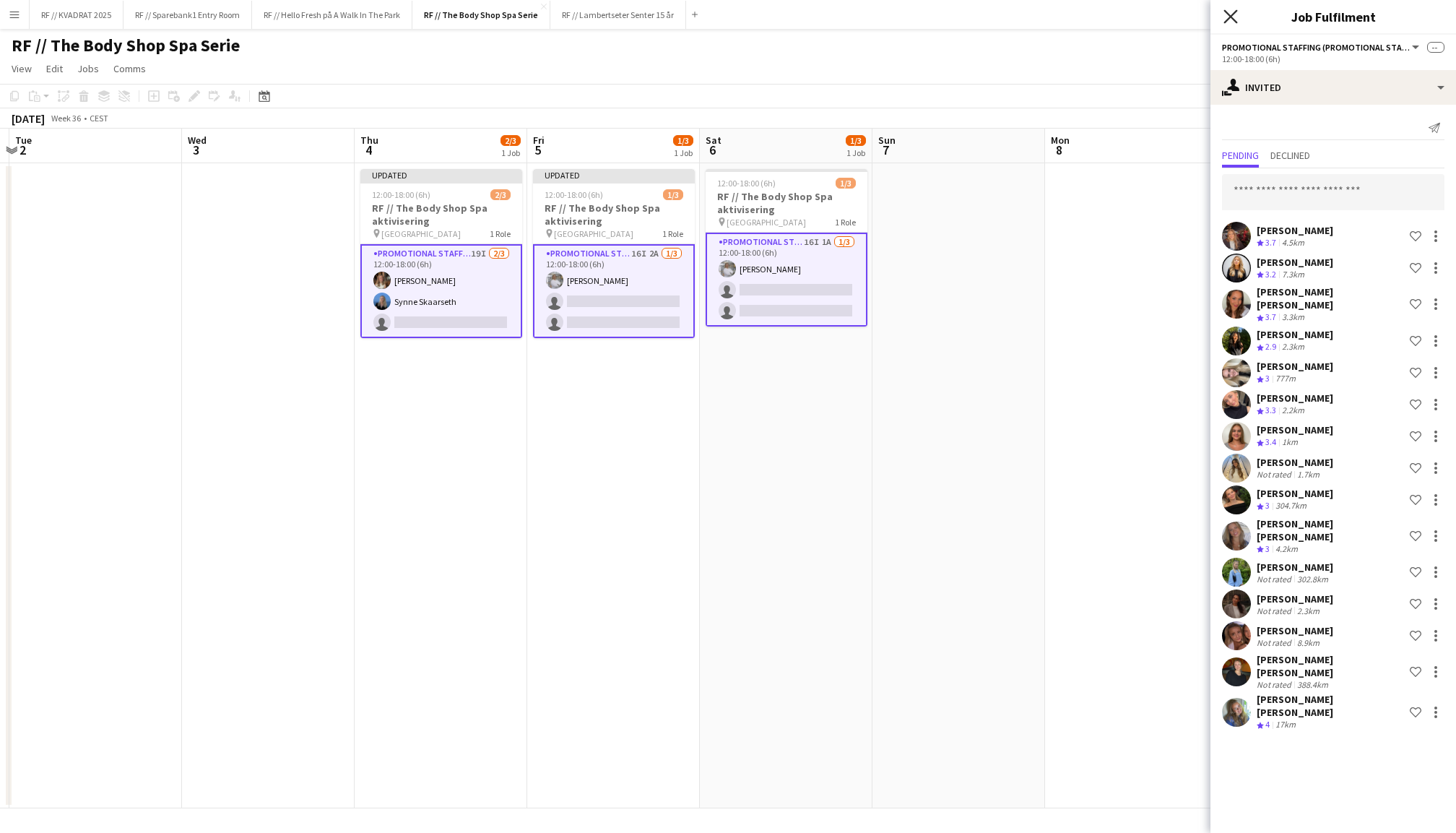
click at [1229, 18] on icon at bounding box center [1230, 16] width 14 height 14
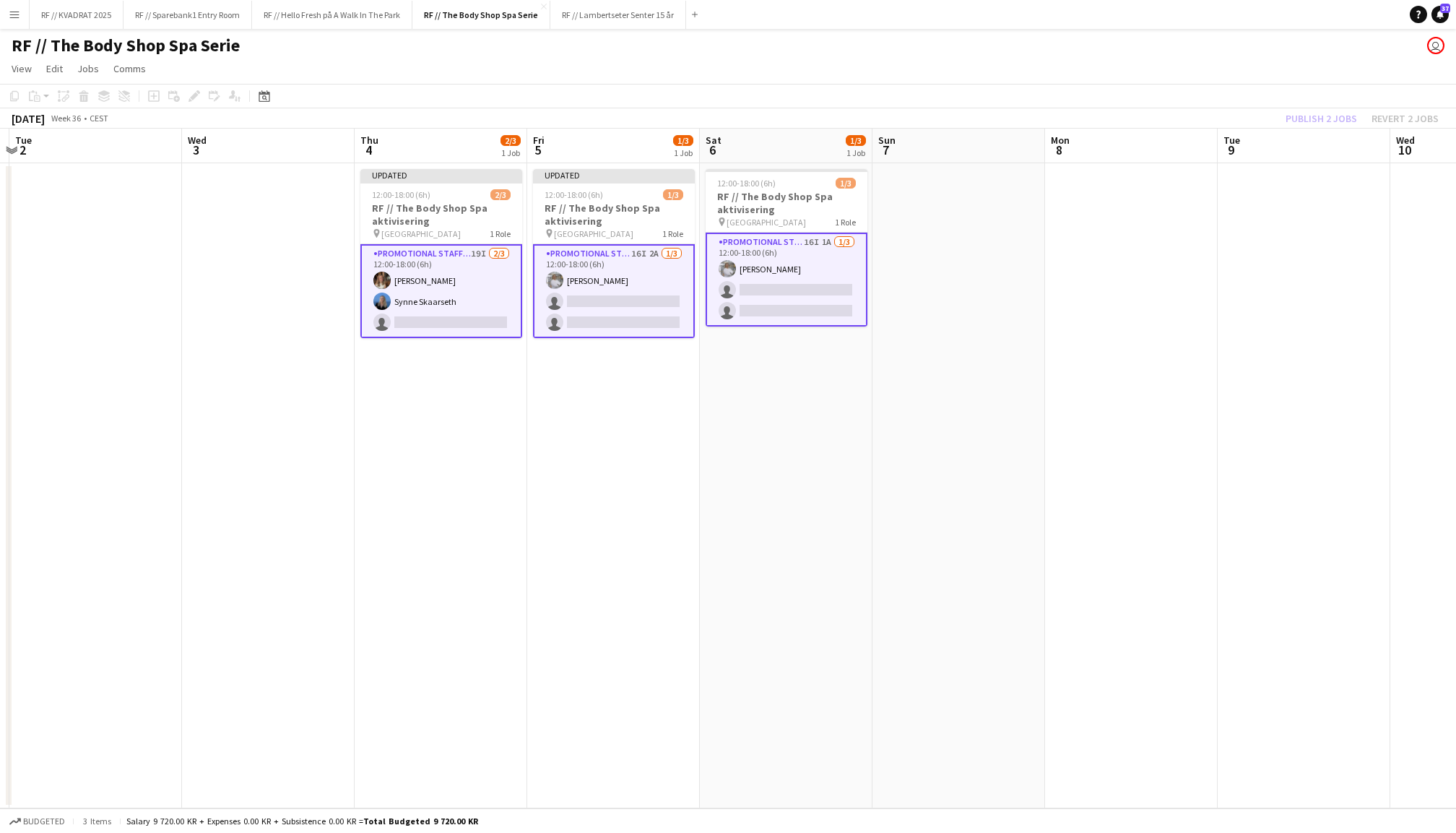
click at [1332, 113] on div "Publish 2 jobs Revert 2 jobs" at bounding box center [1362, 118] width 188 height 18
click at [1332, 113] on button "Publish 2 jobs" at bounding box center [1321, 118] width 83 height 18
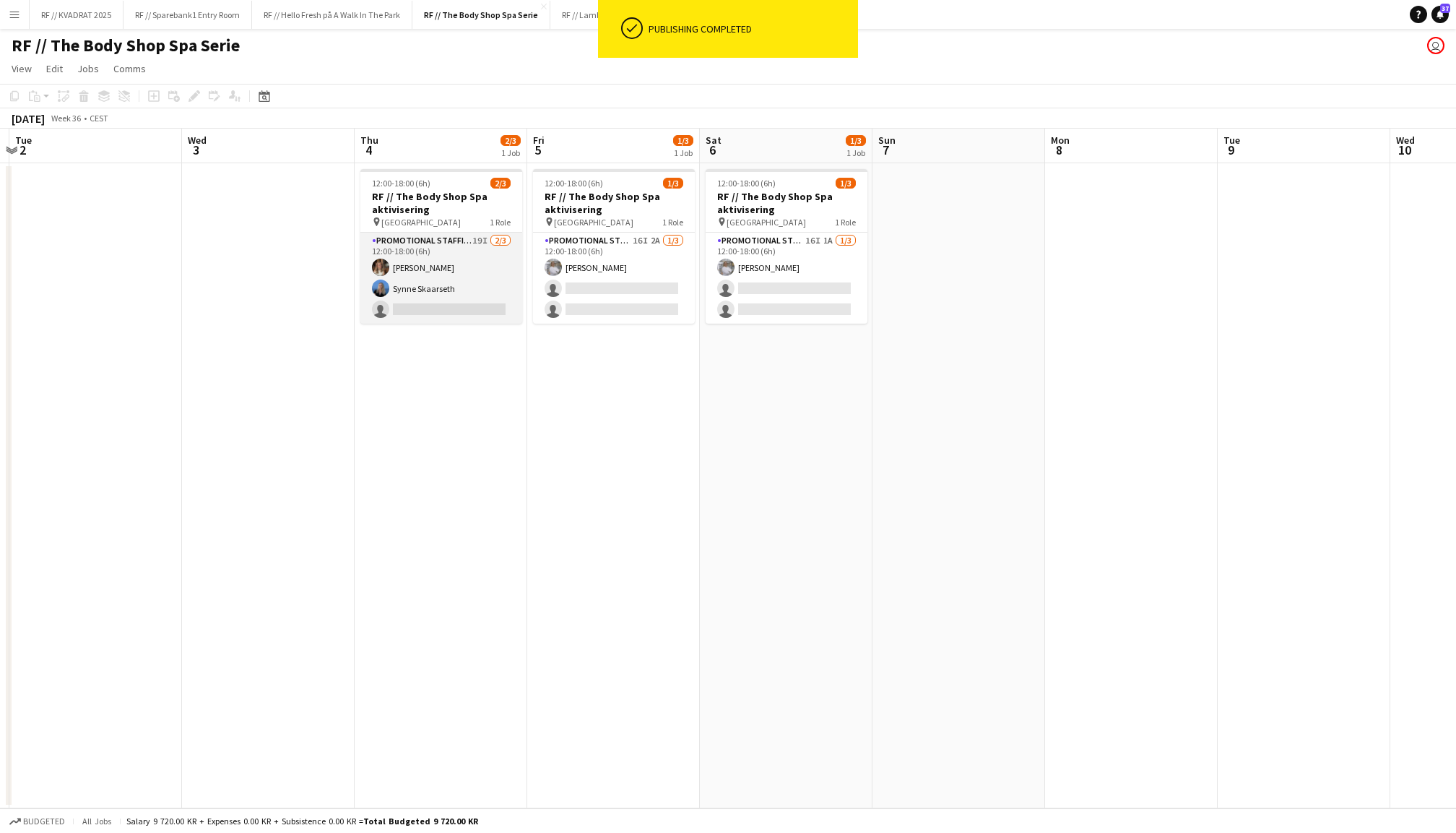
click at [429, 301] on app-card-role "Promotional Staffing (Promotional Staff) 19I [DATE] 12:00-18:00 (6h) [PERSON_NA…" at bounding box center [441, 278] width 162 height 91
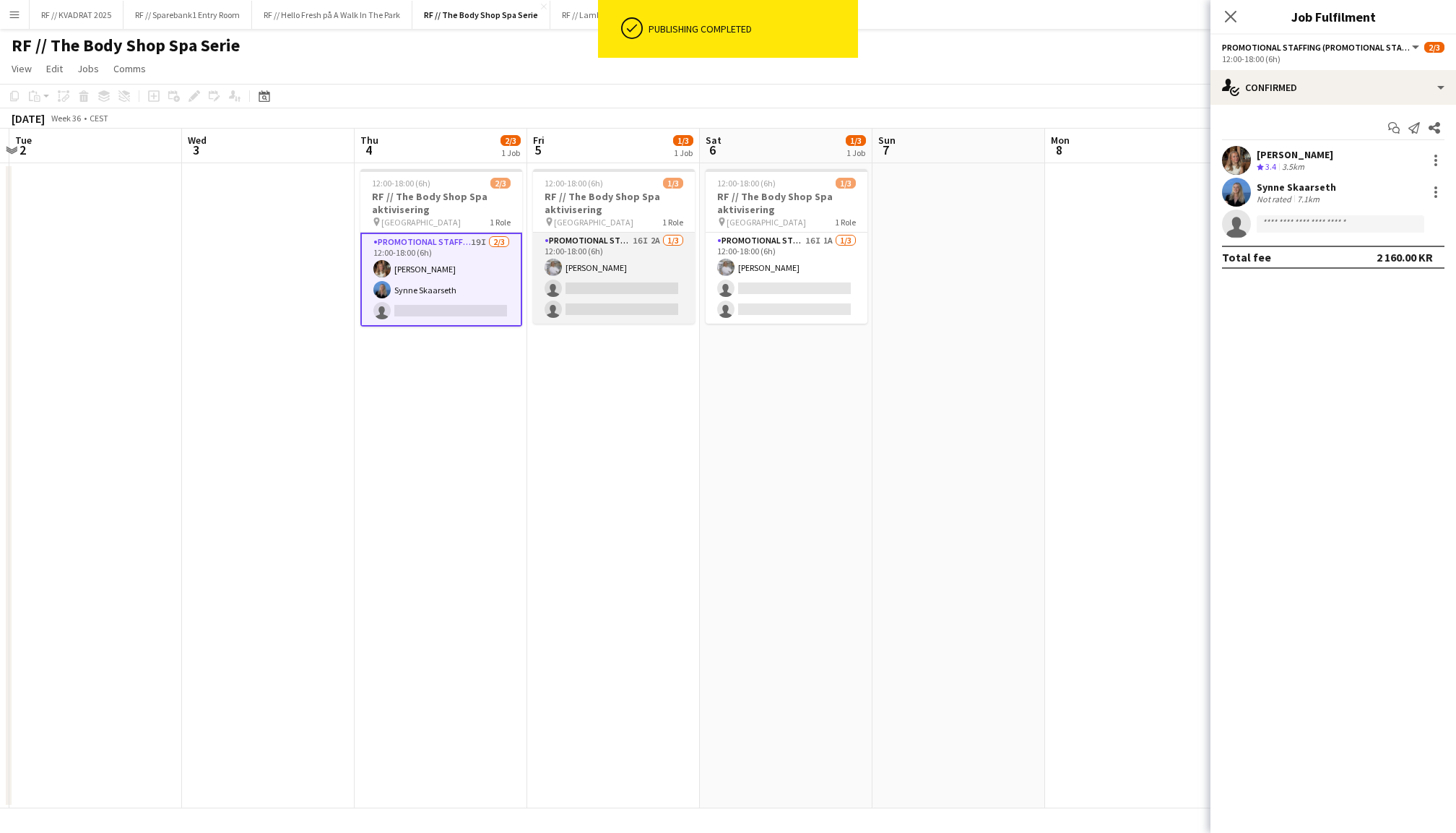
click at [610, 276] on app-card-role "Promotional Staffing (Promotional Staff) 16I 2A [DATE] 12:00-18:00 (6h) [PERSON…" at bounding box center [614, 278] width 162 height 91
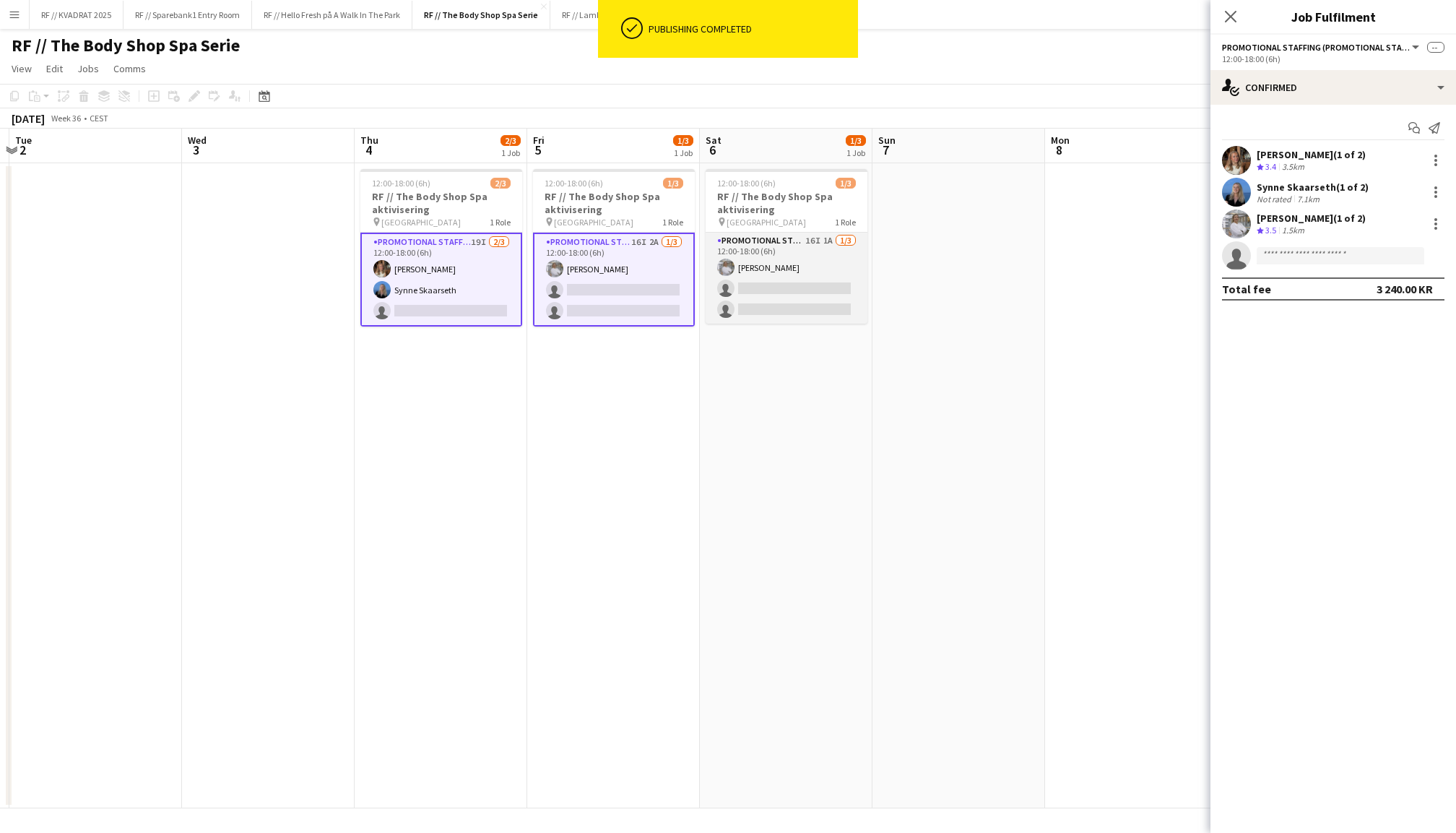
click at [758, 276] on app-card-role "Promotional Staffing (Promotional Staff) 16I 1A [DATE] 12:00-18:00 (6h) [PERSON…" at bounding box center [786, 278] width 162 height 91
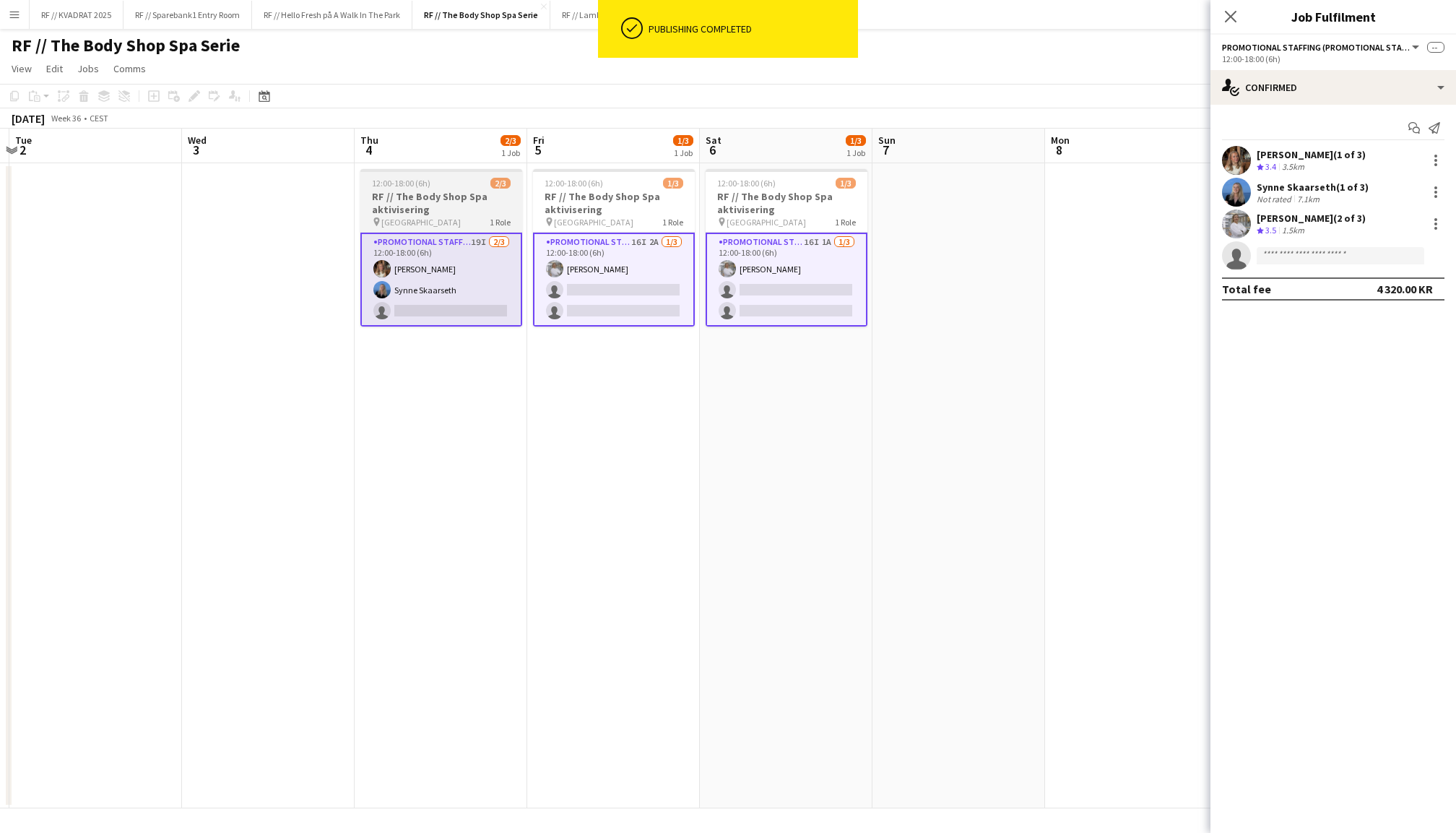
click at [466, 212] on h3 "RF // The Body Shop Spa aktivisering" at bounding box center [441, 203] width 162 height 26
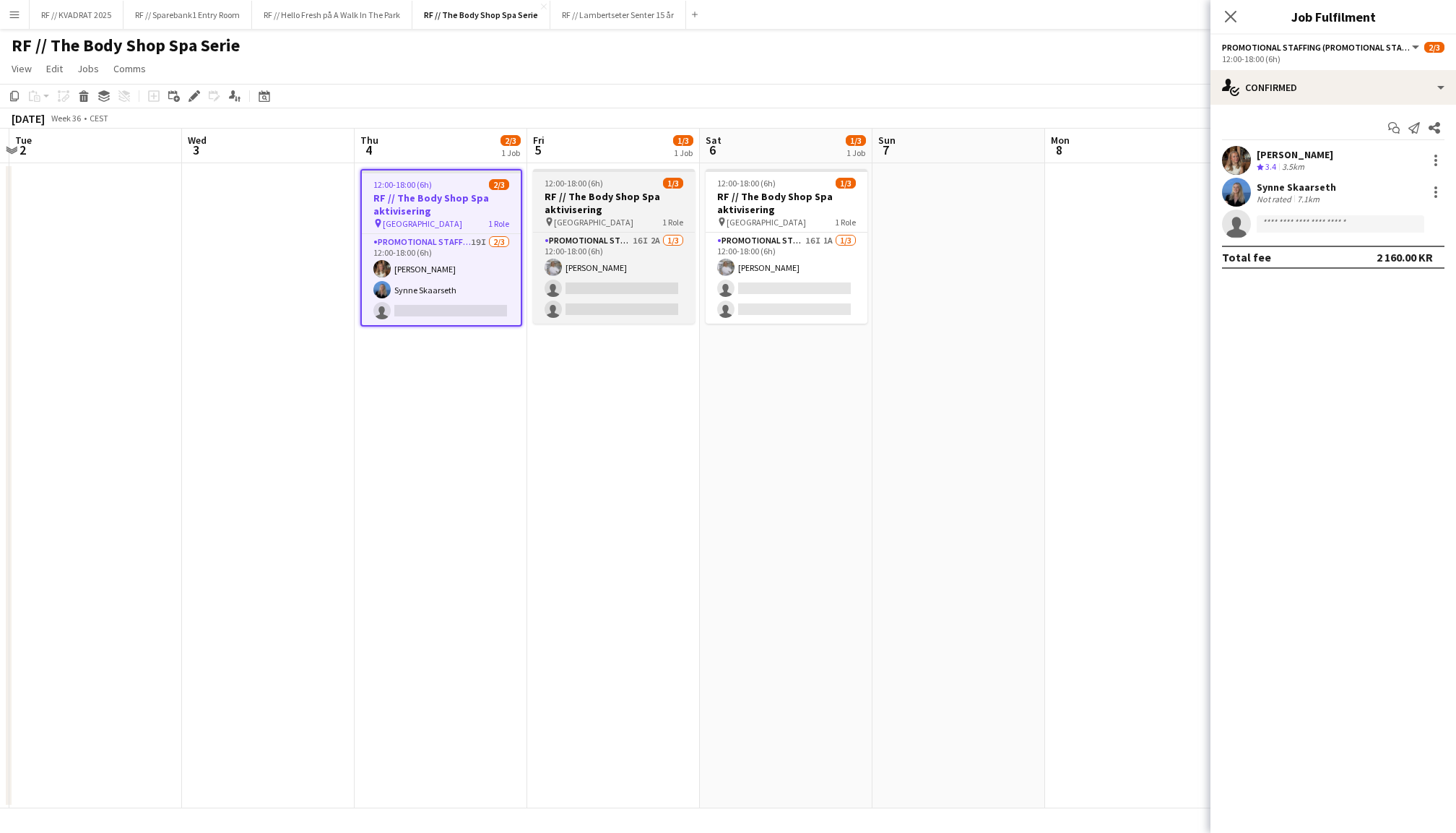
click at [602, 207] on h3 "RF // The Body Shop Spa aktivisering" at bounding box center [614, 203] width 162 height 26
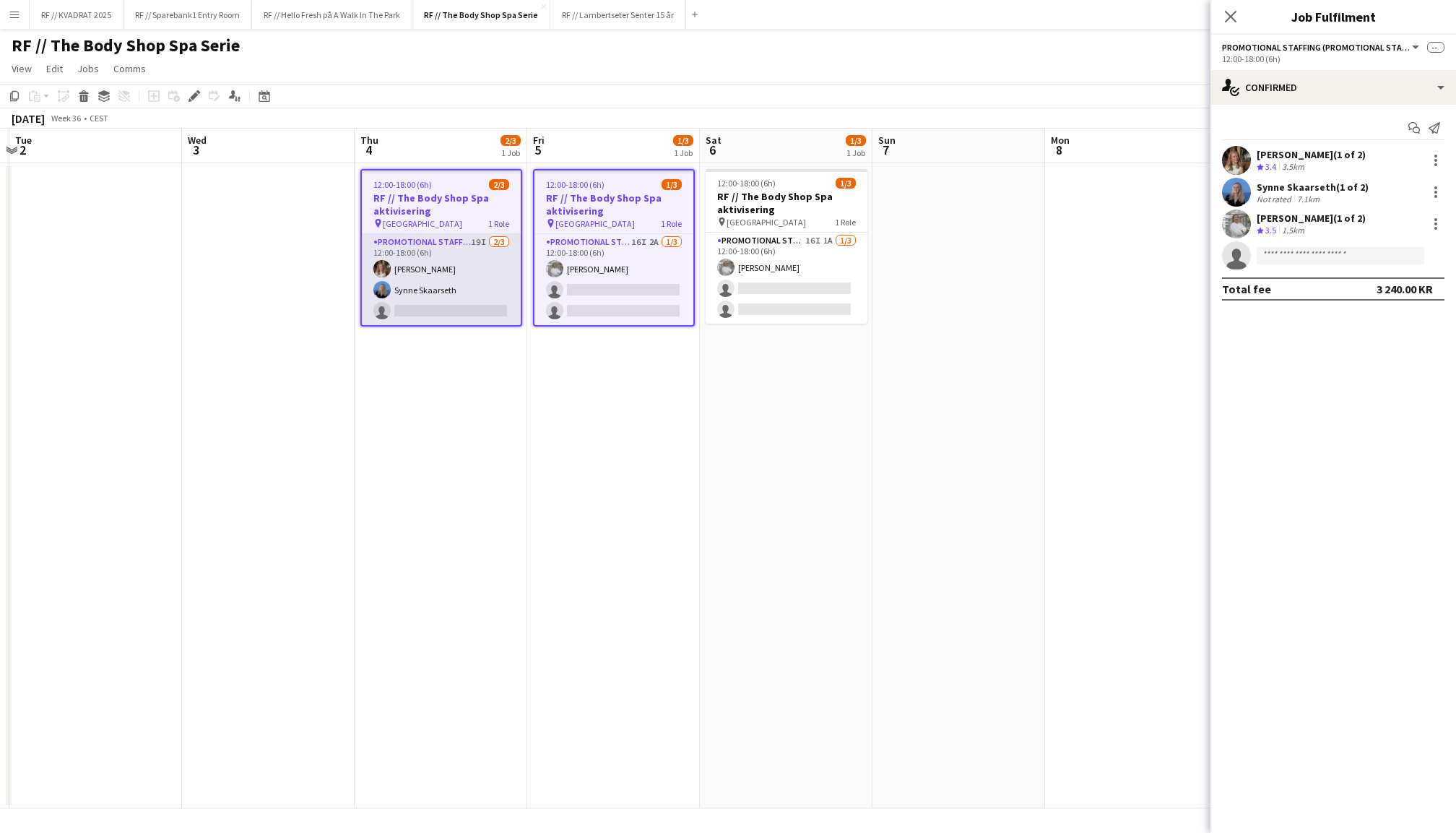
click at [451, 293] on app-card-role "Promotional Staffing (Promotional Staff) 19I [DATE] 12:00-18:00 (6h) [PERSON_NA…" at bounding box center [441, 279] width 159 height 91
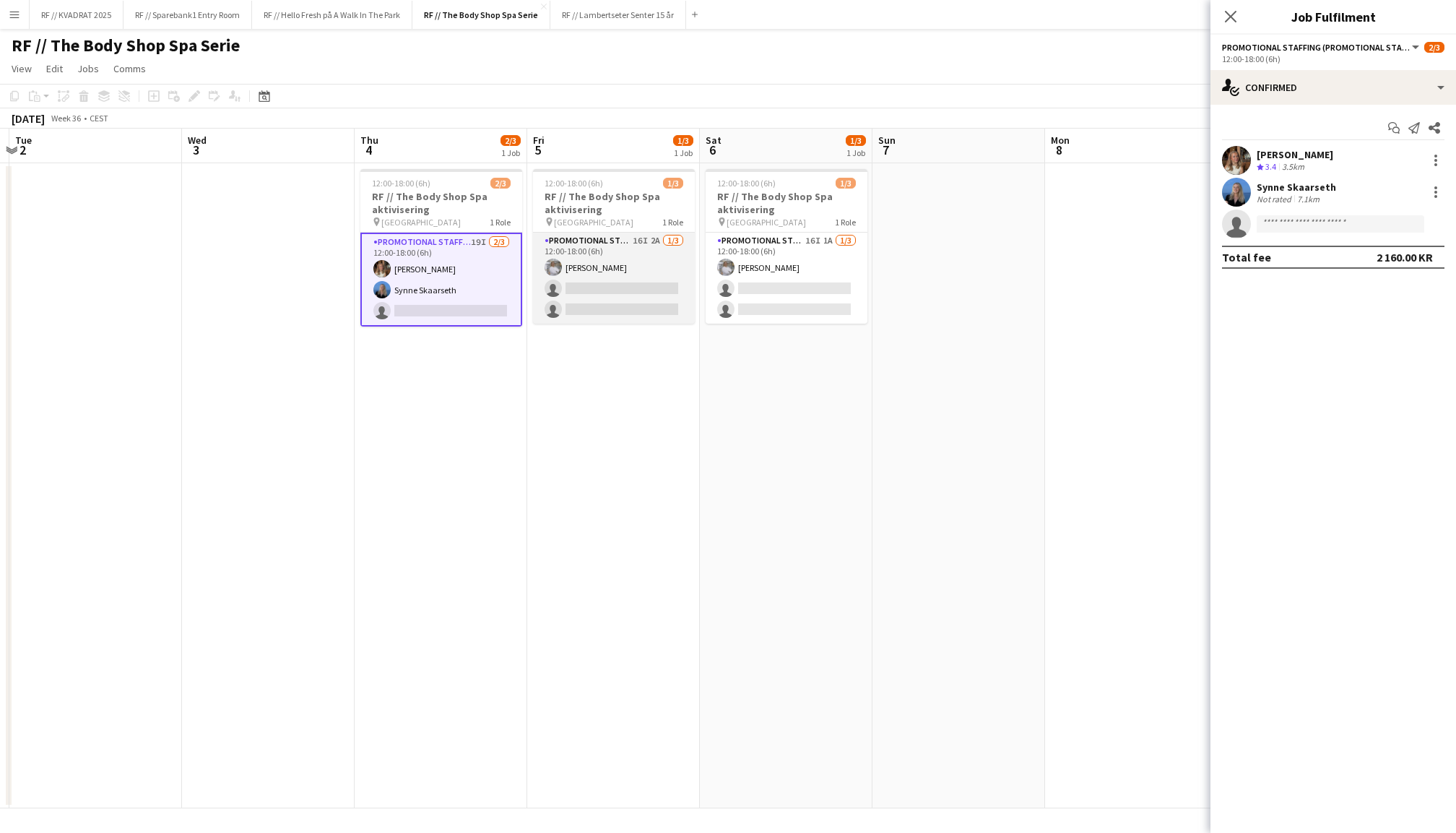
click at [610, 287] on app-card-role "Promotional Staffing (Promotional Staff) 16I 2A [DATE] 12:00-18:00 (6h) [PERSON…" at bounding box center [614, 278] width 162 height 91
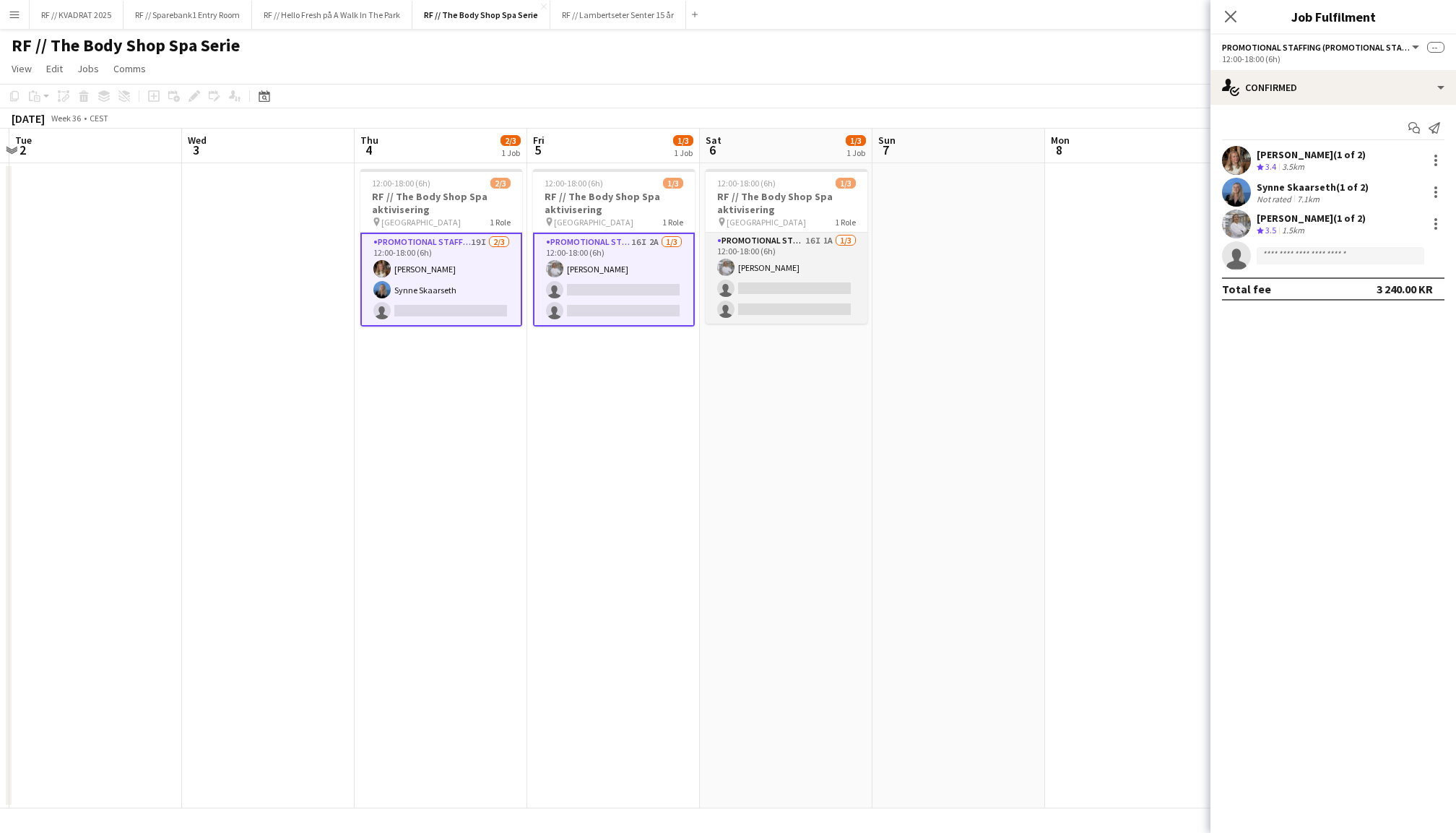
click at [813, 271] on app-card-role "Promotional Staffing (Promotional Staff) 16I 1A [DATE] 12:00-18:00 (6h) [PERSON…" at bounding box center [786, 278] width 162 height 91
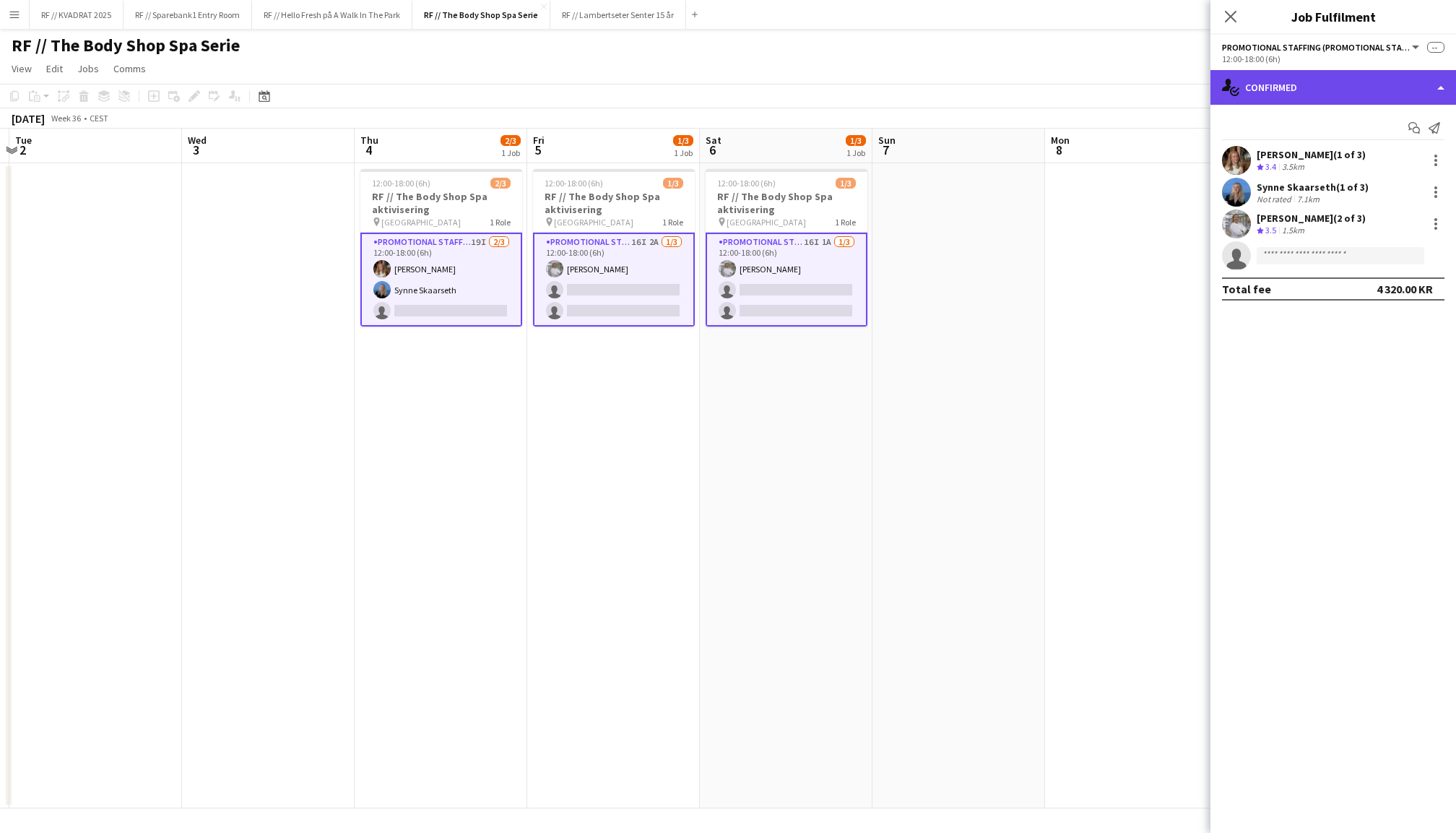
click at [1327, 90] on div "single-neutral-actions-check-2 Confirmed" at bounding box center [1333, 87] width 245 height 35
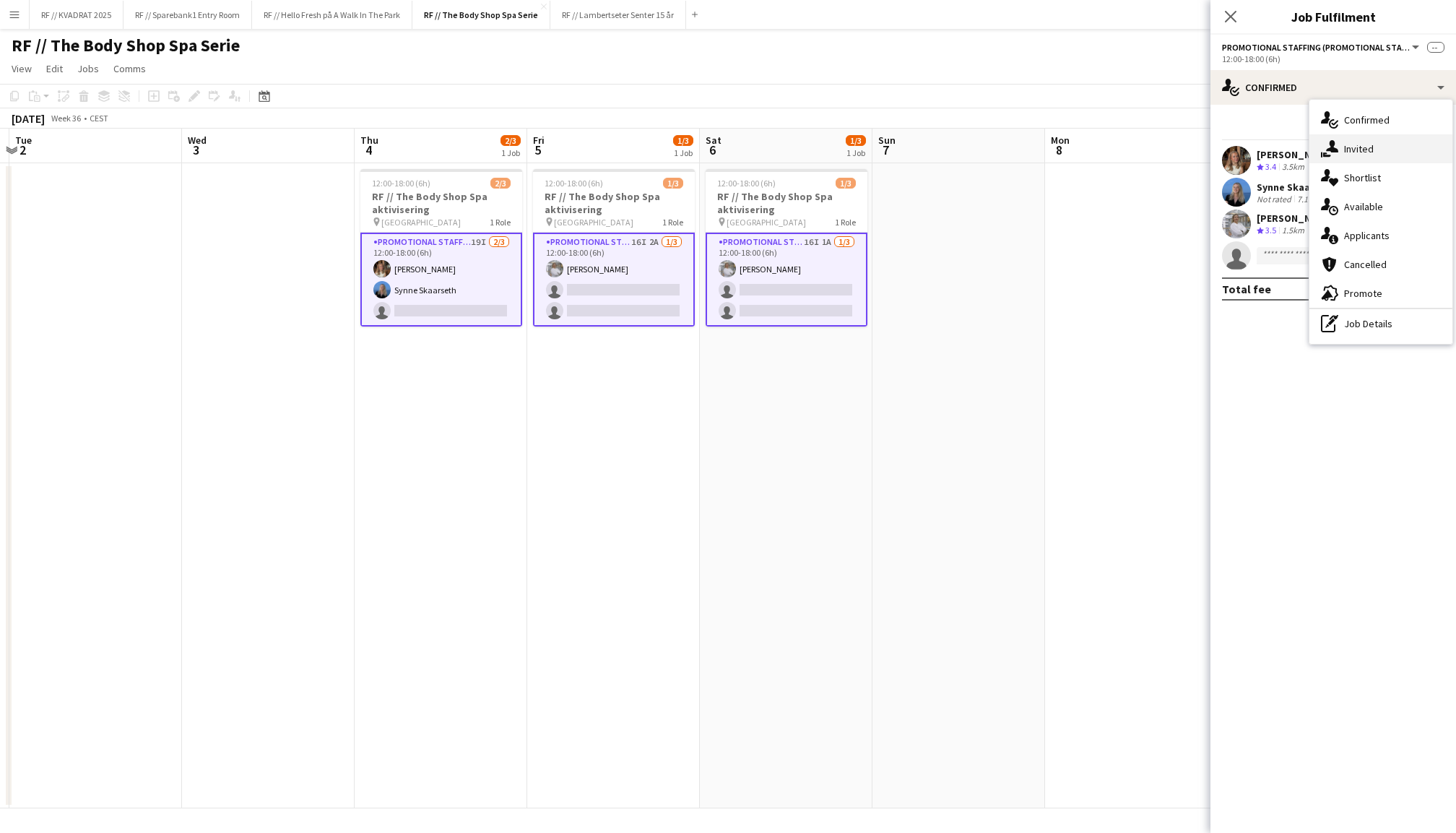
click at [1368, 151] on div "single-neutral-actions-share-1 Invited" at bounding box center [1381, 149] width 143 height 29
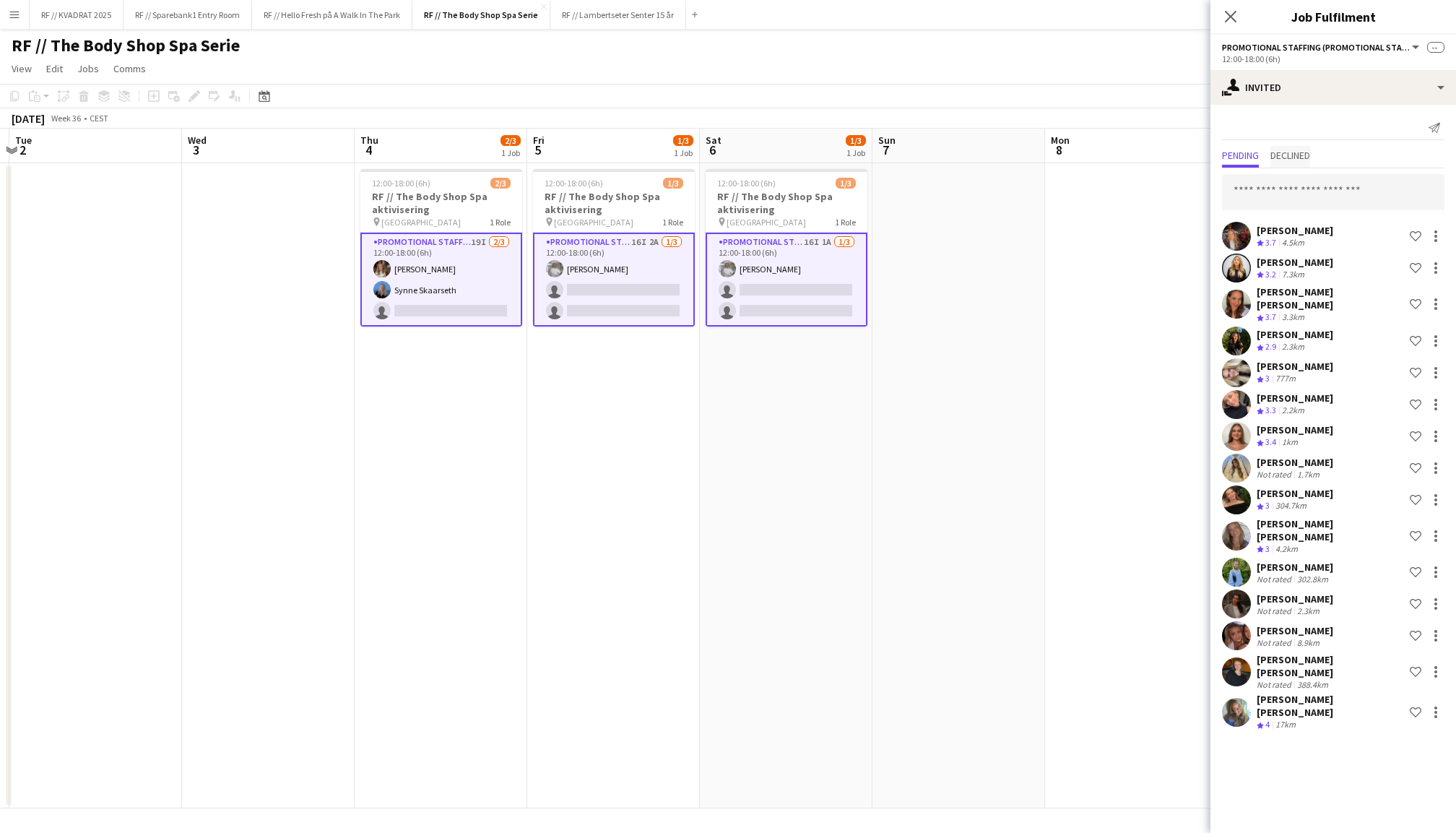
click at [1297, 151] on span "Declined" at bounding box center [1290, 155] width 40 height 10
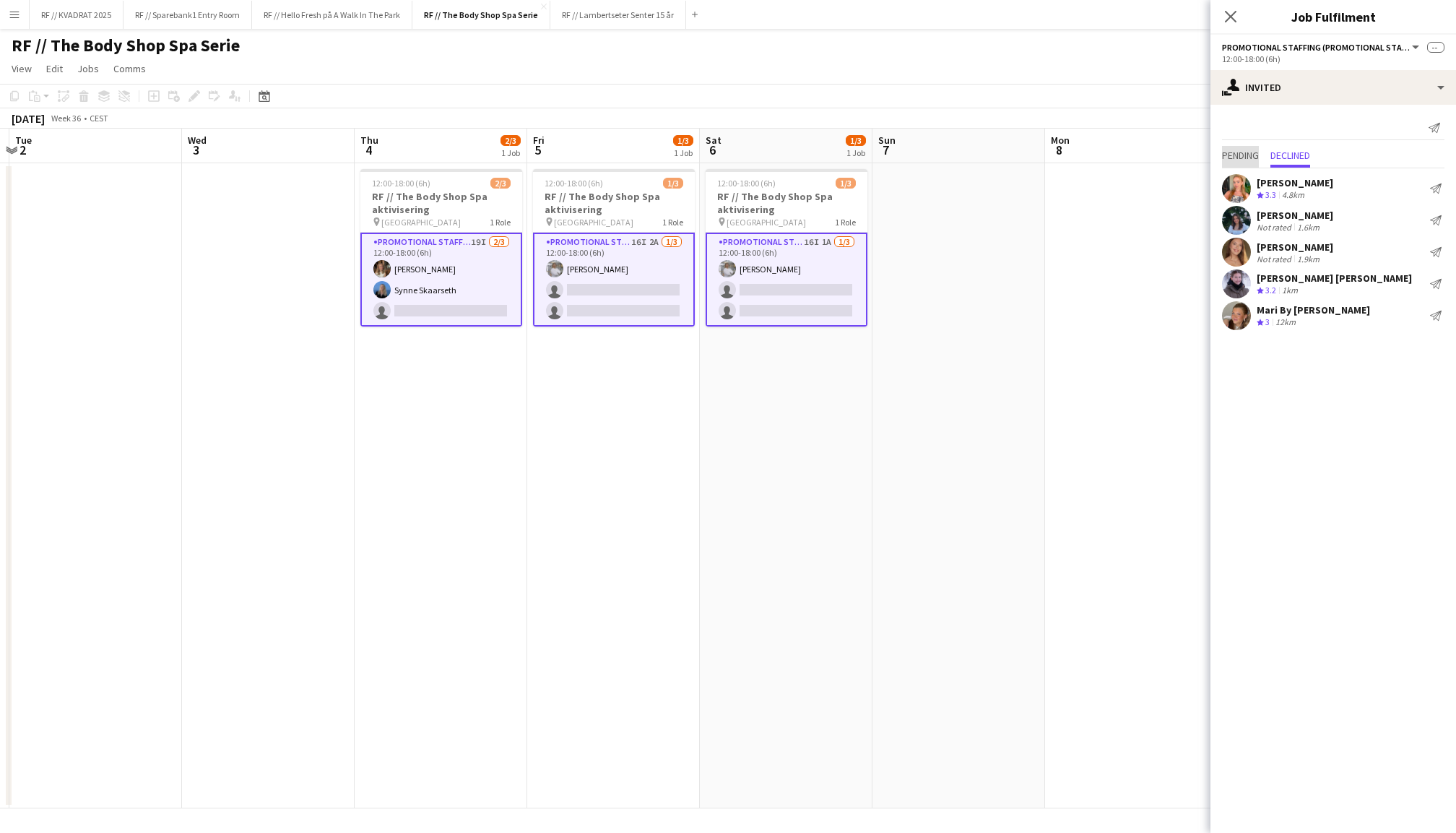
click at [1248, 151] on span "Pending" at bounding box center [1241, 155] width 37 height 10
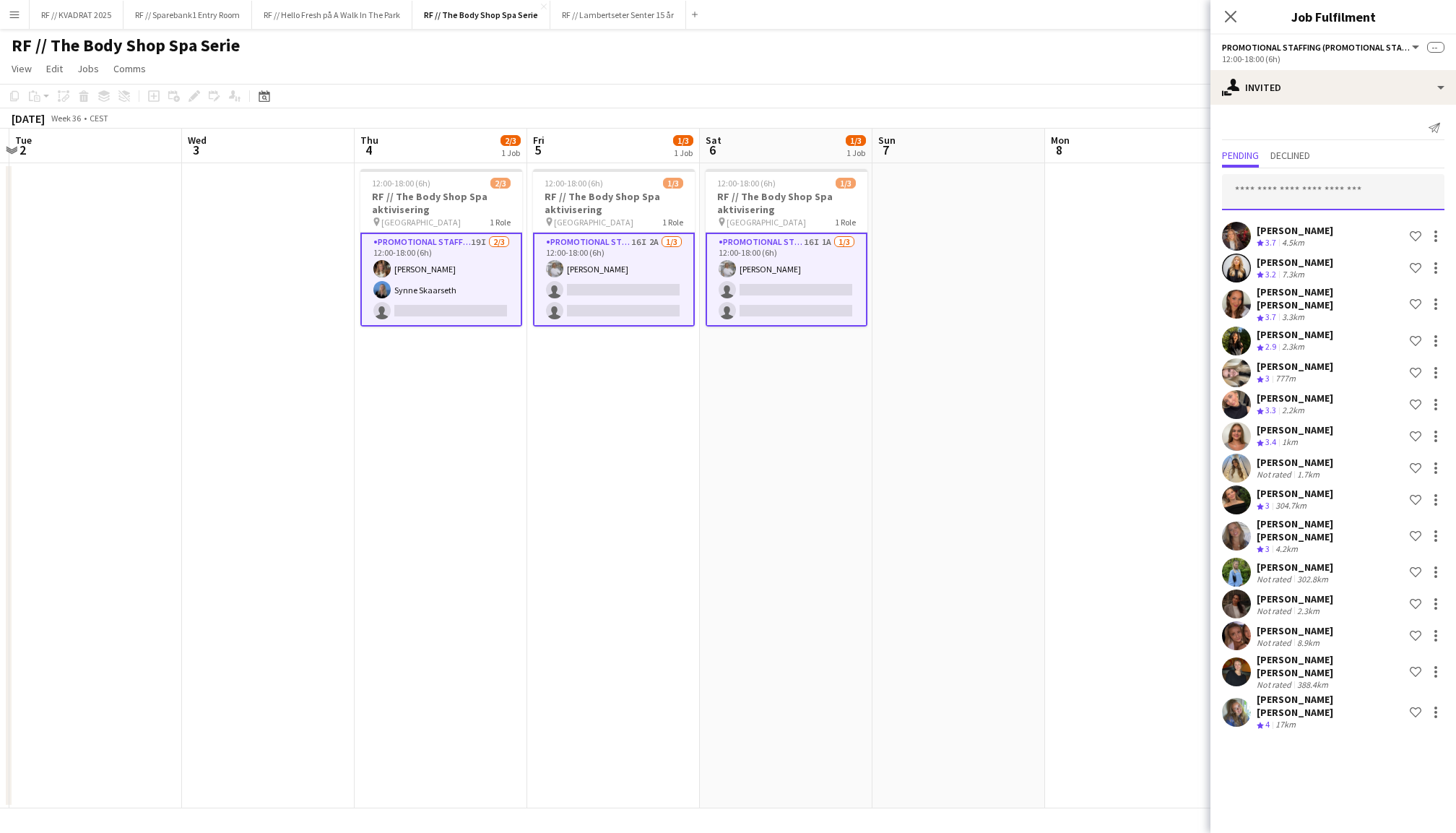
click at [1310, 188] on input "text" at bounding box center [1333, 192] width 222 height 36
type input "*******"
click at [1315, 241] on span "[EMAIL_ADDRESS][DOMAIN_NAME]" at bounding box center [1334, 247] width 200 height 12
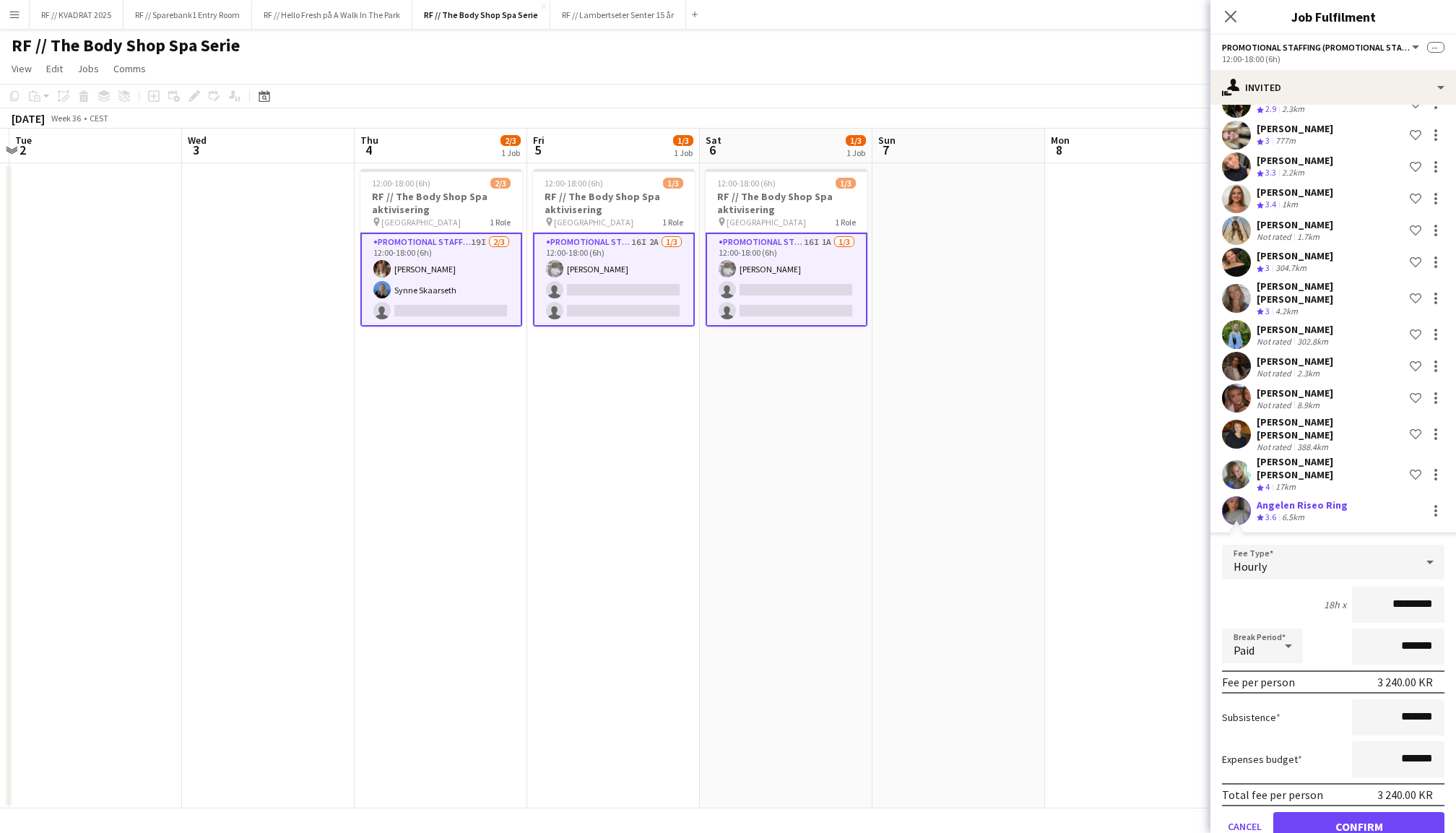
scroll to position [237, 0]
click at [1362, 813] on button "Confirm" at bounding box center [1359, 827] width 172 height 29
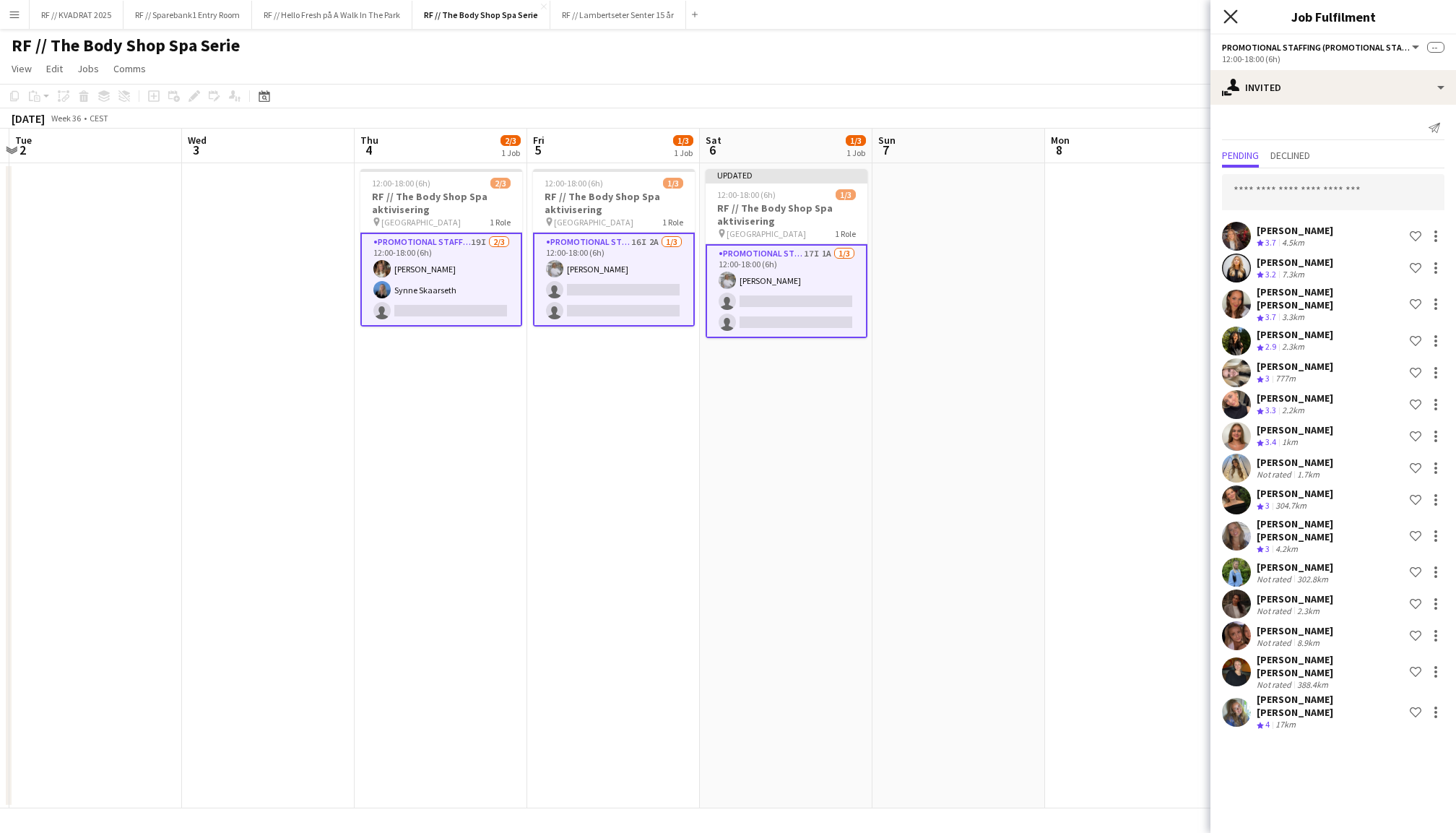
click at [1228, 20] on icon "Close pop-in" at bounding box center [1230, 16] width 14 height 14
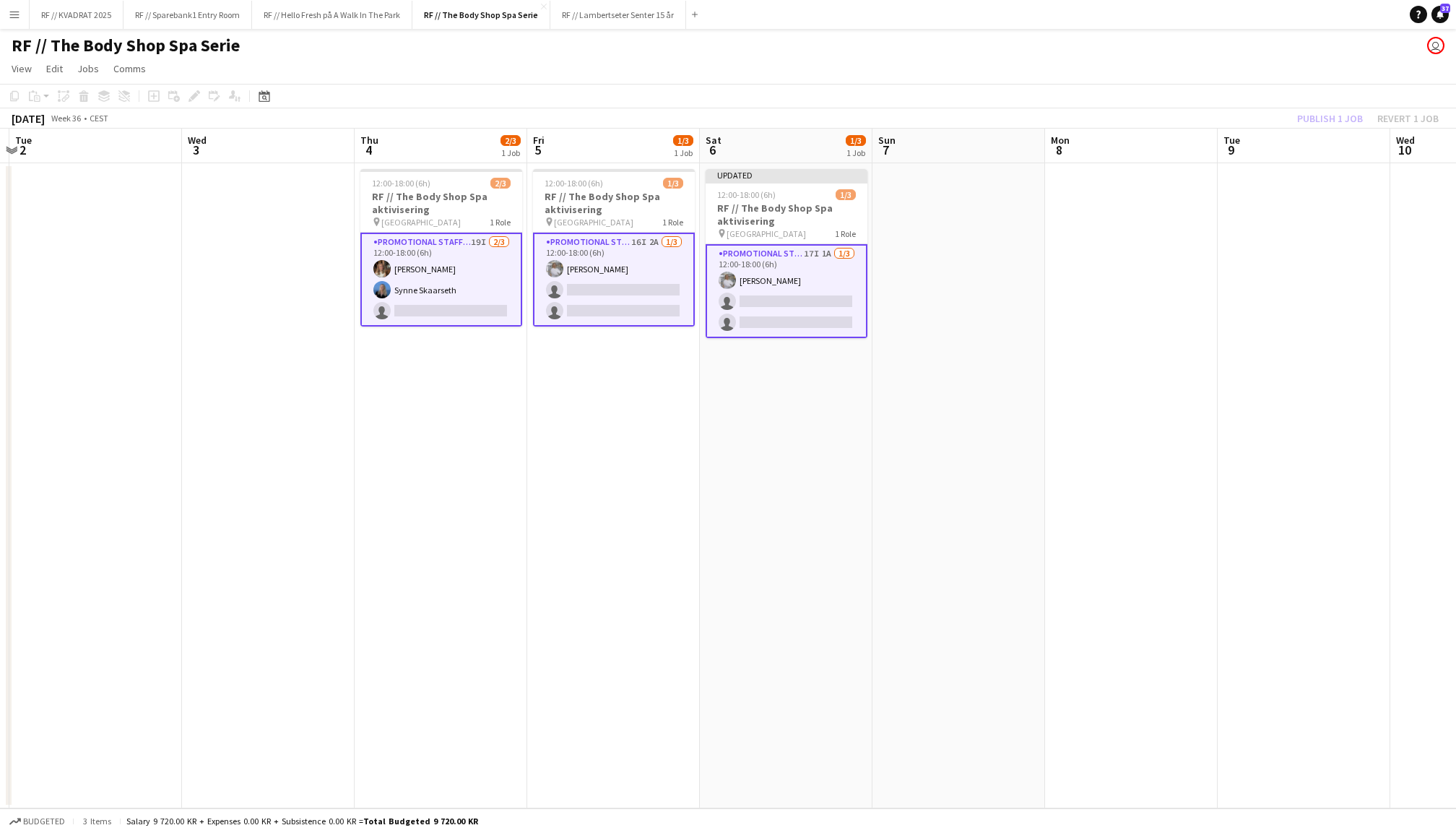
click at [1333, 113] on div "Publish 1 job Revert 1 job" at bounding box center [1368, 118] width 176 height 18
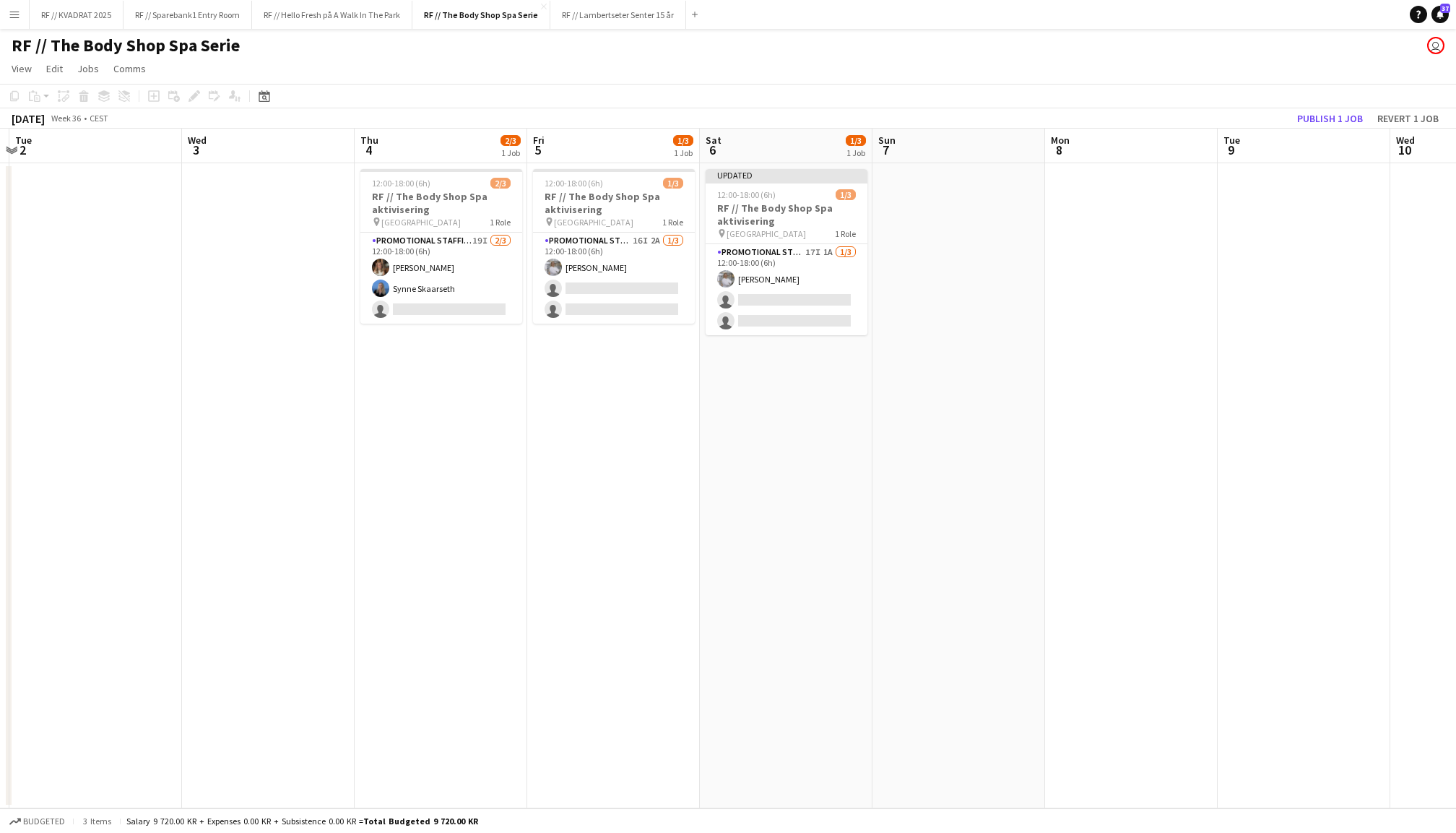
click at [1333, 113] on button "Publish 1 job" at bounding box center [1330, 118] width 78 height 18
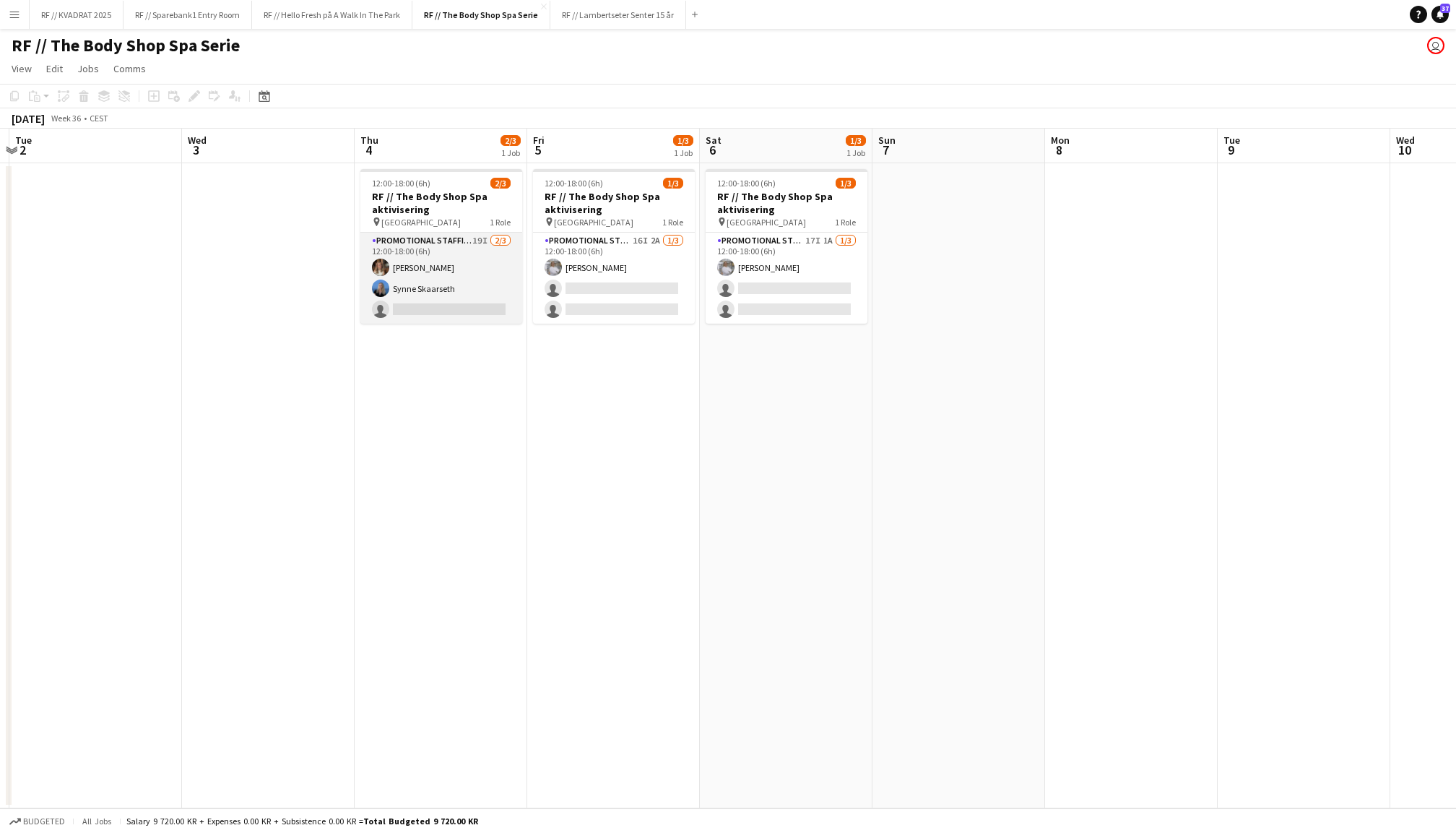
click at [469, 267] on app-card-role "Promotional Staffing (Promotional Staff) 19I [DATE] 12:00-18:00 (6h) [PERSON_NA…" at bounding box center [441, 278] width 162 height 91
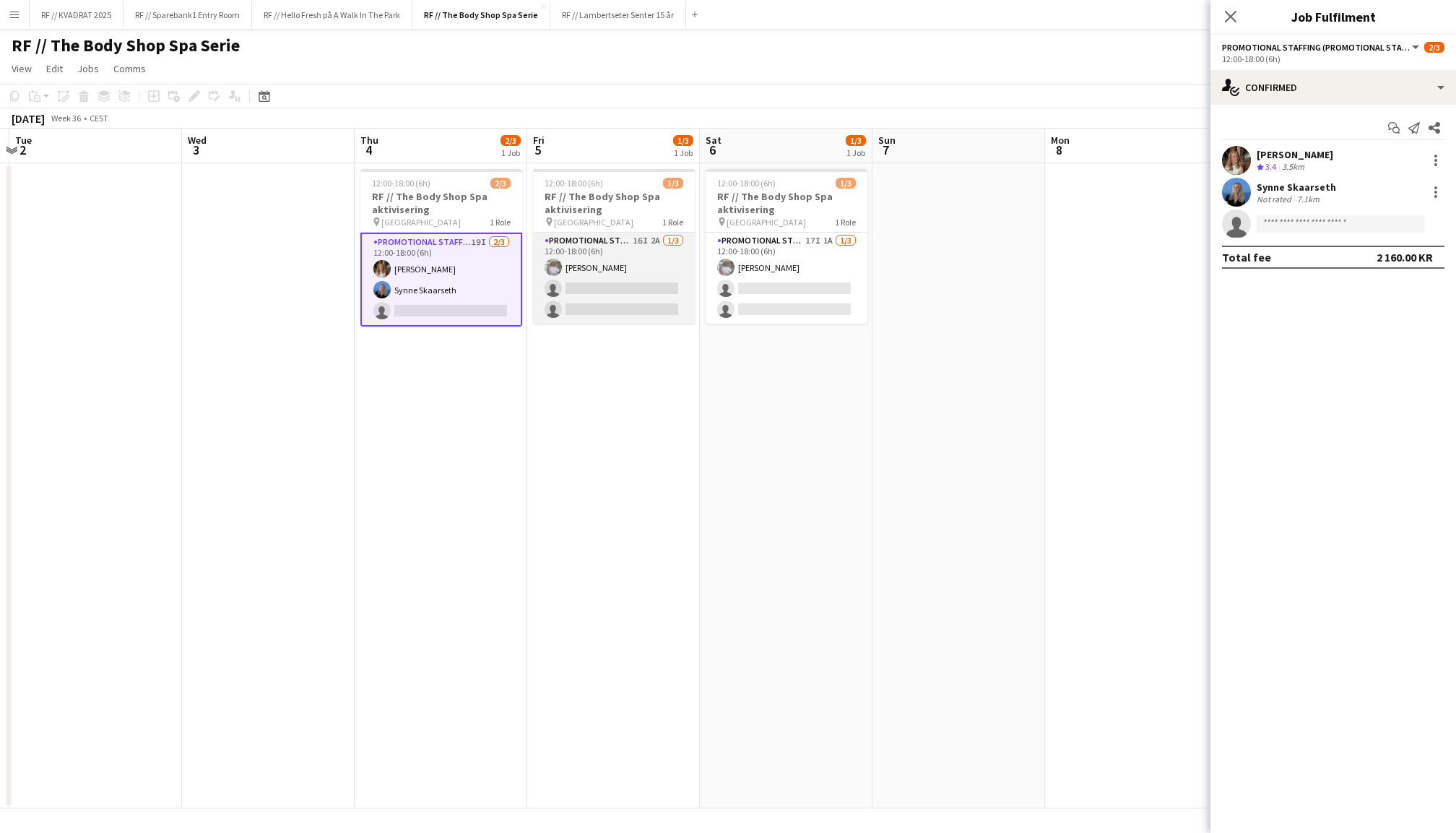
click at [578, 271] on app-card-role "Promotional Staffing (Promotional Staff) 16I 2A [DATE] 12:00-18:00 (6h) [PERSON…" at bounding box center [614, 278] width 162 height 91
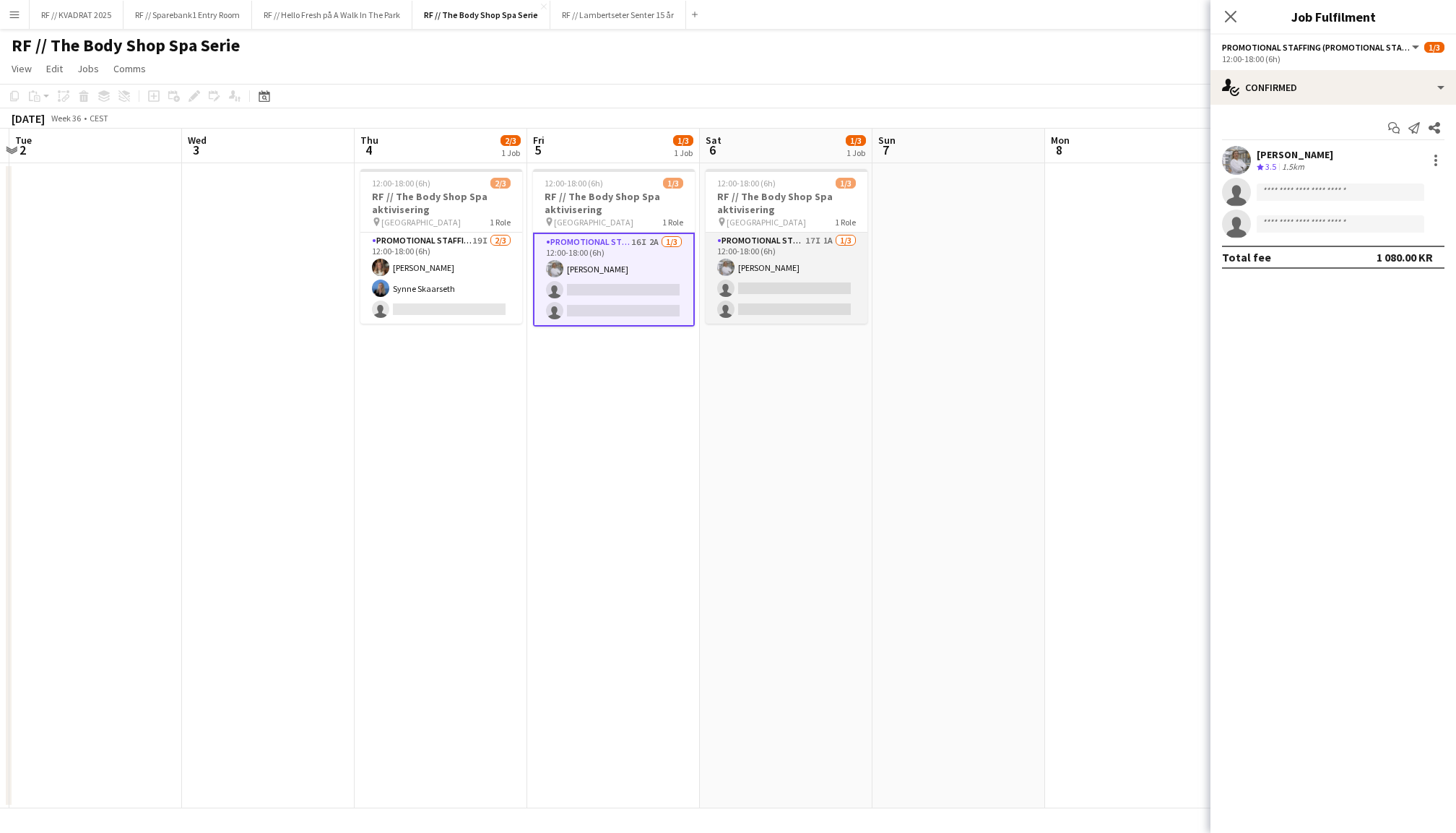
click at [783, 273] on app-card-role "Promotional Staffing (Promotional Staff) 17I 1A [DATE] 12:00-18:00 (6h) [PERSON…" at bounding box center [786, 278] width 162 height 91
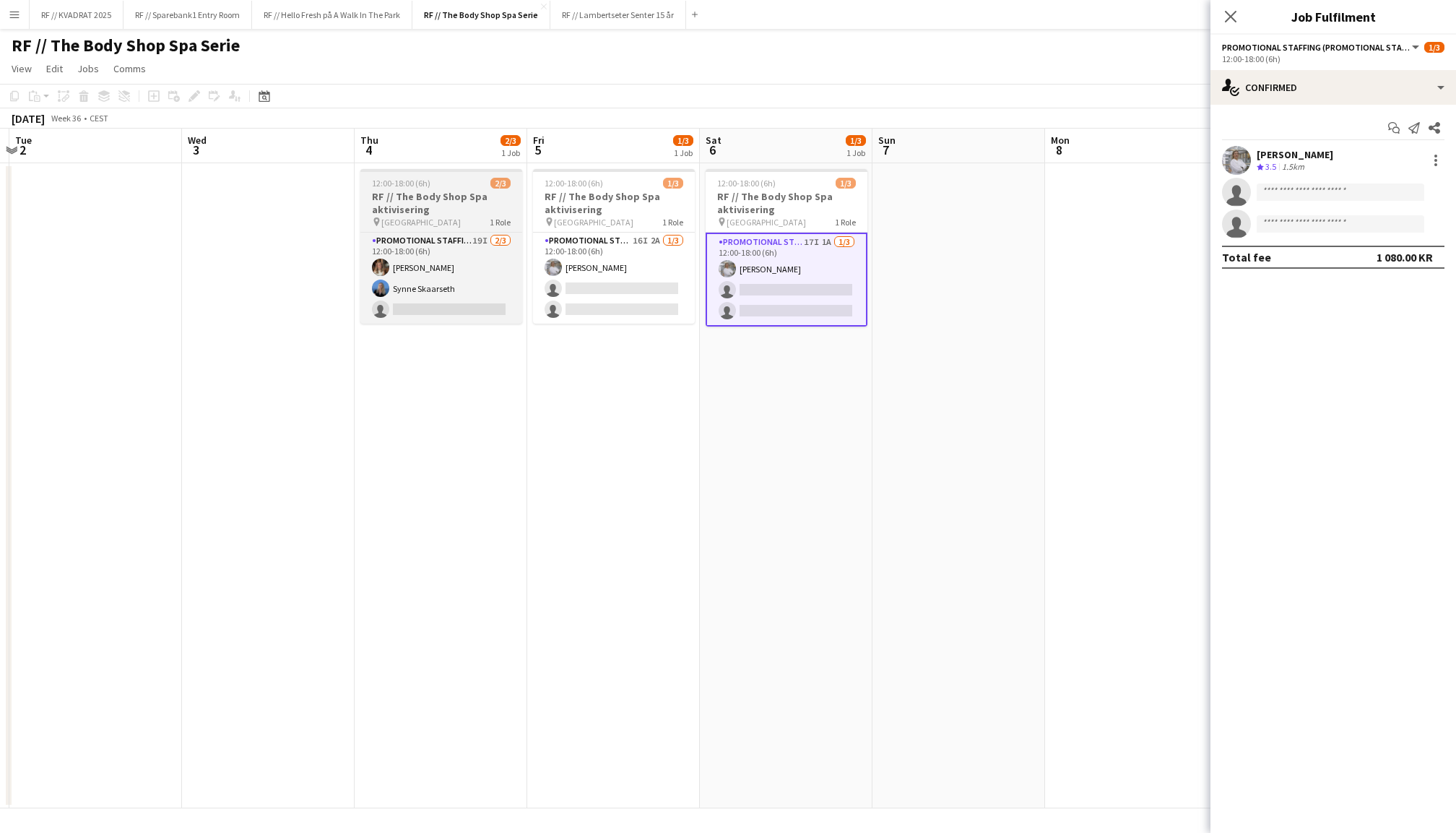
click at [477, 198] on h3 "RF // The Body Shop Spa aktivisering" at bounding box center [441, 203] width 162 height 26
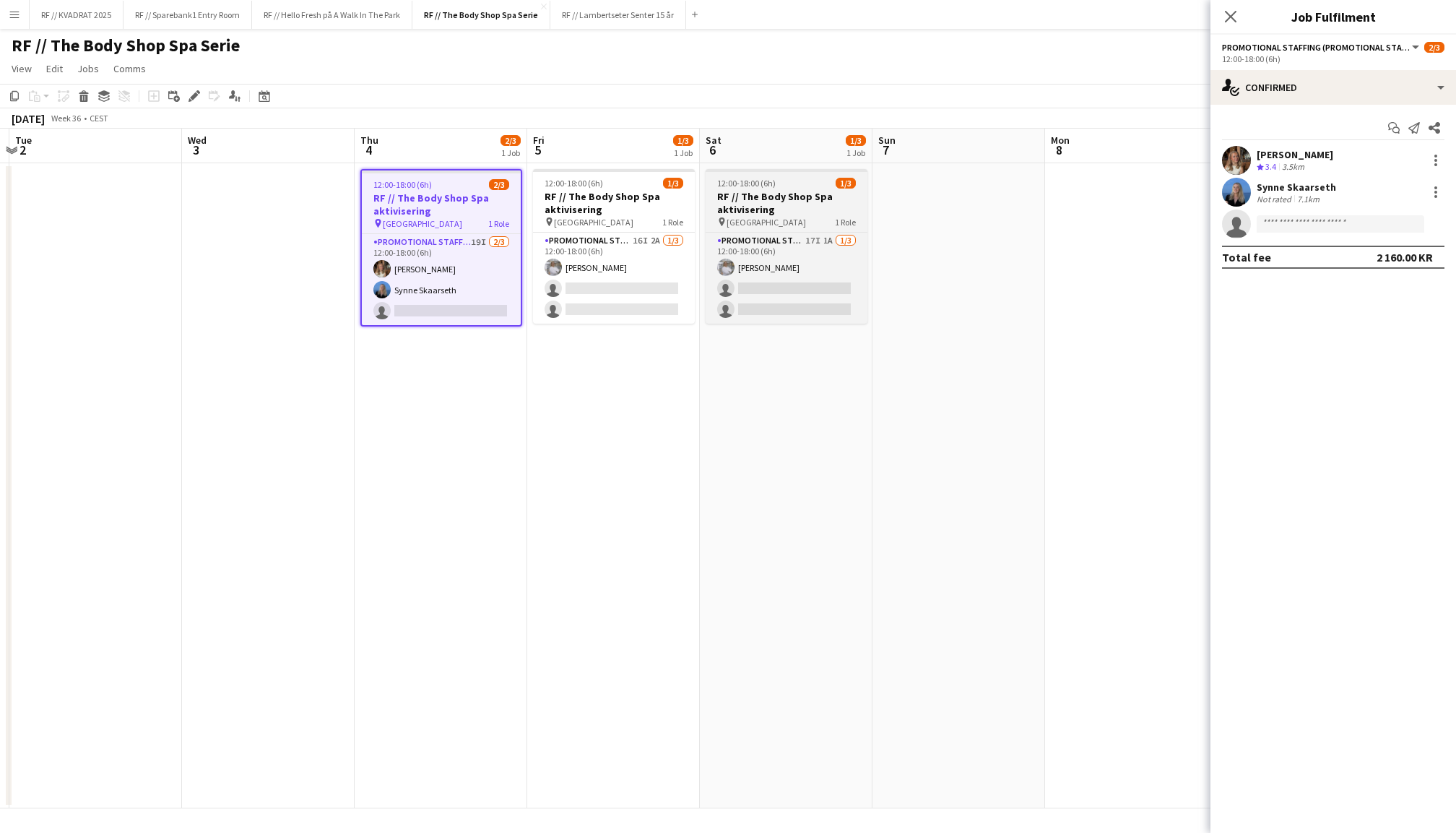
click at [718, 180] on span "12:00-18:00 (6h)" at bounding box center [746, 182] width 58 height 11
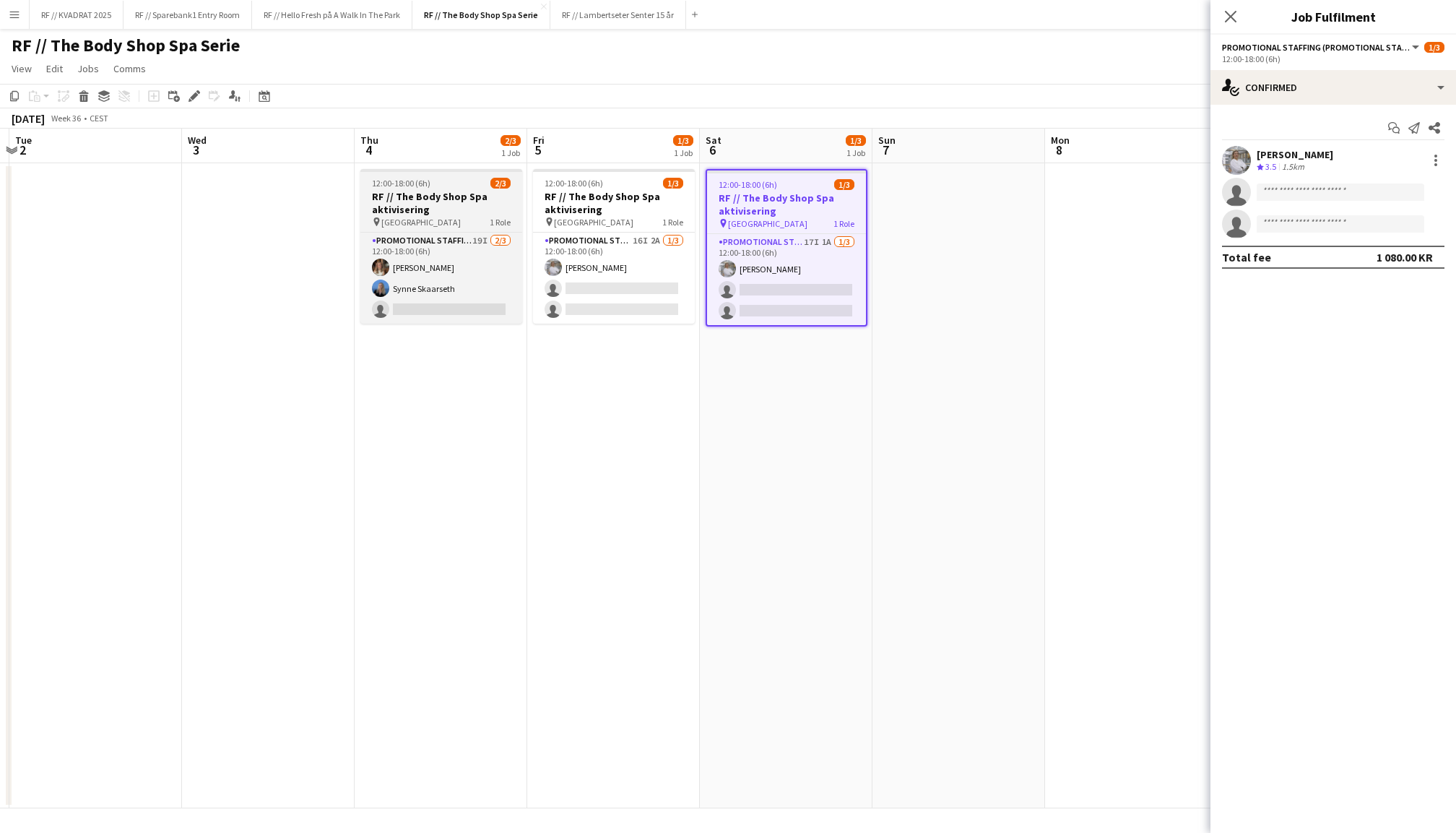
click at [483, 194] on h3 "RF // The Body Shop Spa aktivisering" at bounding box center [441, 203] width 162 height 26
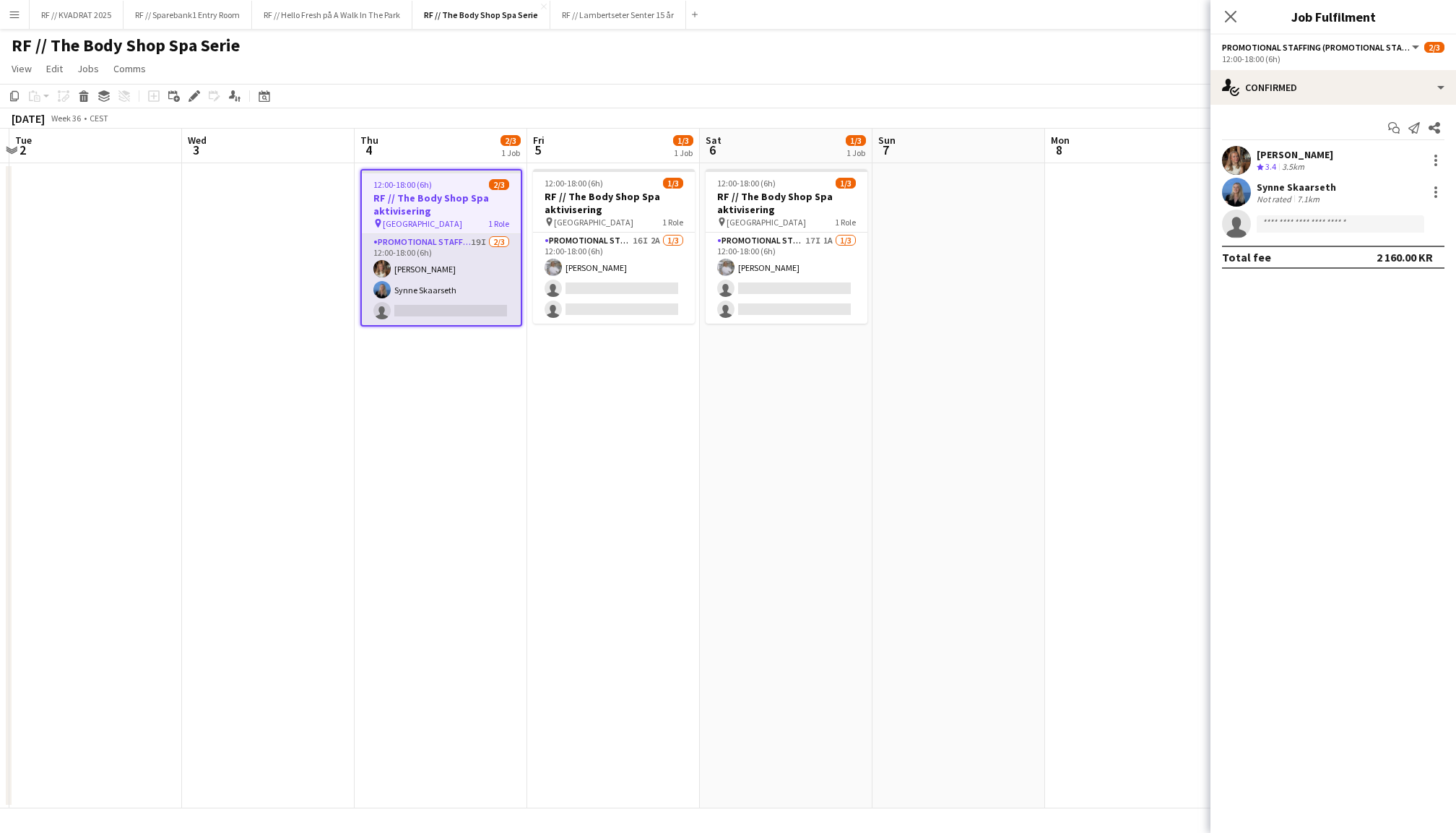
click at [457, 290] on app-card-role "Promotional Staffing (Promotional Staff) 19I [DATE] 12:00-18:00 (6h) [PERSON_NA…" at bounding box center [441, 279] width 159 height 91
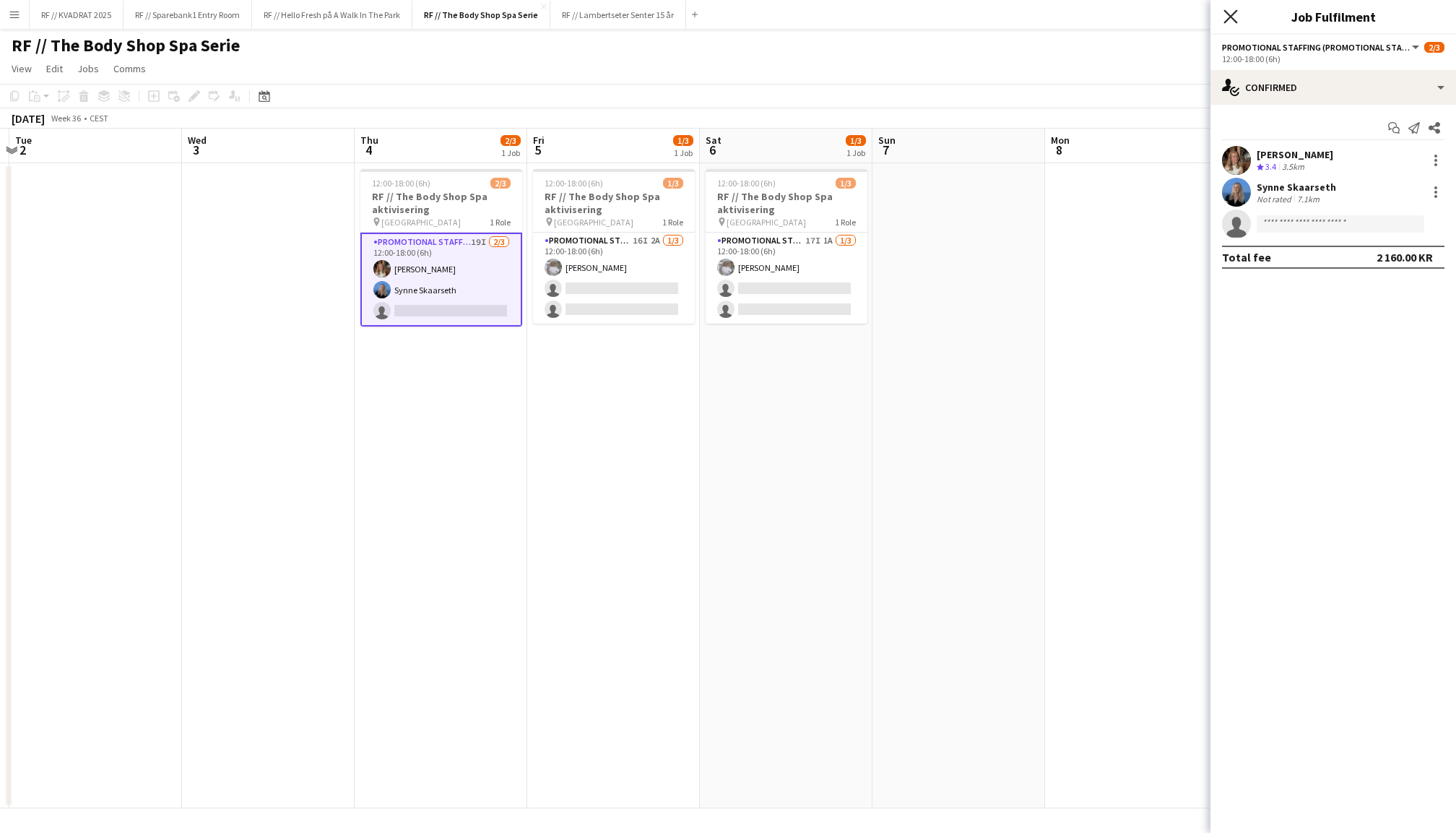
click at [1237, 15] on icon "Close pop-in" at bounding box center [1230, 16] width 14 height 14
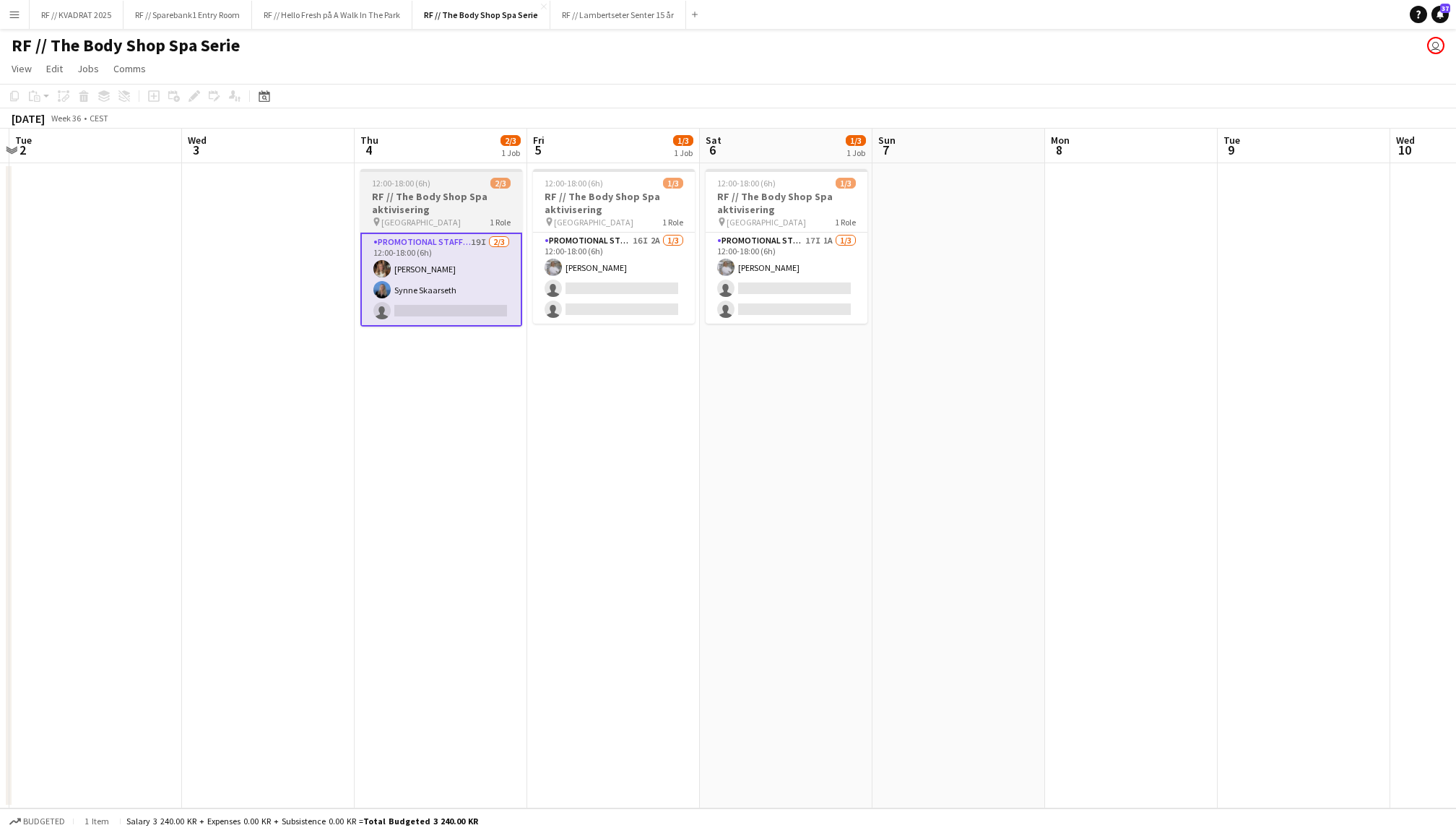
click at [455, 206] on h3 "RF // The Body Shop Spa aktivisering" at bounding box center [441, 203] width 162 height 26
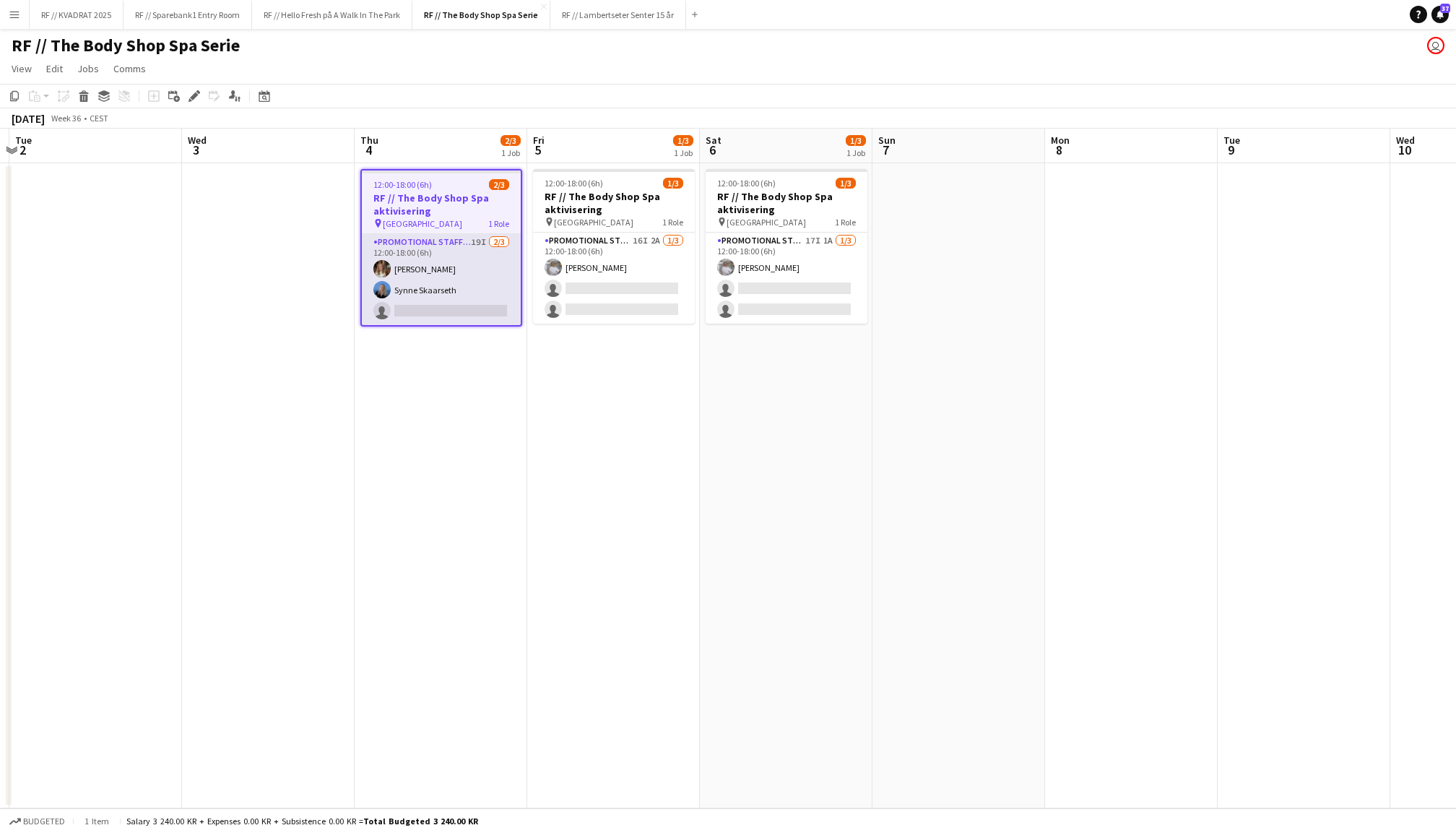
click at [451, 255] on app-card-role "Promotional Staffing (Promotional Staff) 19I [DATE] 12:00-18:00 (6h) [PERSON_NA…" at bounding box center [441, 279] width 159 height 91
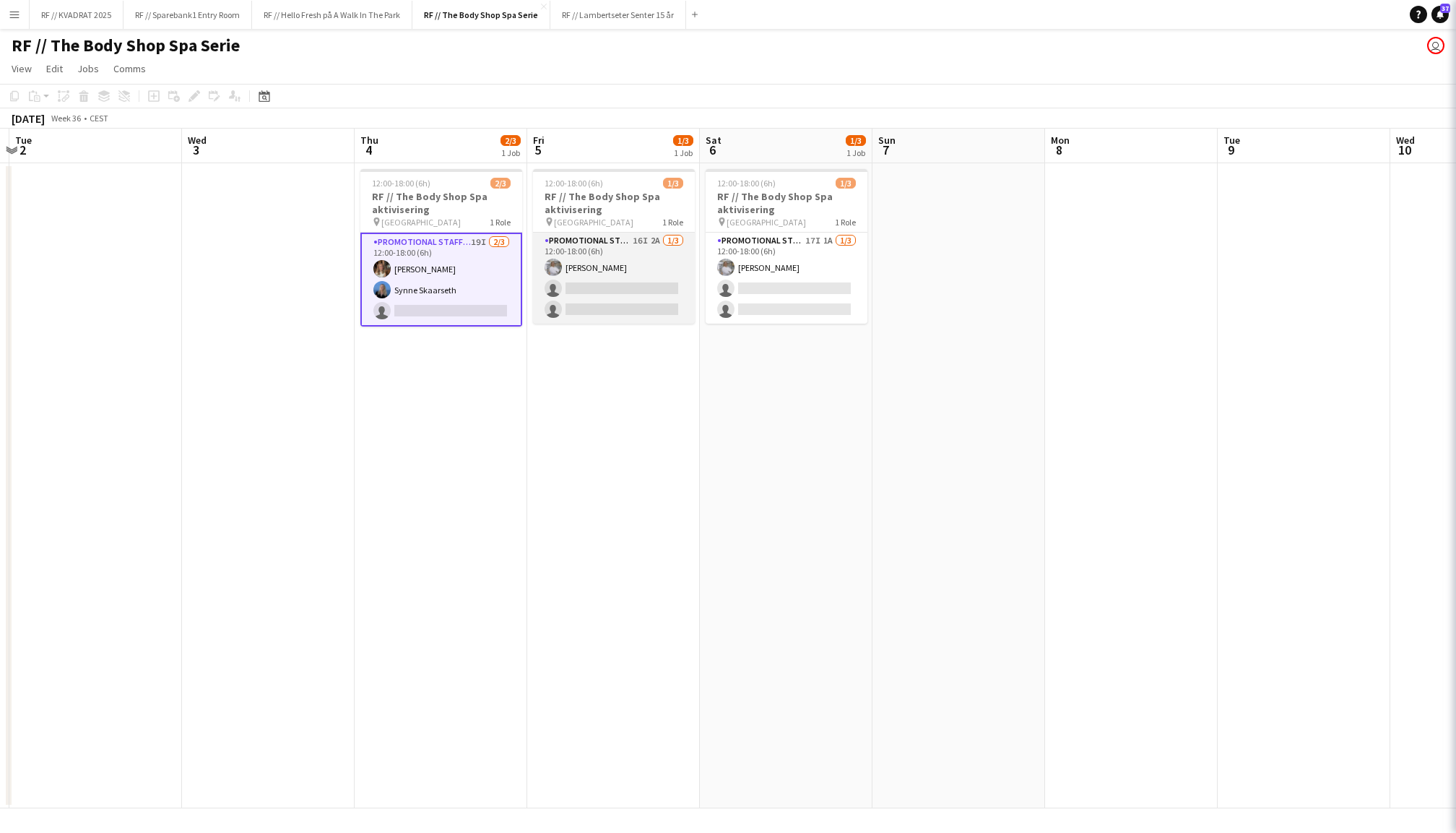
click at [663, 261] on app-card-role "Promotional Staffing (Promotional Staff) 16I 2A [DATE] 12:00-18:00 (6h) [PERSON…" at bounding box center [614, 278] width 162 height 91
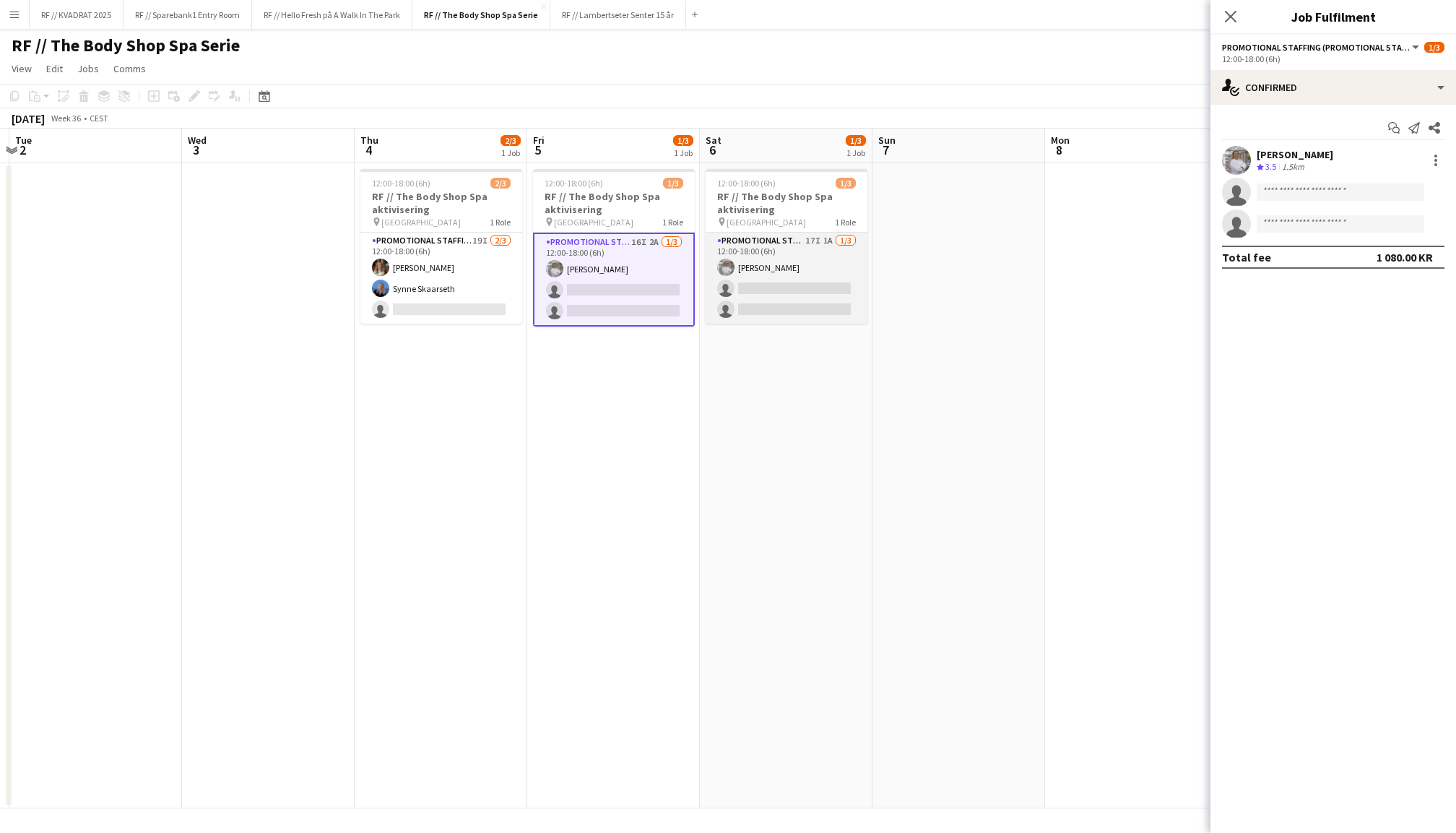
click at [831, 269] on app-card-role "Promotional Staffing (Promotional Staff) 17I 1A [DATE] 12:00-18:00 (6h) [PERSON…" at bounding box center [786, 278] width 162 height 91
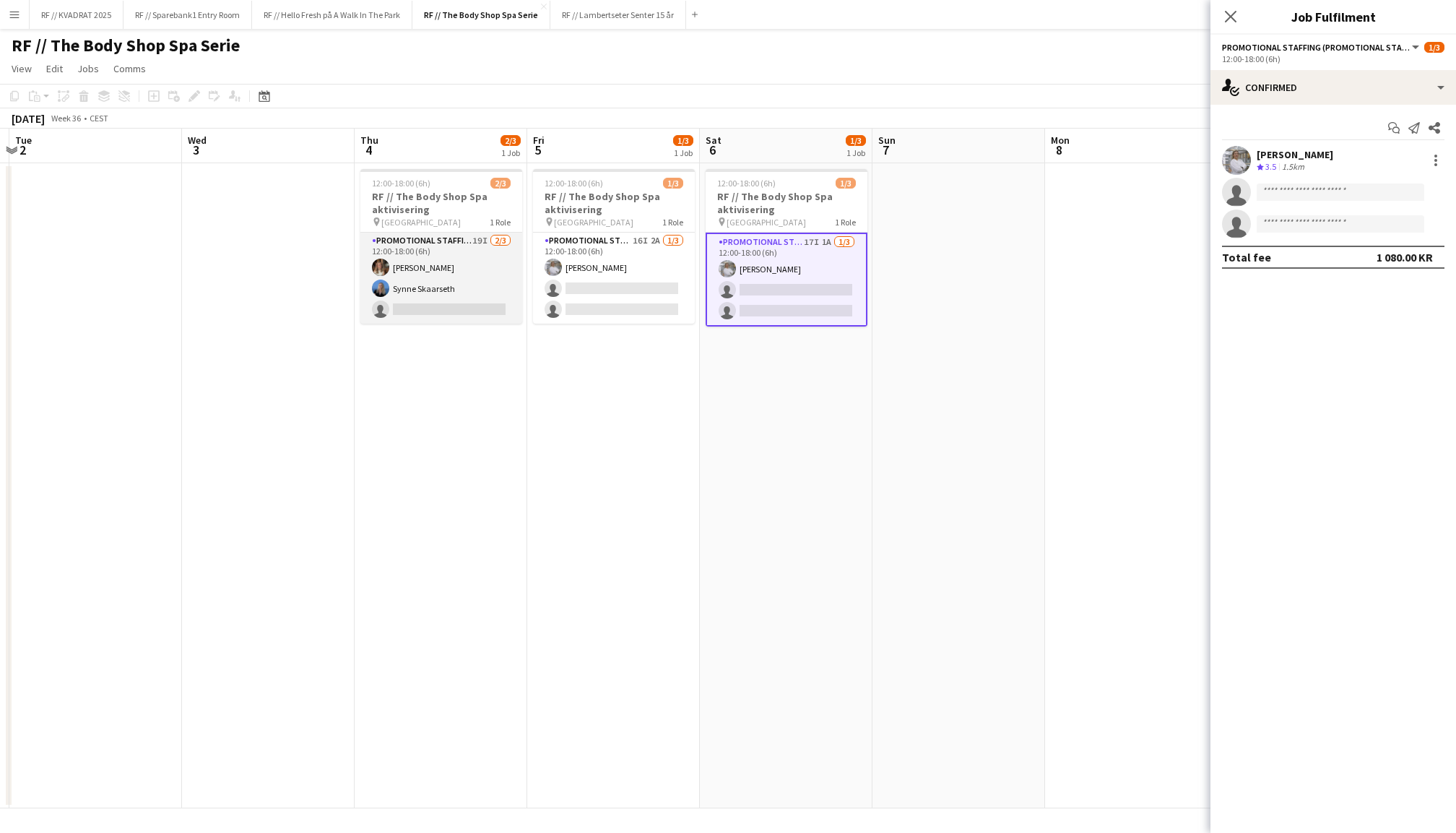
click at [449, 272] on app-card-role "Promotional Staffing (Promotional Staff) 19I [DATE] 12:00-18:00 (6h) [PERSON_NA…" at bounding box center [441, 278] width 162 height 91
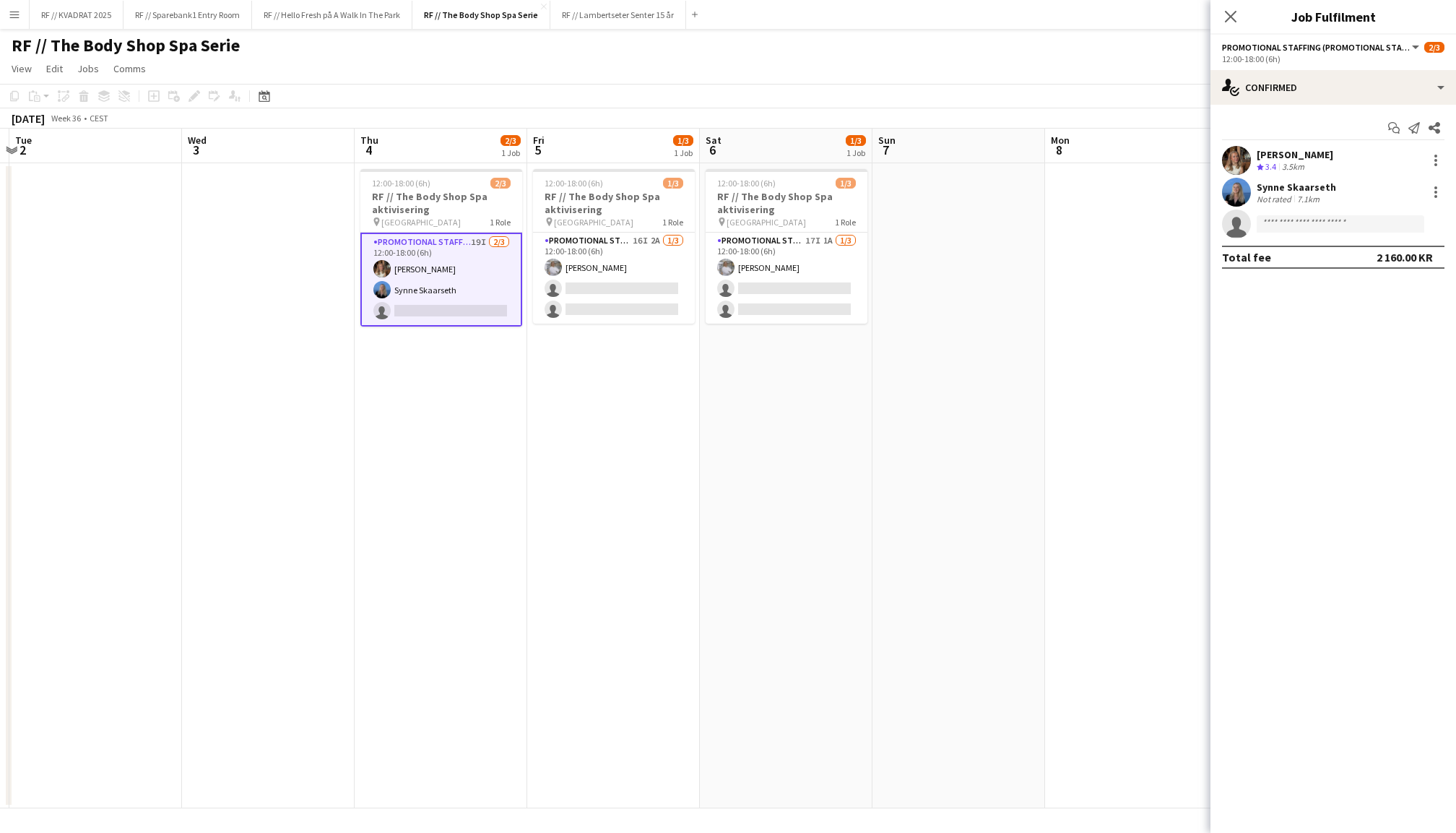
click at [980, 324] on app-date-cell at bounding box center [959, 485] width 173 height 645
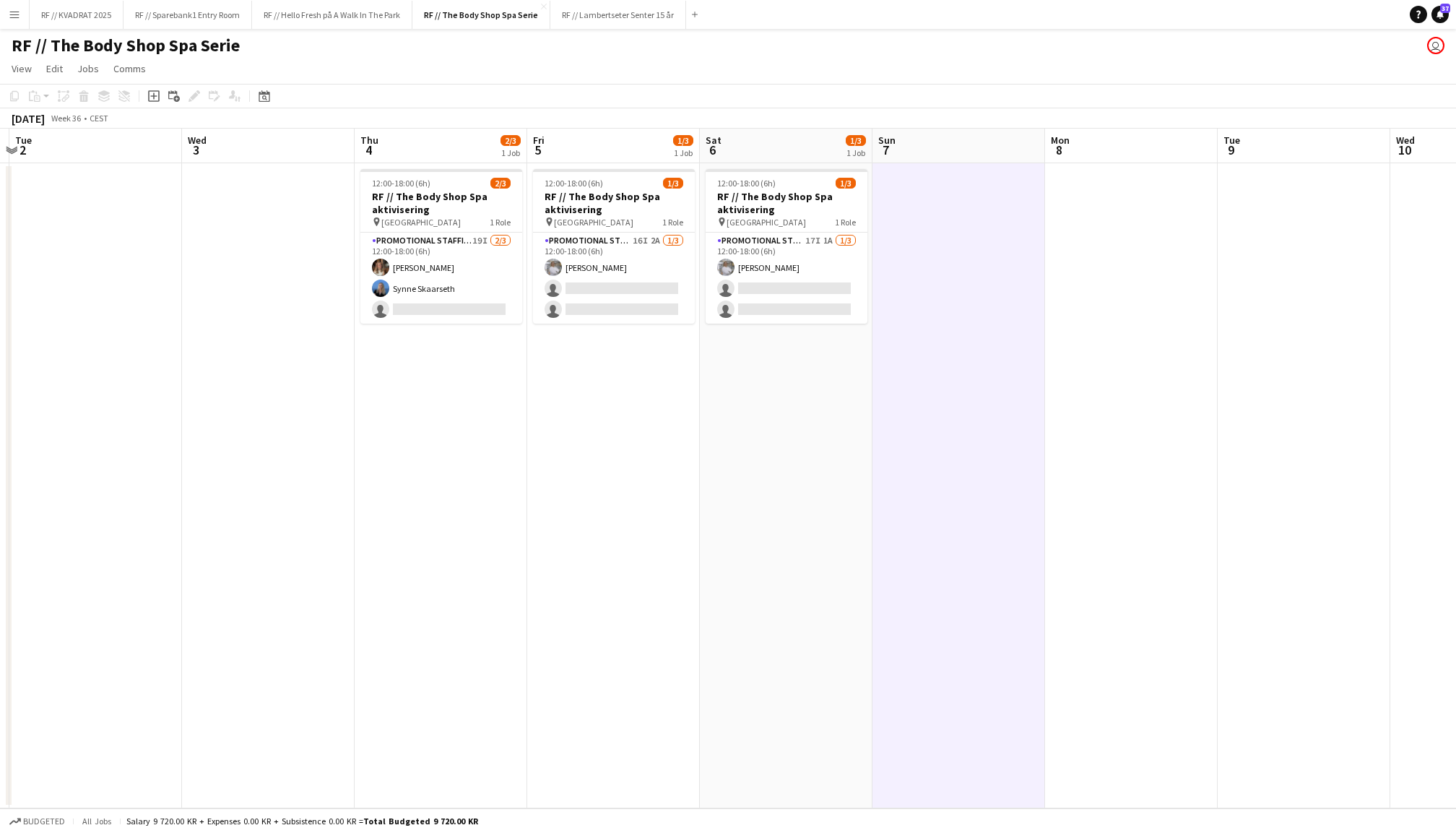
scroll to position [0, 507]
